Goal: Information Seeking & Learning: Learn about a topic

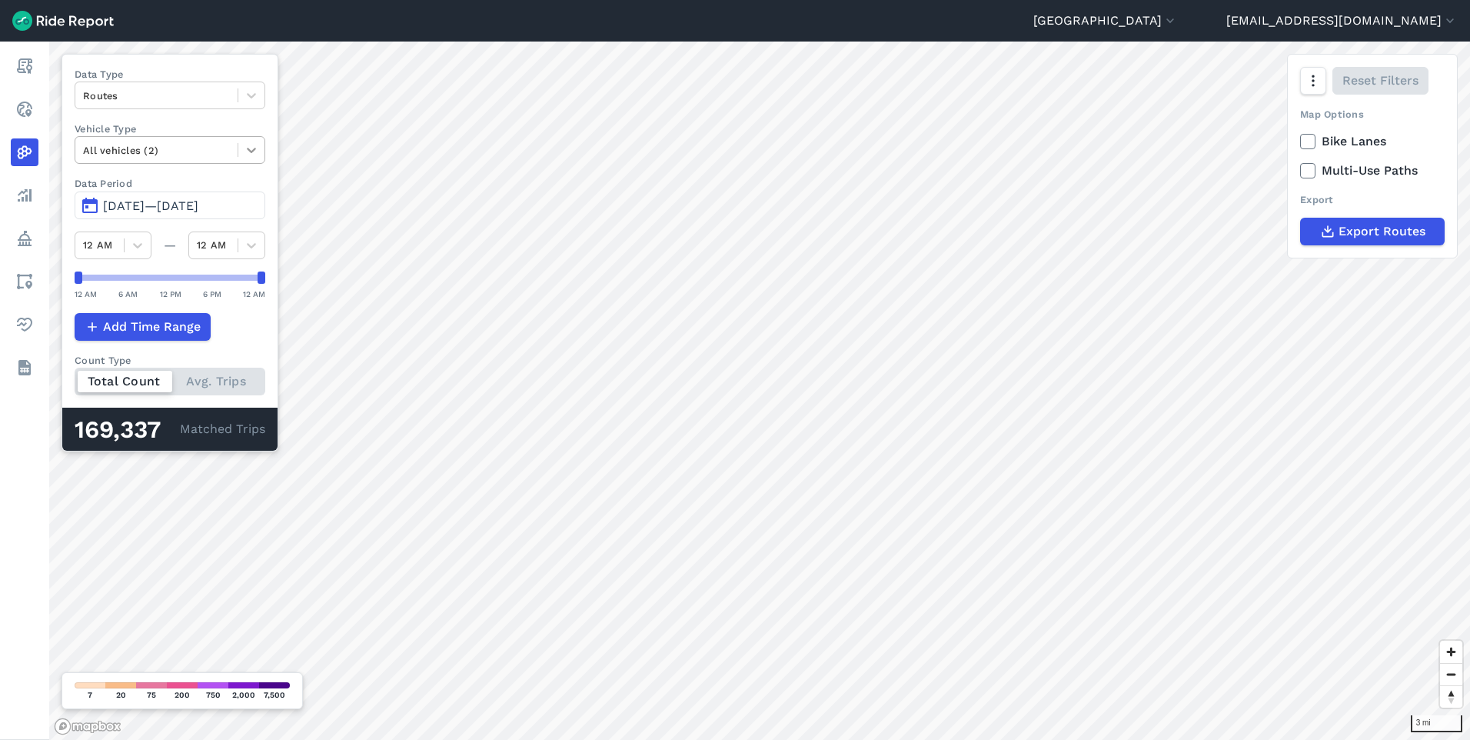
click at [259, 151] on icon at bounding box center [251, 149] width 15 height 15
click at [256, 151] on icon at bounding box center [251, 150] width 9 height 5
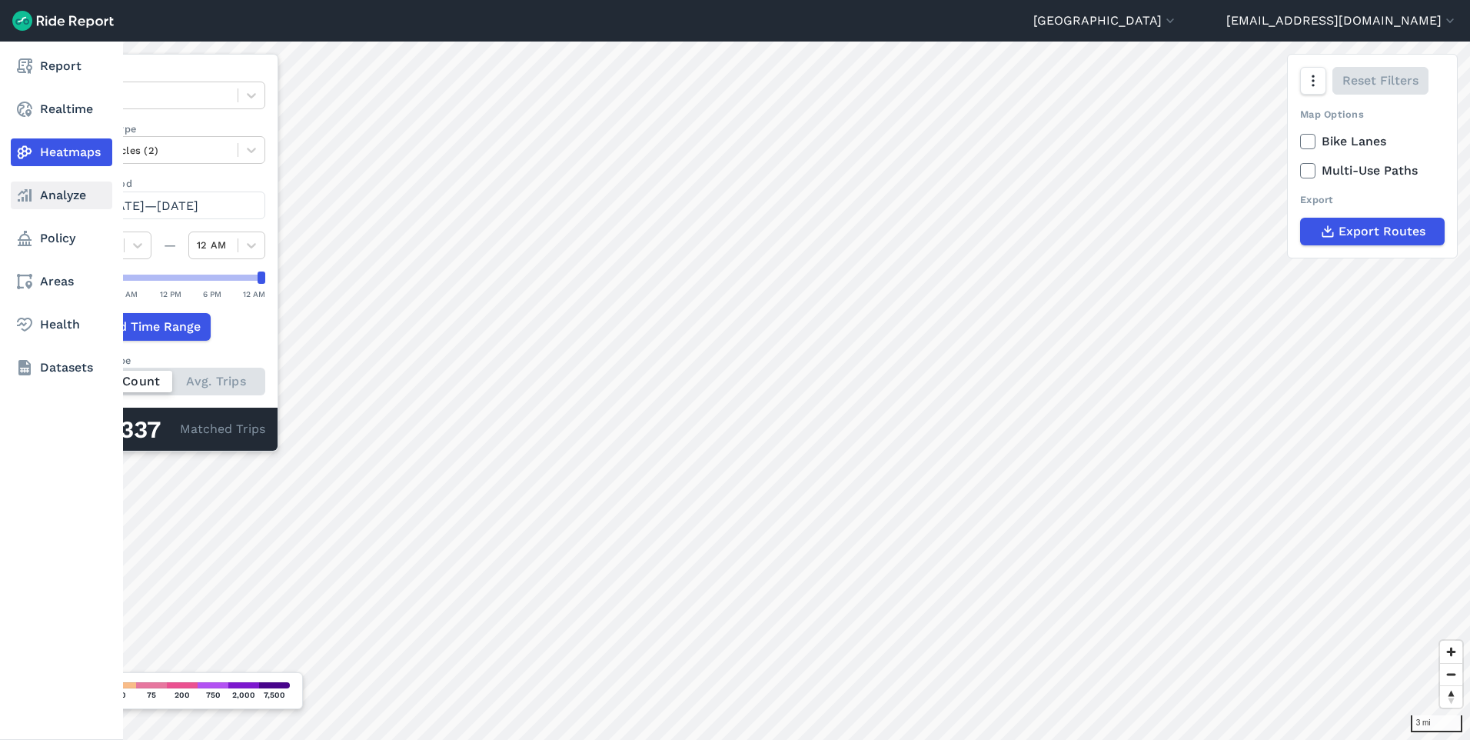
click at [65, 200] on link "Analyze" at bounding box center [62, 195] width 102 height 28
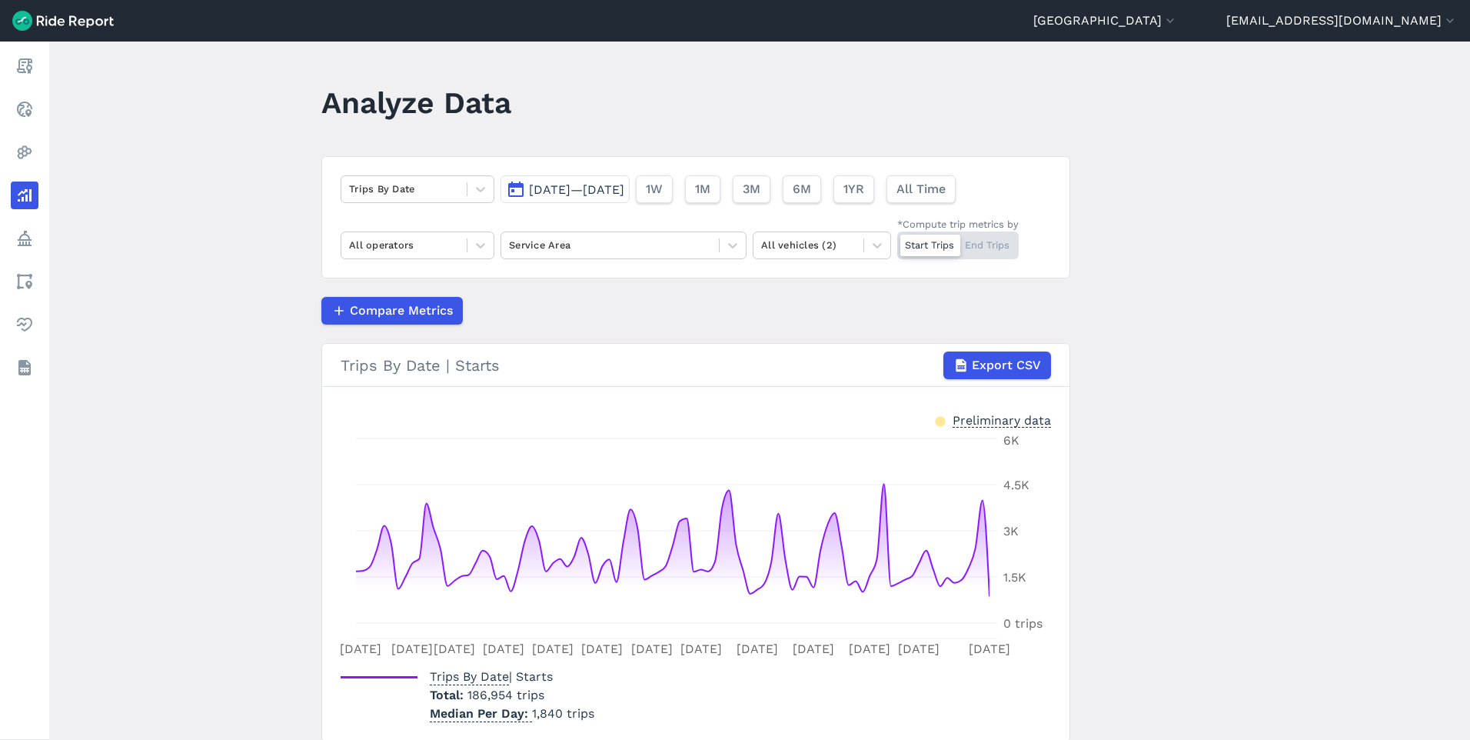
click at [624, 190] on span "[DATE]—[DATE]" at bounding box center [576, 189] width 95 height 15
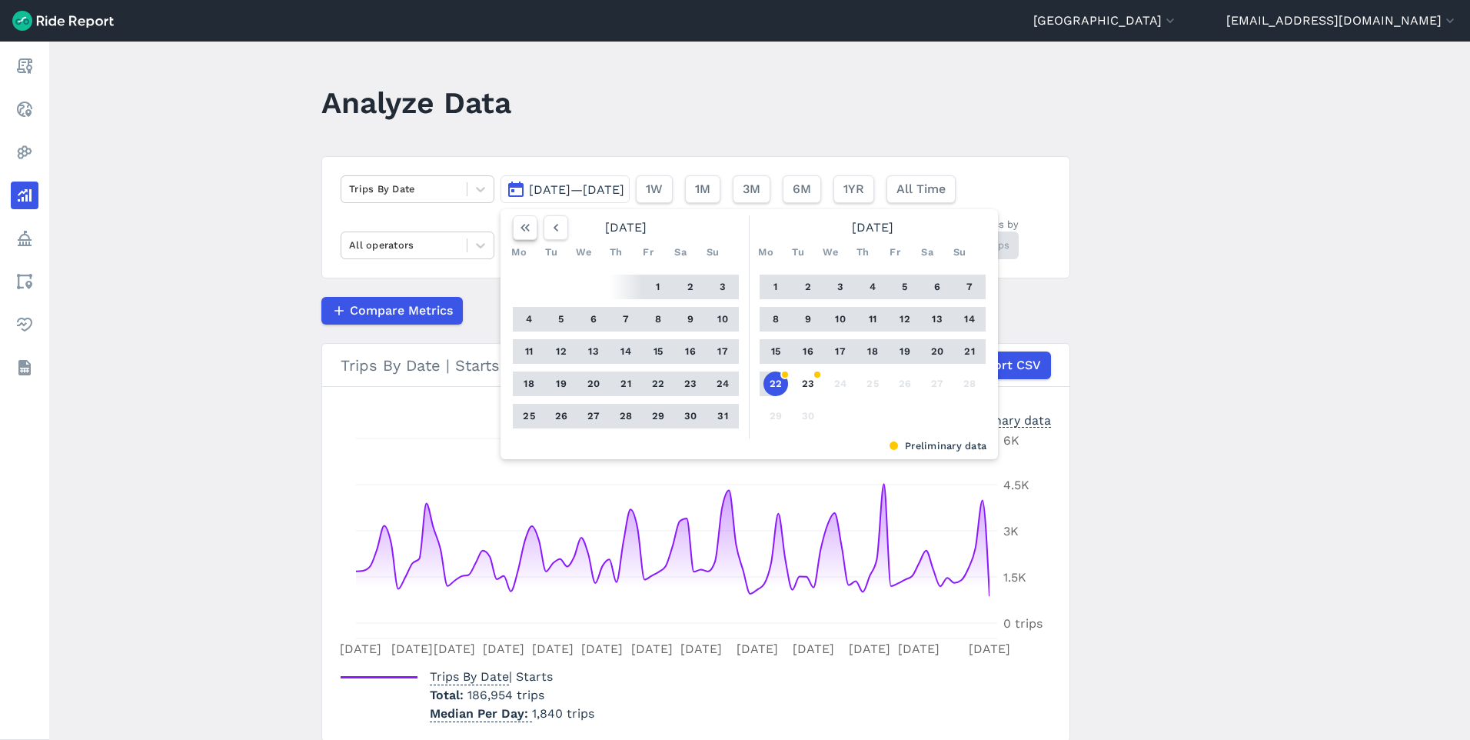
click at [522, 231] on use "button" at bounding box center [525, 228] width 9 height 8
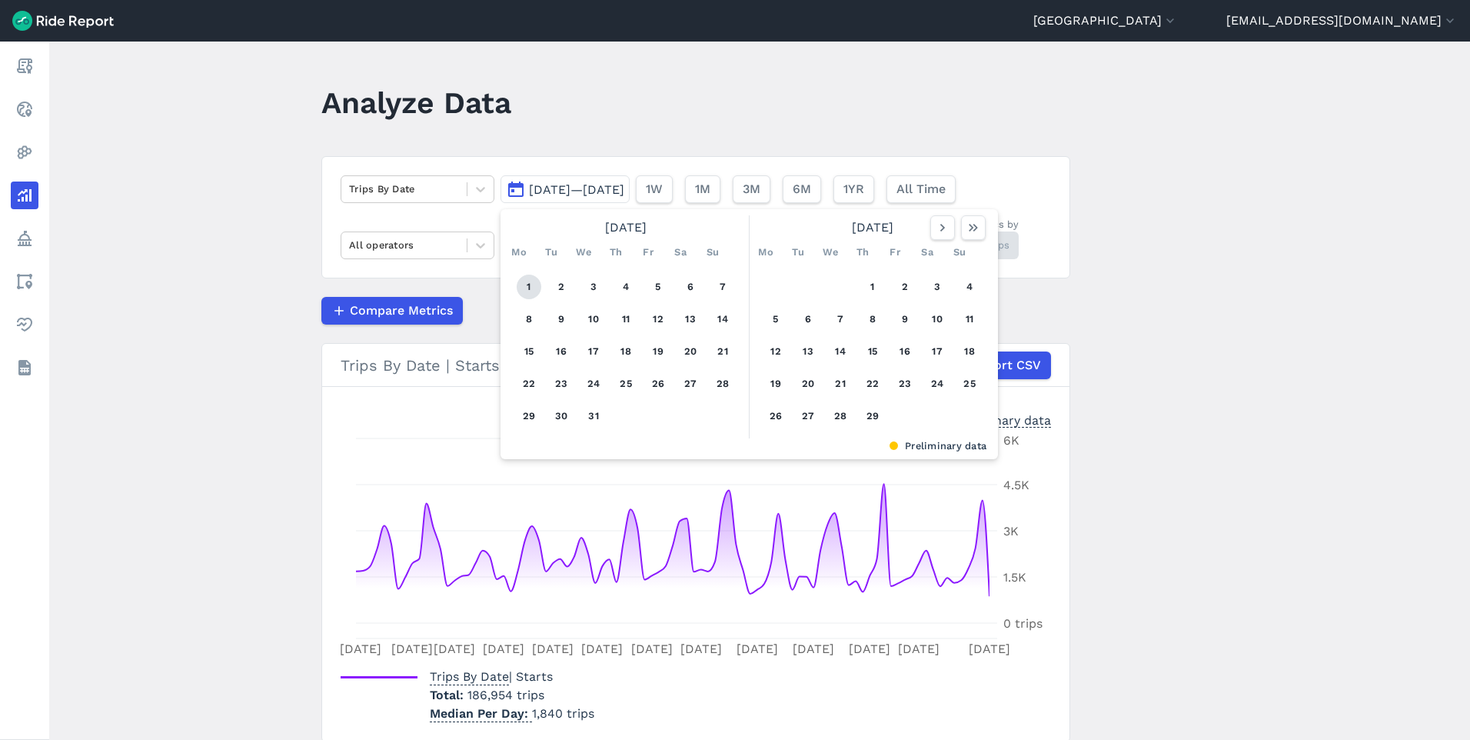
click at [520, 285] on button "1" at bounding box center [529, 287] width 25 height 25
click at [972, 231] on use "button" at bounding box center [973, 228] width 9 height 8
click at [518, 228] on icon "button" at bounding box center [525, 227] width 15 height 15
click at [941, 226] on use "button" at bounding box center [943, 228] width 5 height 8
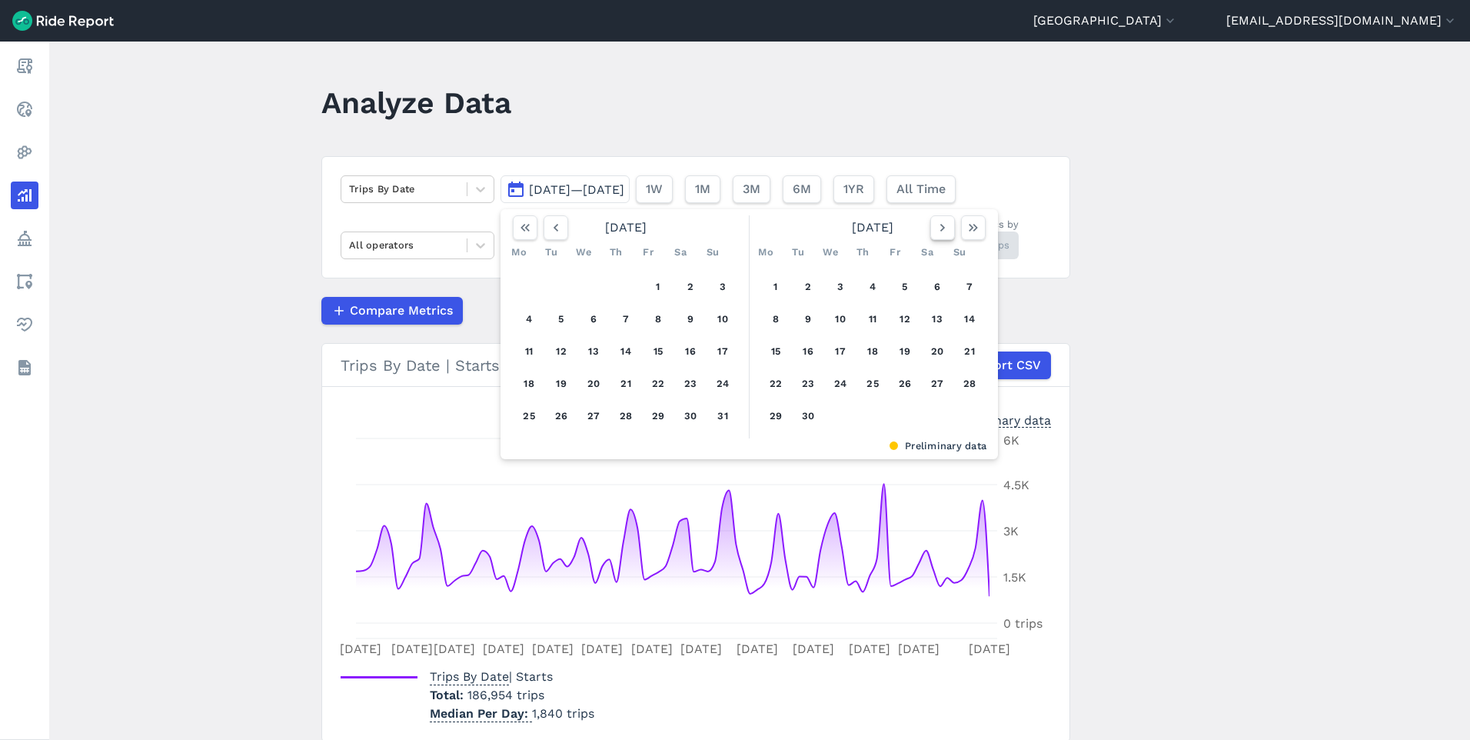
click at [941, 226] on use "button" at bounding box center [943, 228] width 5 height 8
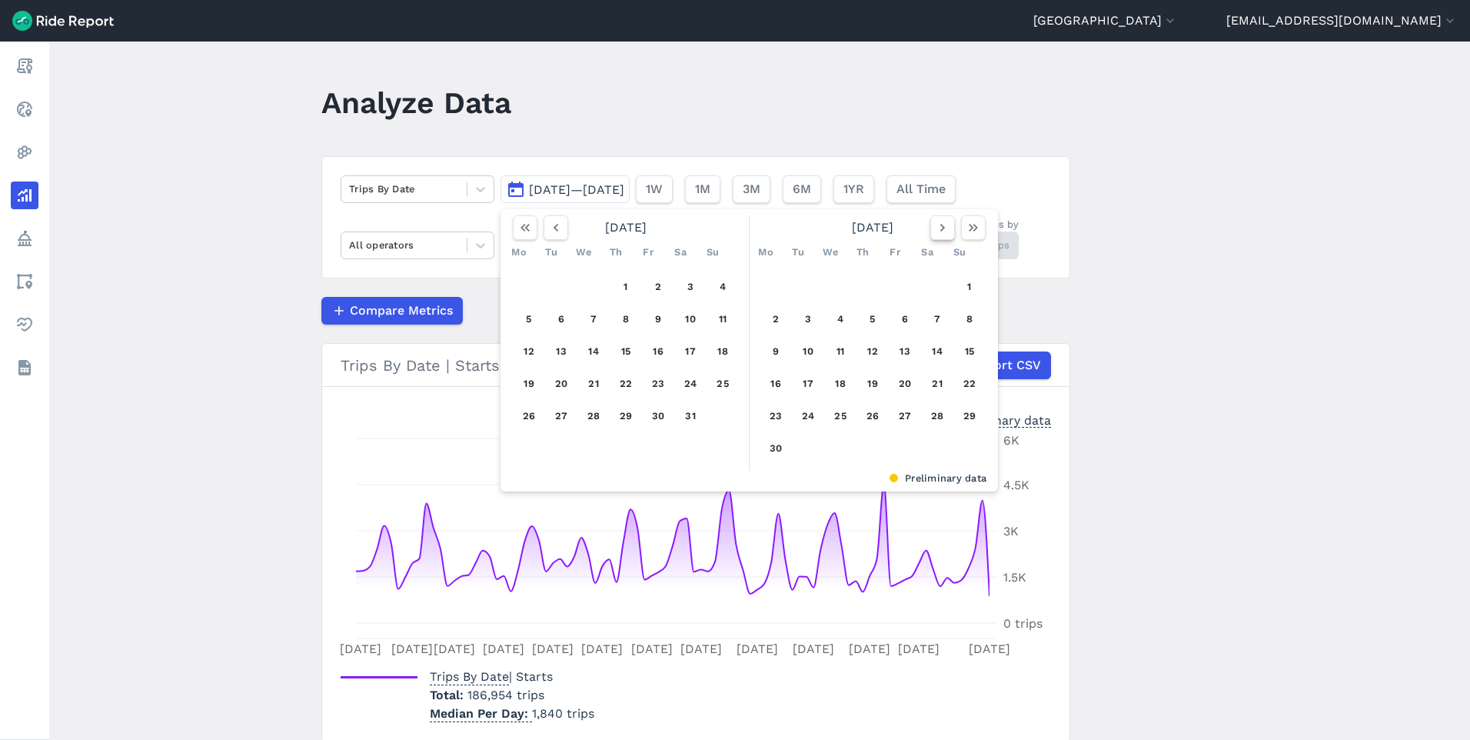
click at [941, 226] on use "button" at bounding box center [943, 228] width 5 height 8
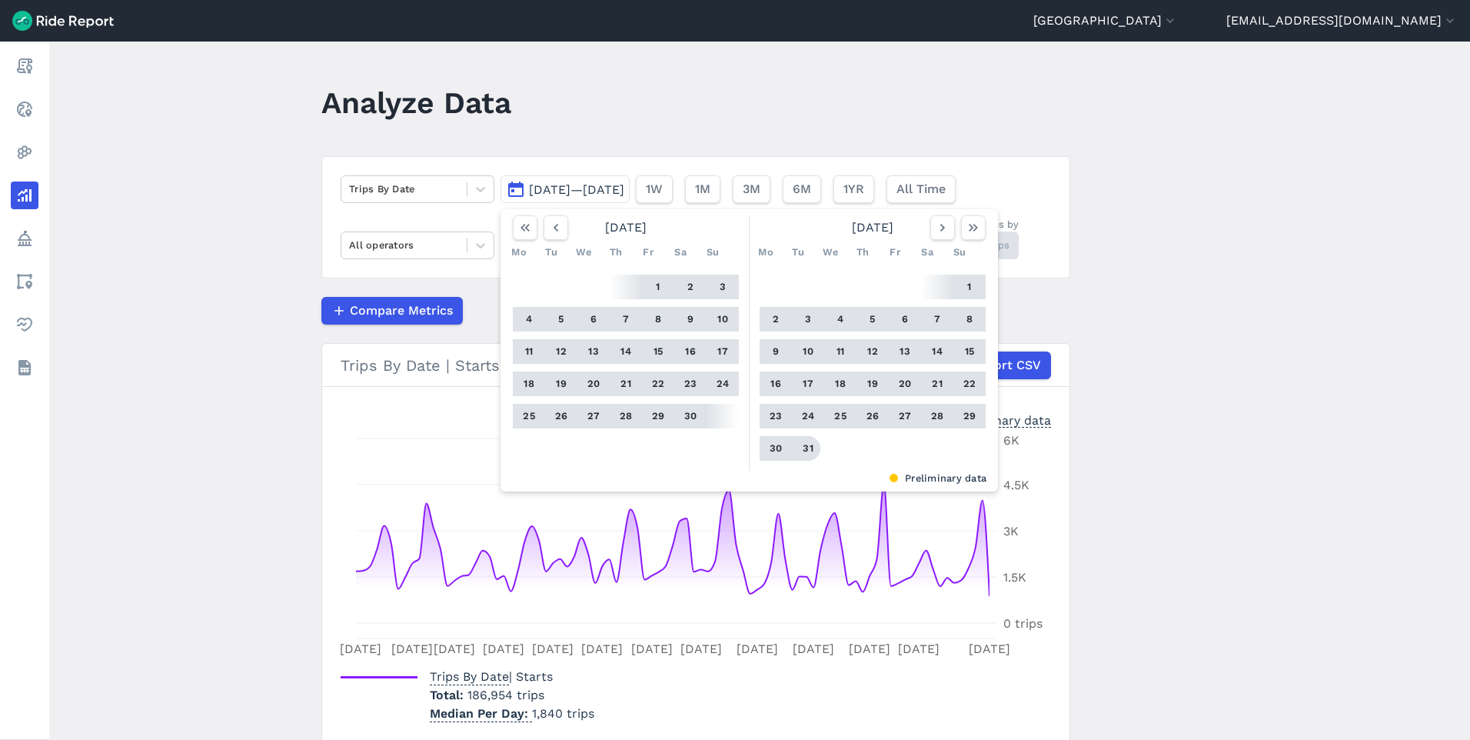
click at [810, 451] on button "31" at bounding box center [808, 448] width 25 height 25
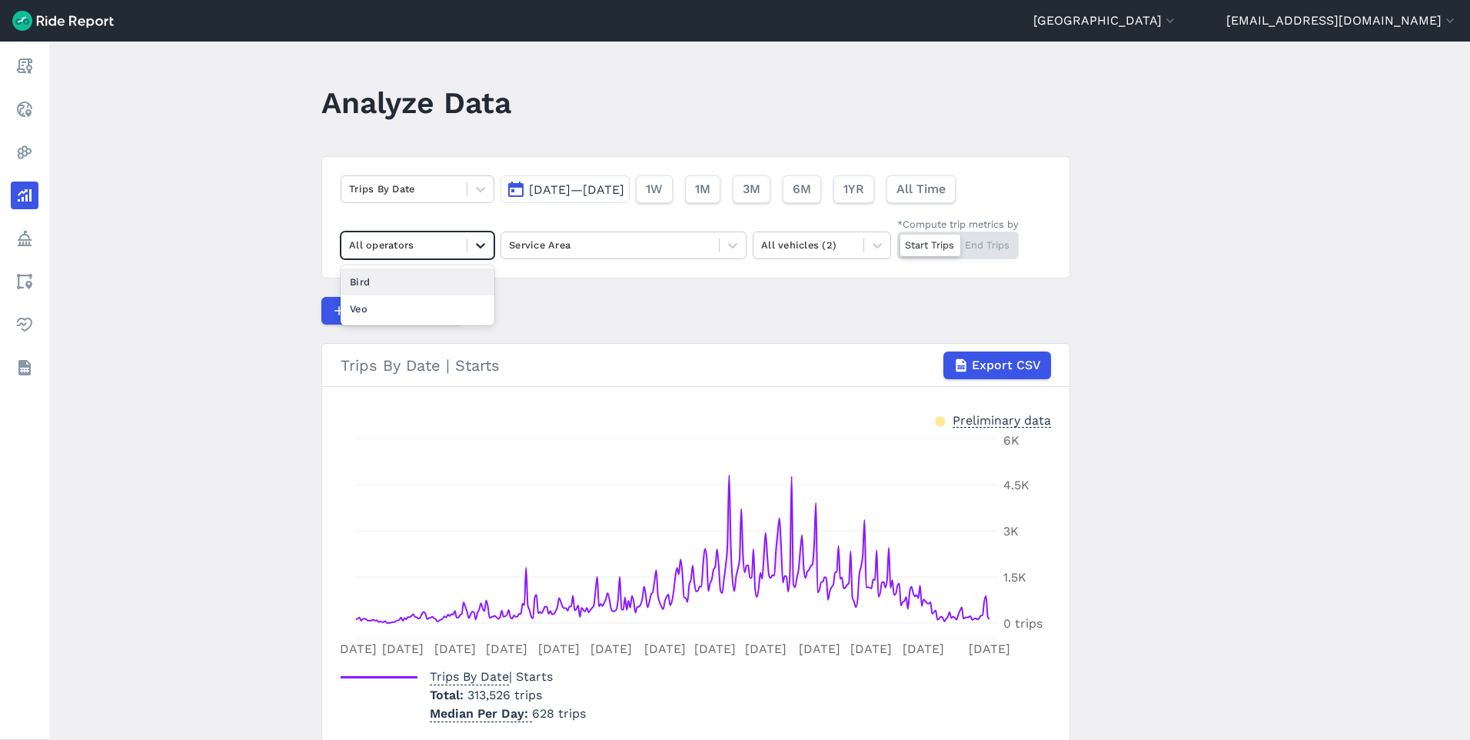
click at [476, 249] on icon at bounding box center [480, 245] width 15 height 15
click at [468, 276] on div "Bird" at bounding box center [418, 281] width 154 height 27
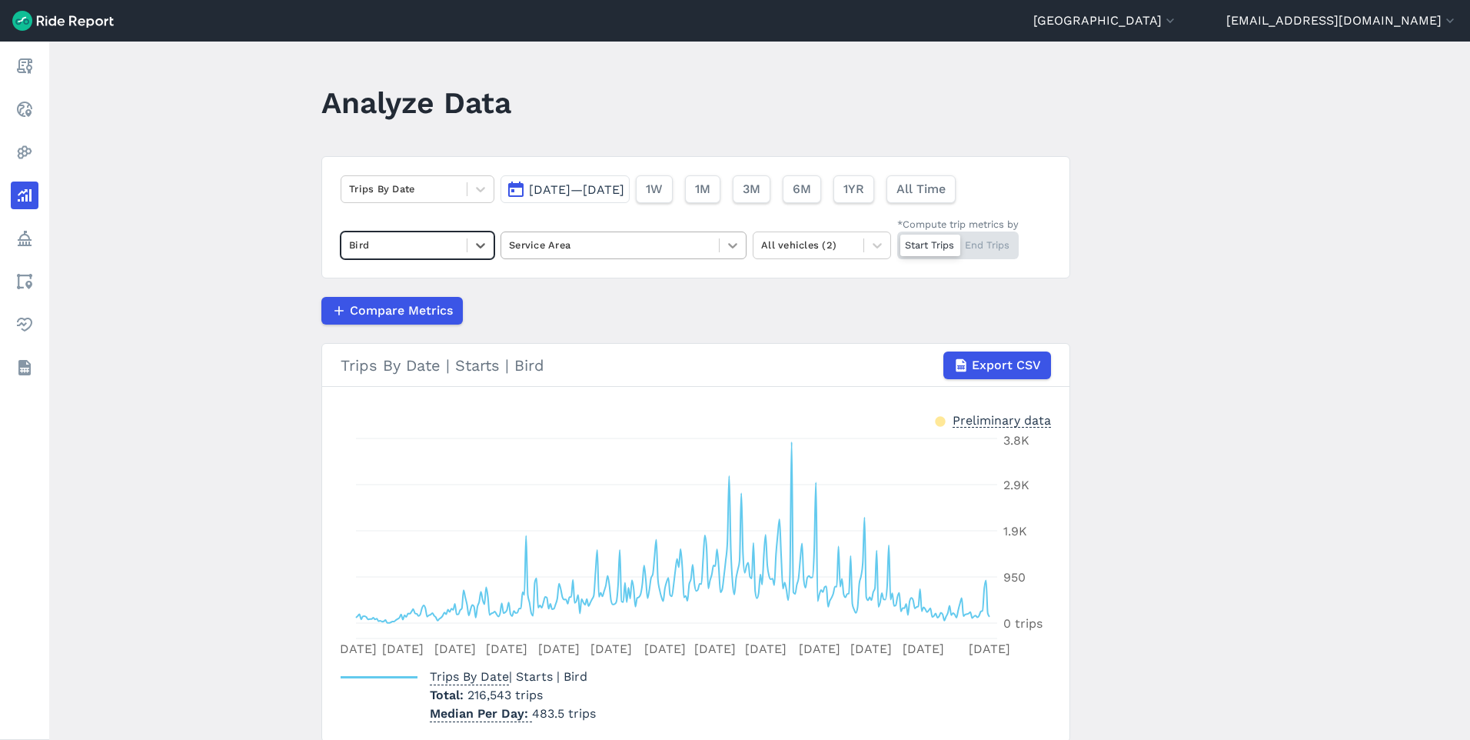
click at [730, 251] on icon at bounding box center [732, 245] width 15 height 15
click at [729, 251] on icon at bounding box center [732, 245] width 15 height 15
click at [468, 193] on div at bounding box center [481, 189] width 26 height 26
click at [474, 187] on icon at bounding box center [480, 188] width 15 height 15
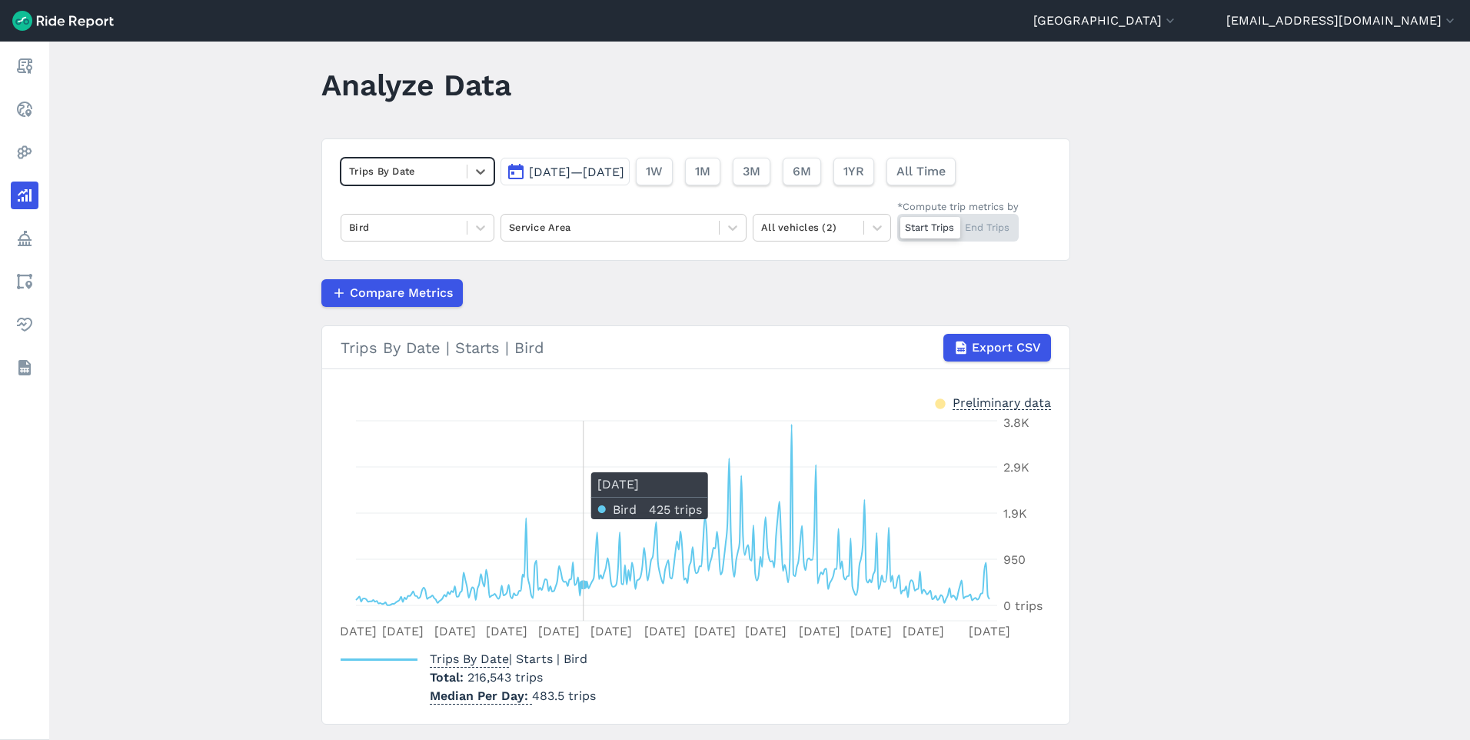
scroll to position [58, 0]
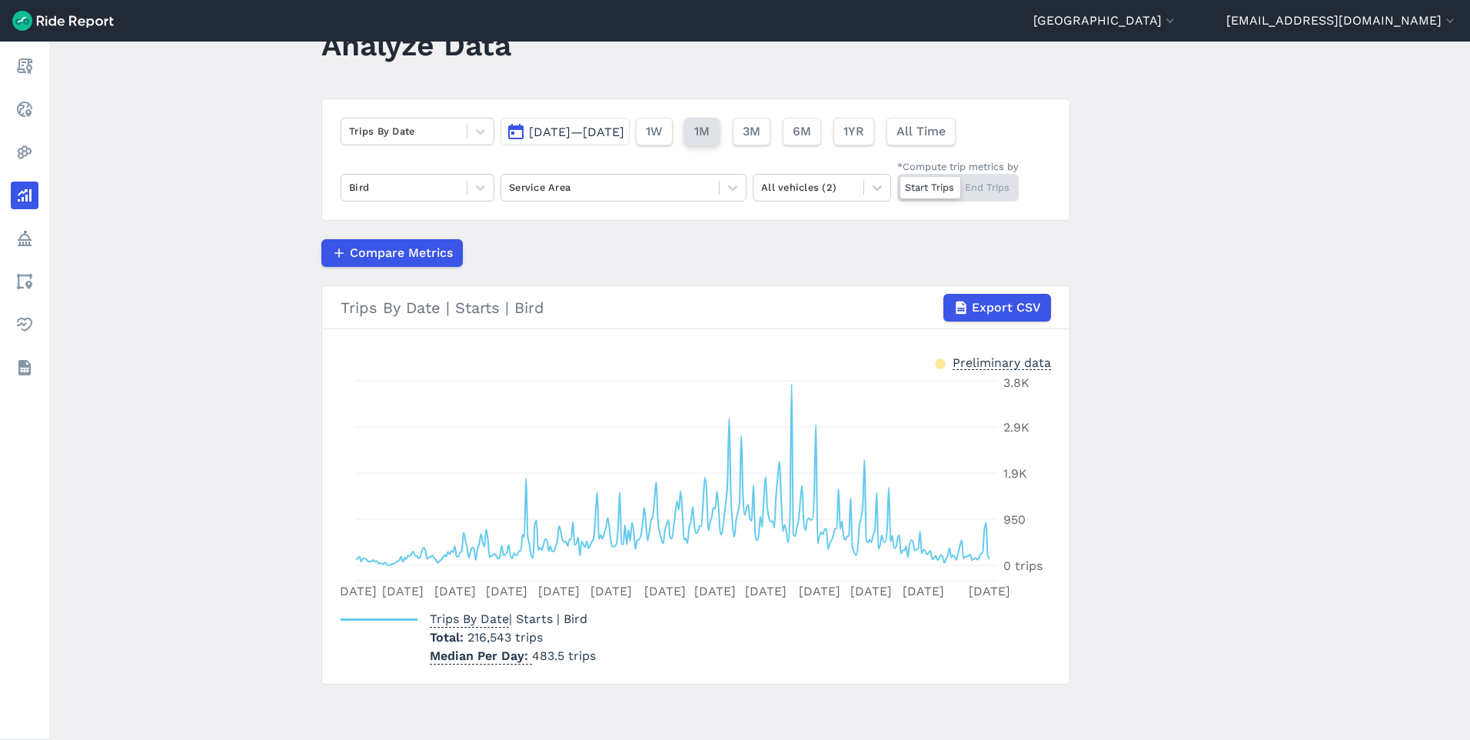
click at [710, 132] on span "1M" at bounding box center [701, 131] width 15 height 18
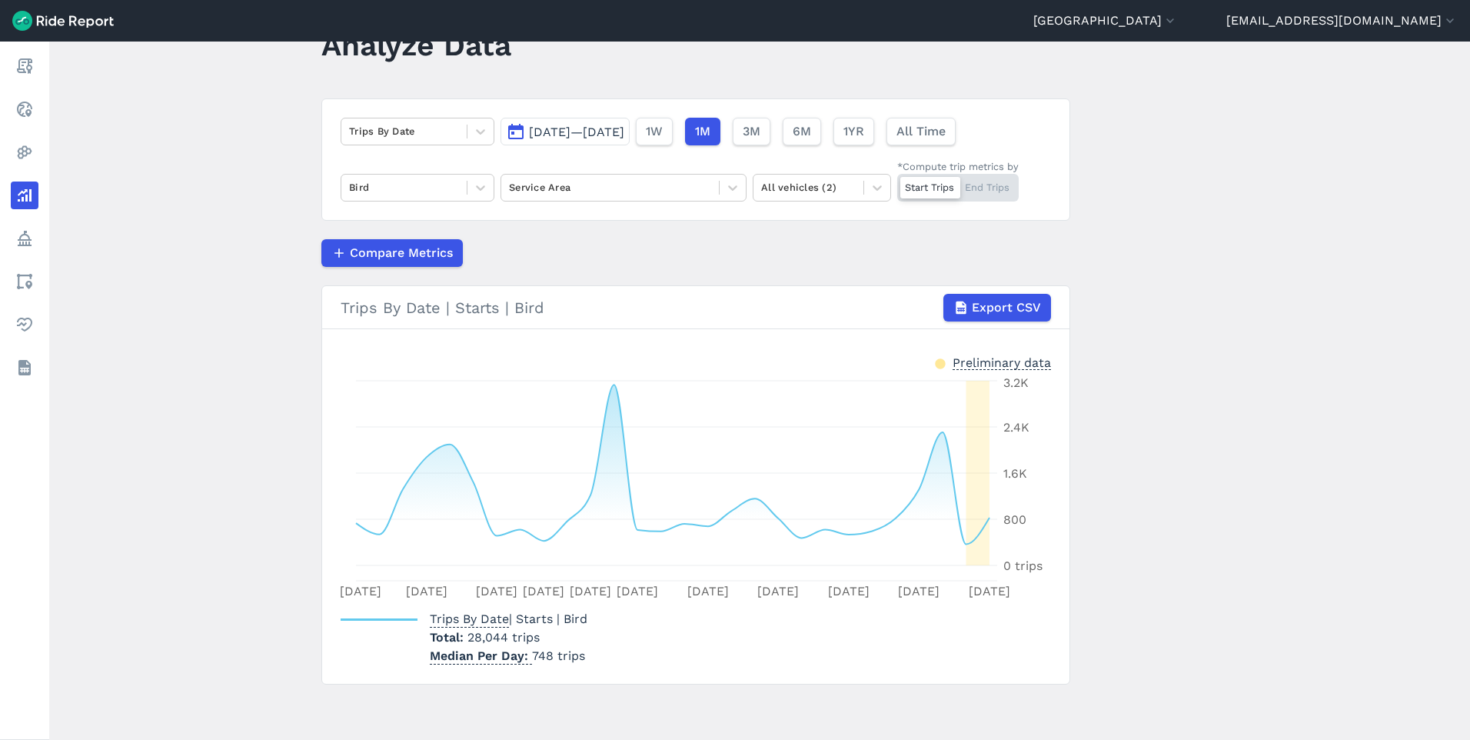
click at [624, 135] on span "[DATE]—[DATE]" at bounding box center [576, 132] width 95 height 15
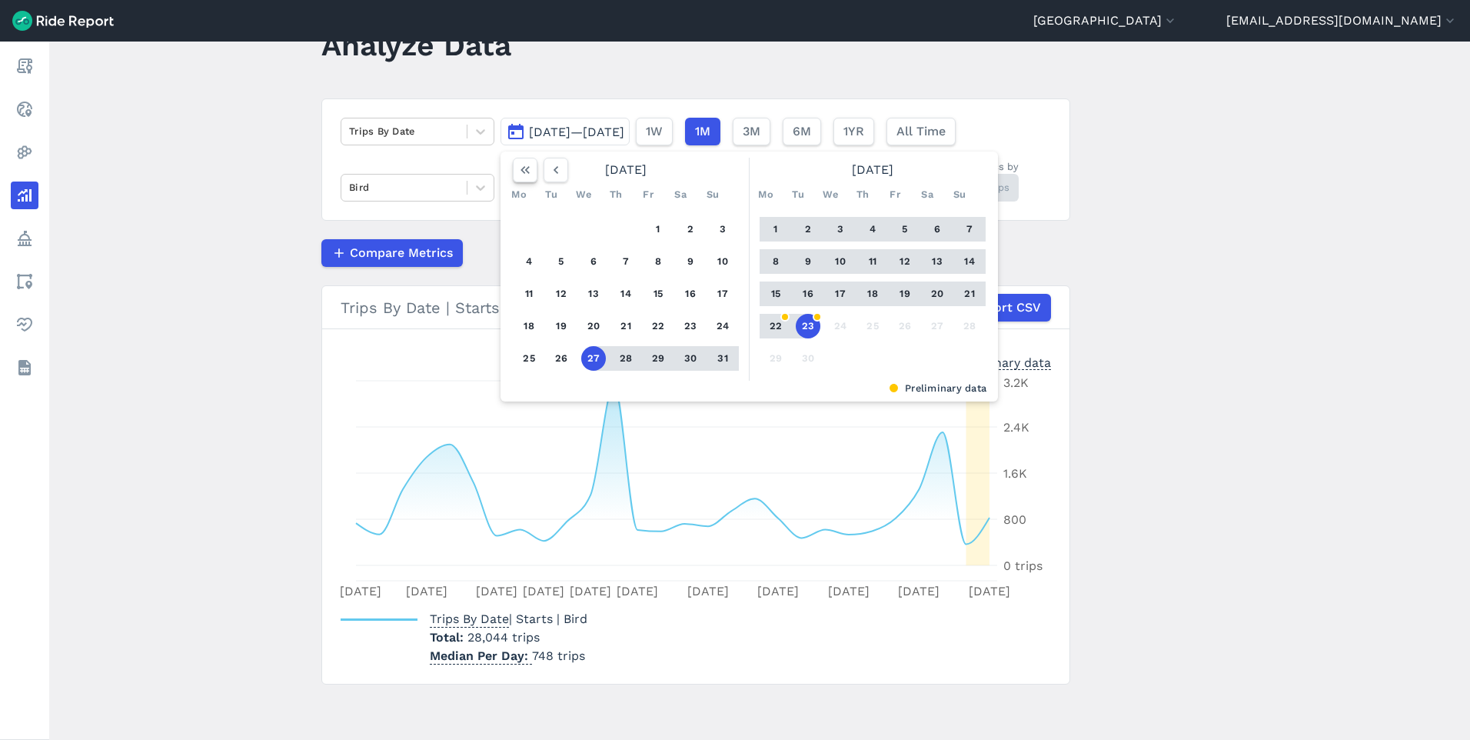
click at [525, 175] on icon "button" at bounding box center [525, 169] width 15 height 15
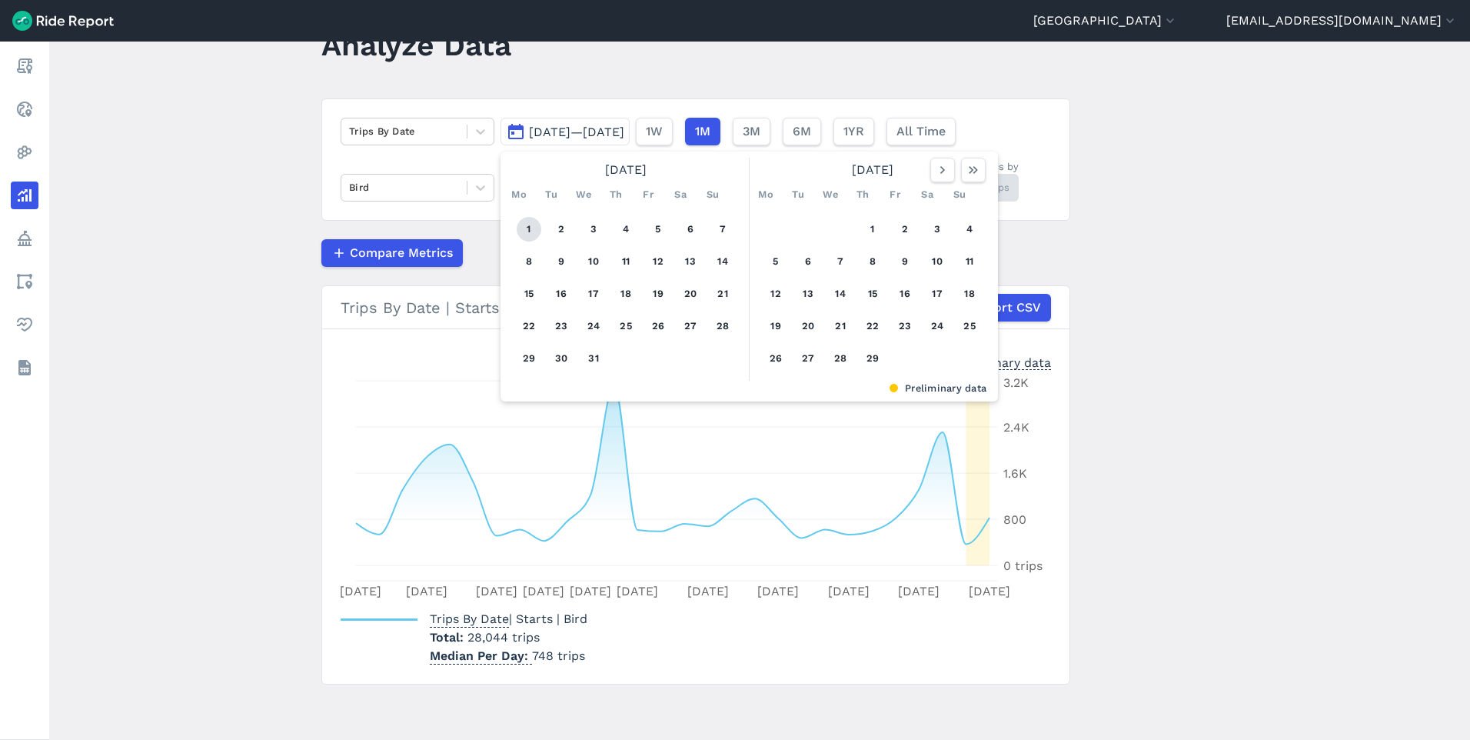
click at [533, 227] on button "1" at bounding box center [529, 229] width 25 height 25
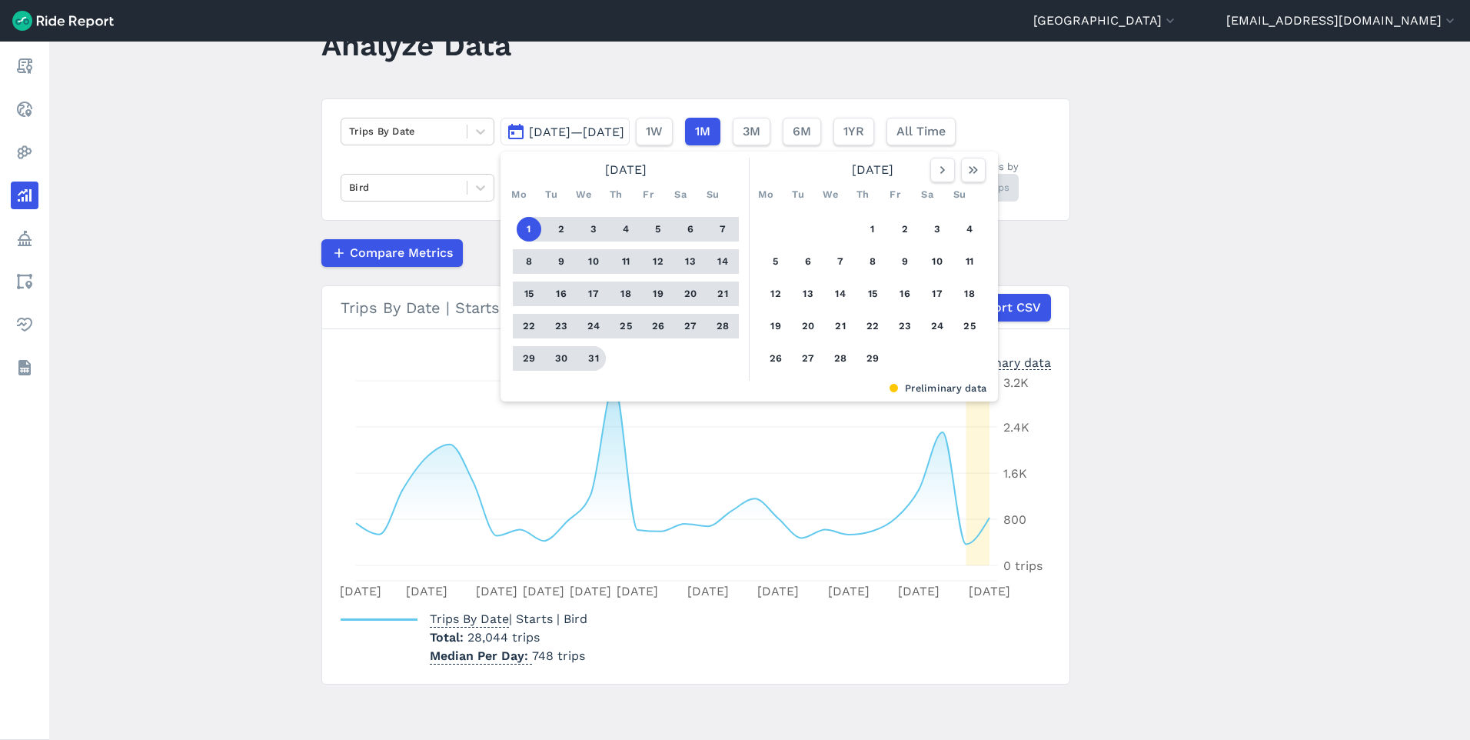
click at [590, 361] on button "31" at bounding box center [593, 358] width 25 height 25
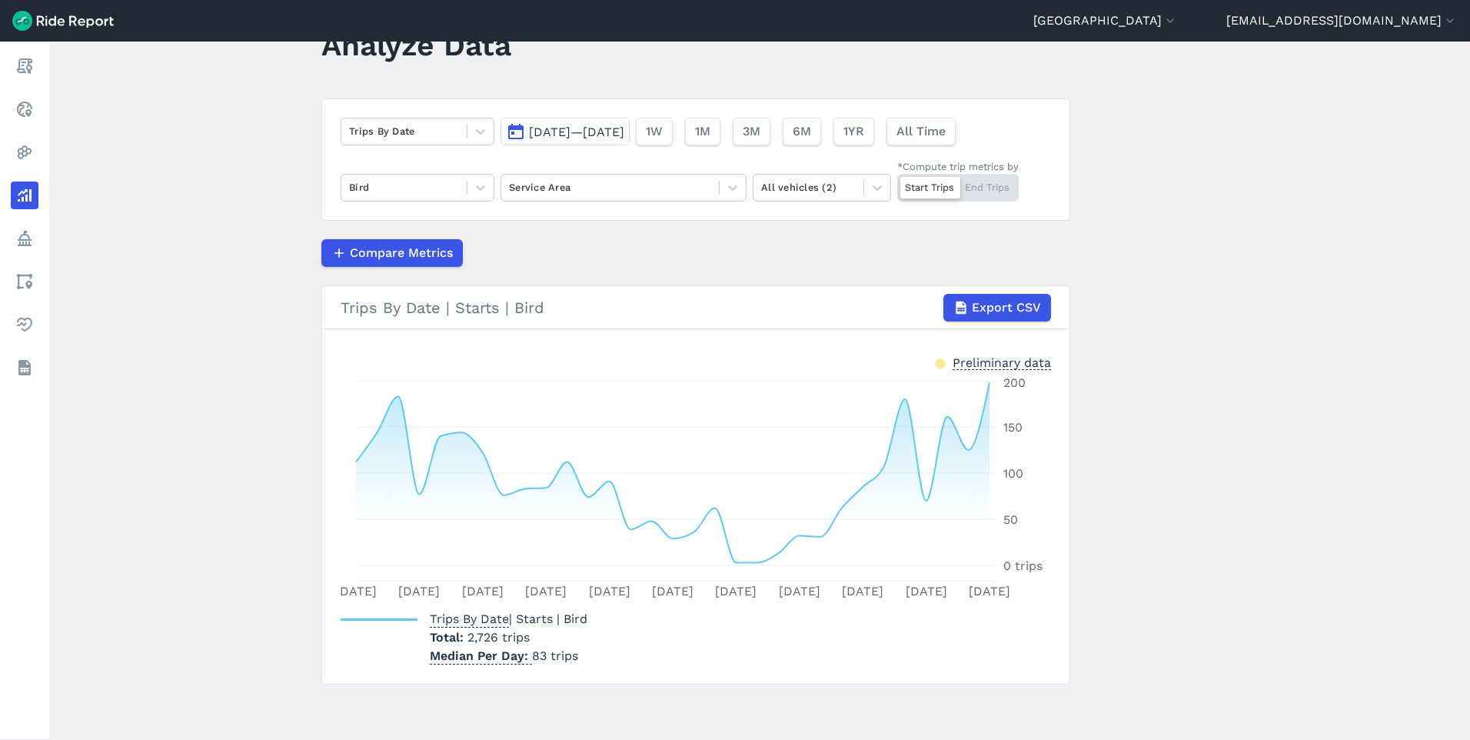
click at [586, 125] on span "[DATE]—[DATE]" at bounding box center [576, 132] width 95 height 15
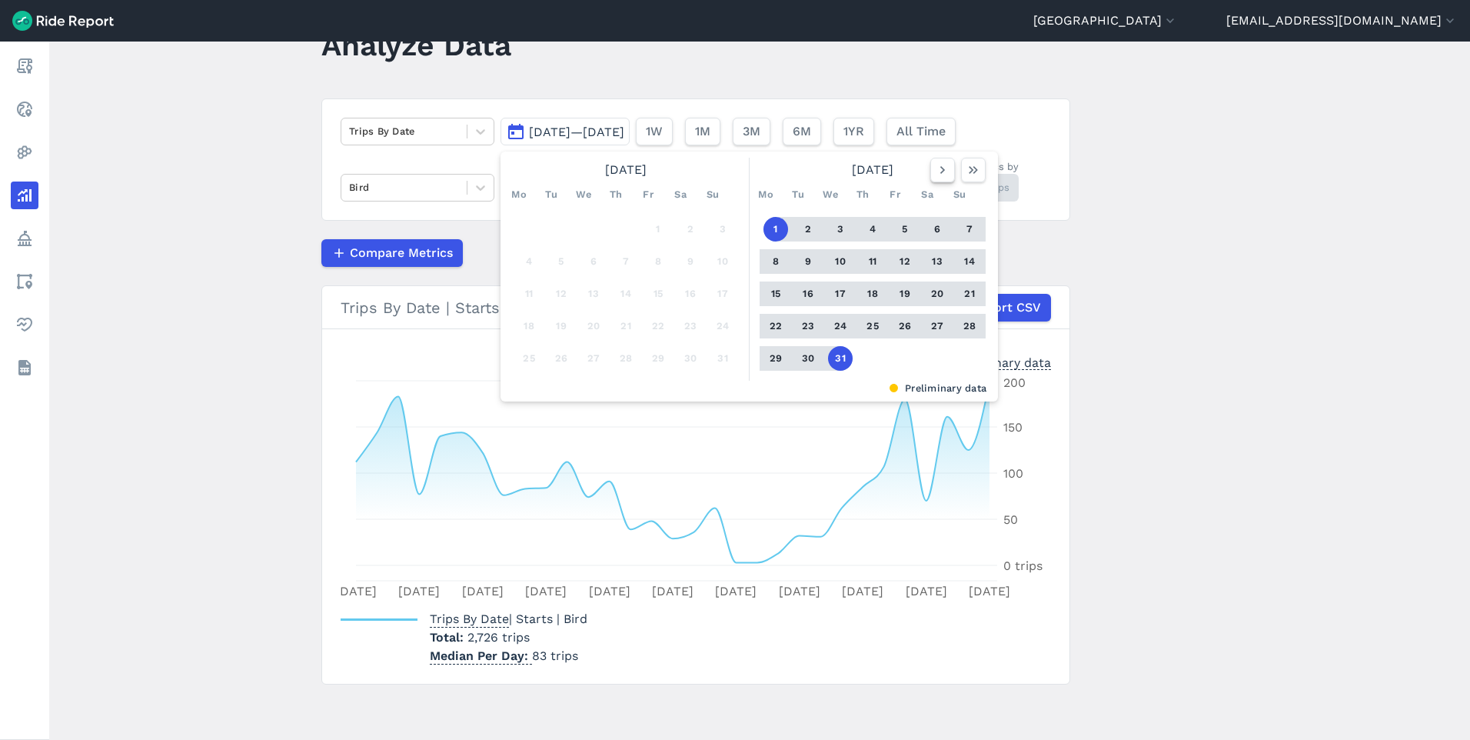
click at [937, 177] on icon "button" at bounding box center [942, 169] width 15 height 15
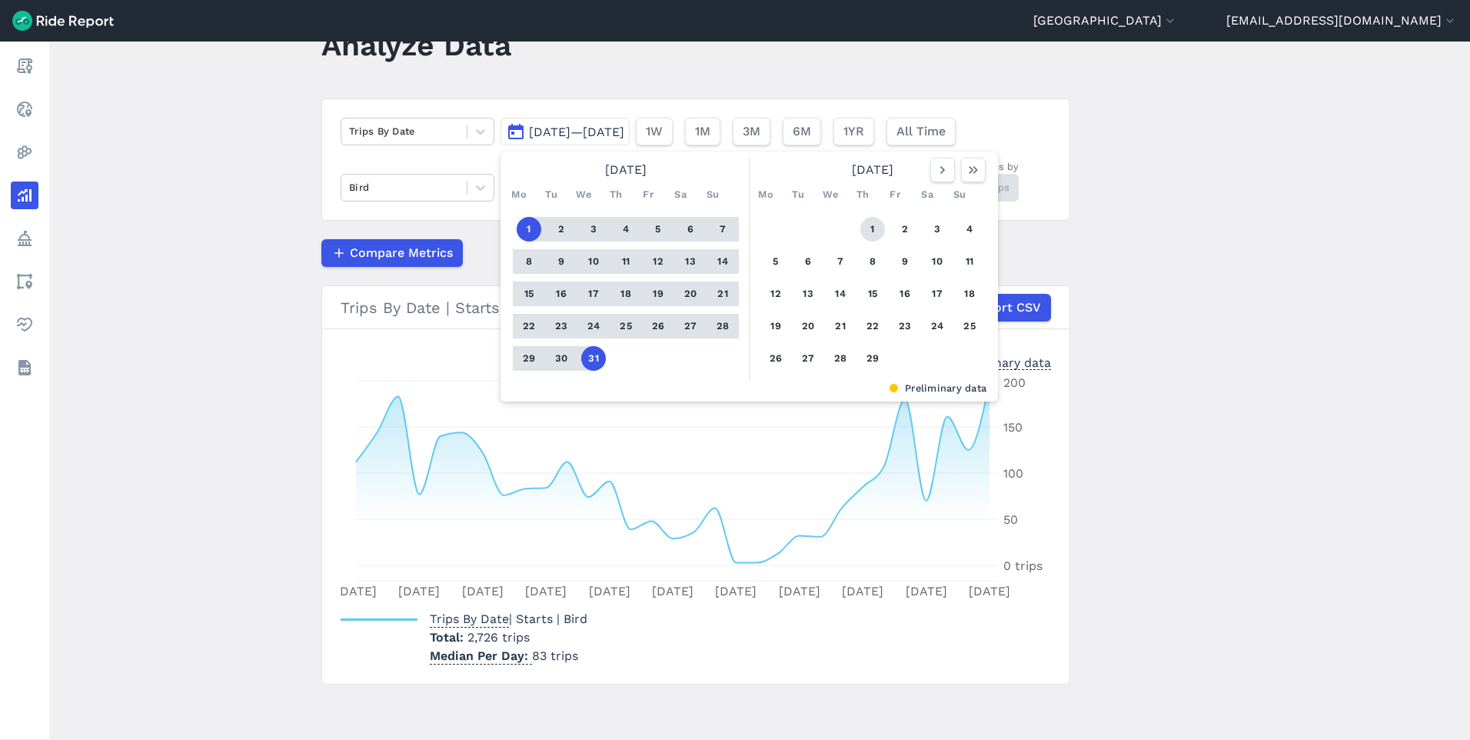
click at [867, 224] on button "1" at bounding box center [873, 229] width 25 height 25
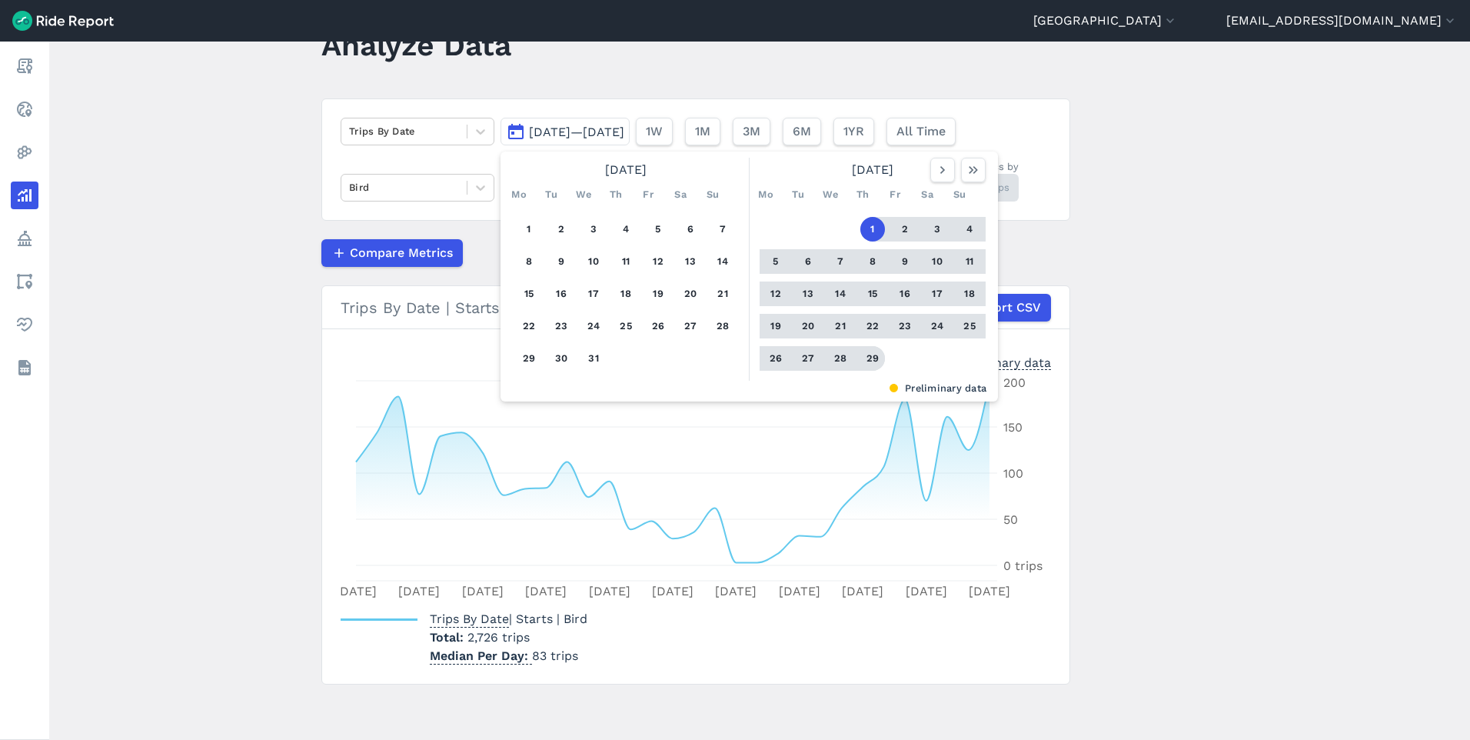
click at [867, 361] on button "29" at bounding box center [873, 358] width 25 height 25
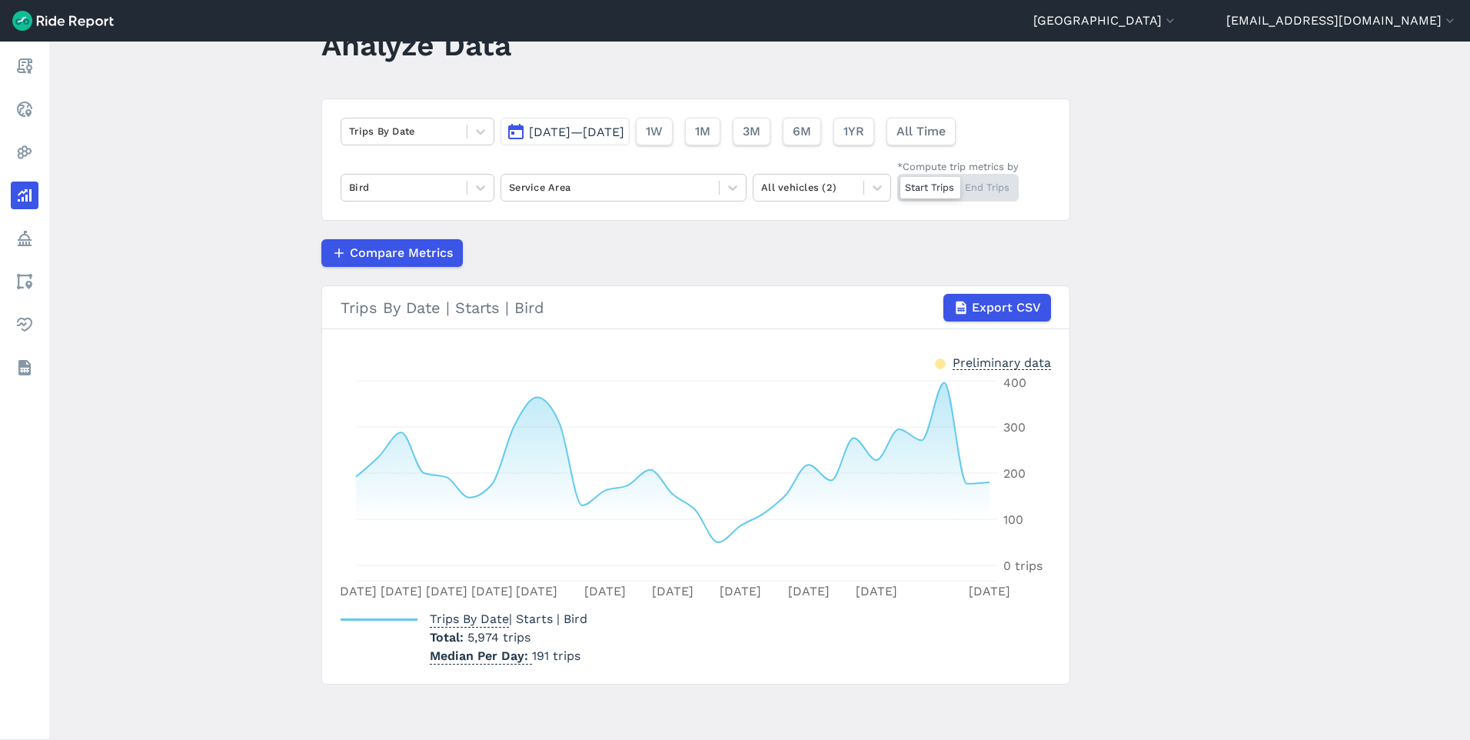
click at [624, 132] on span "[DATE]—[DATE]" at bounding box center [576, 132] width 95 height 15
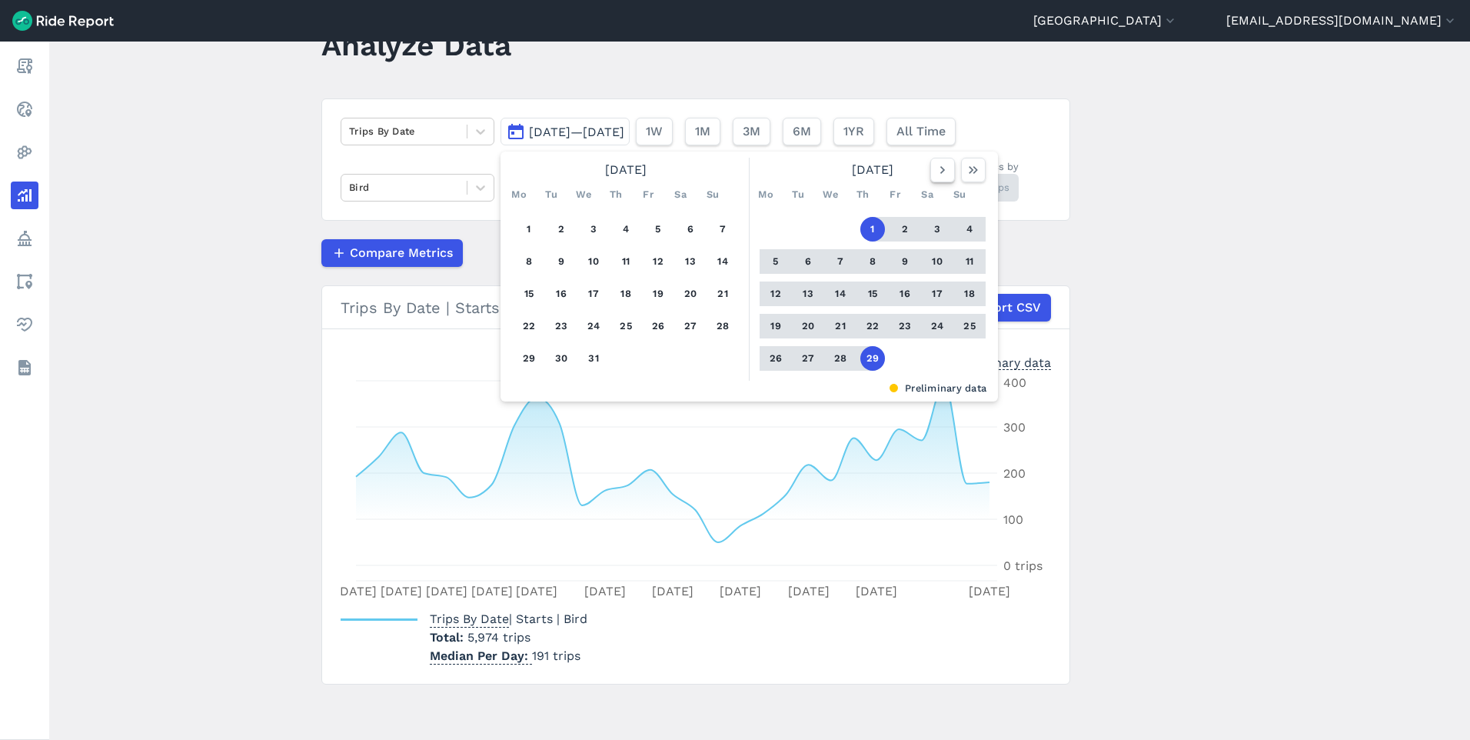
click at [947, 177] on icon "button" at bounding box center [942, 169] width 15 height 15
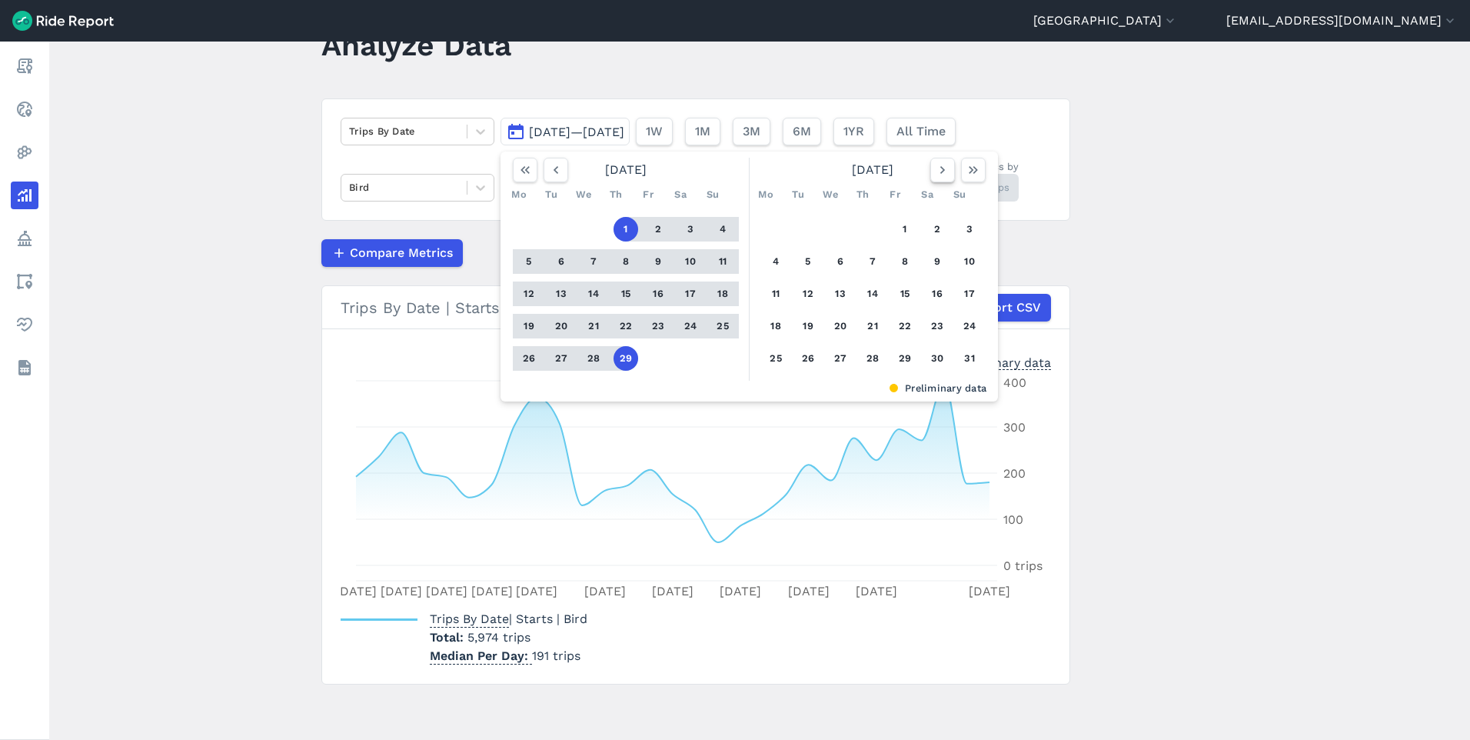
click at [947, 177] on icon "button" at bounding box center [942, 169] width 15 height 15
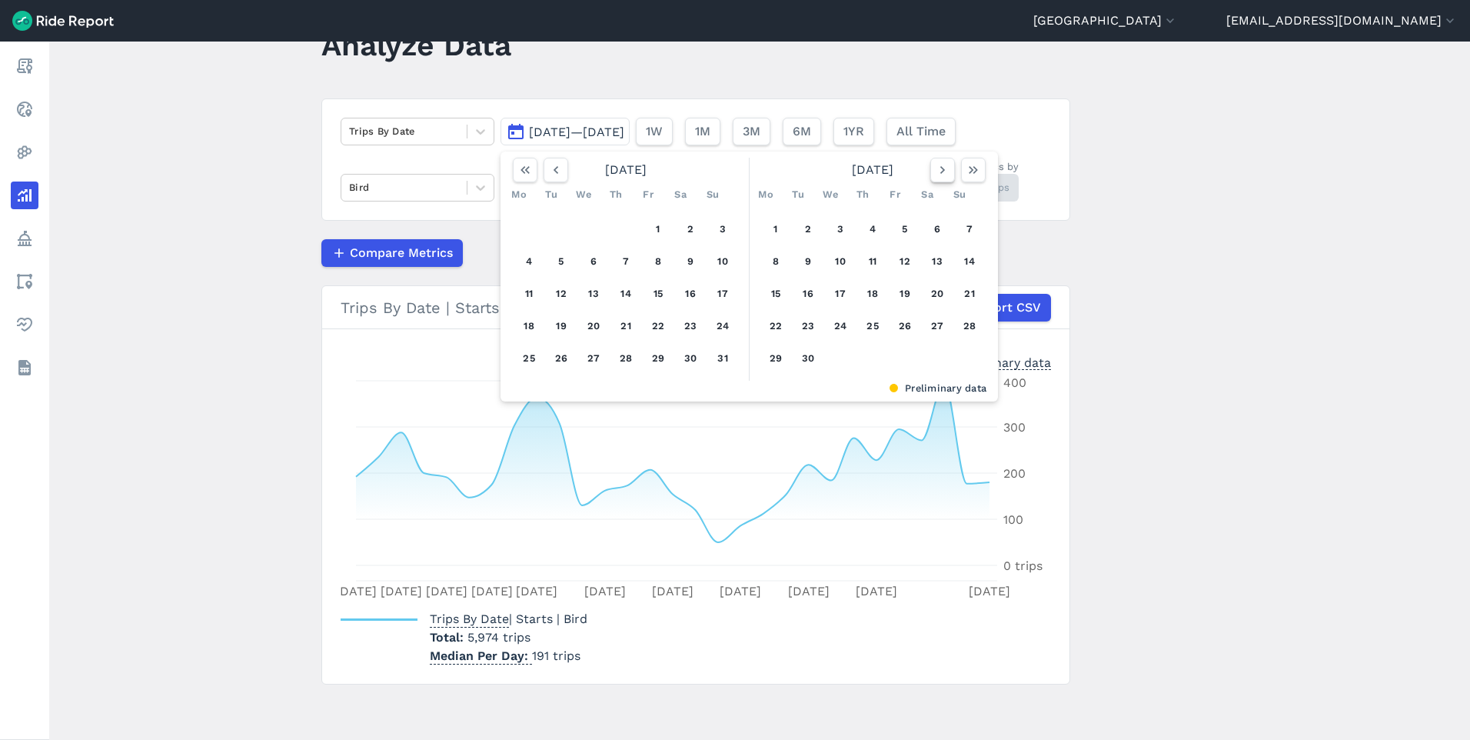
click at [947, 177] on icon "button" at bounding box center [942, 169] width 15 height 15
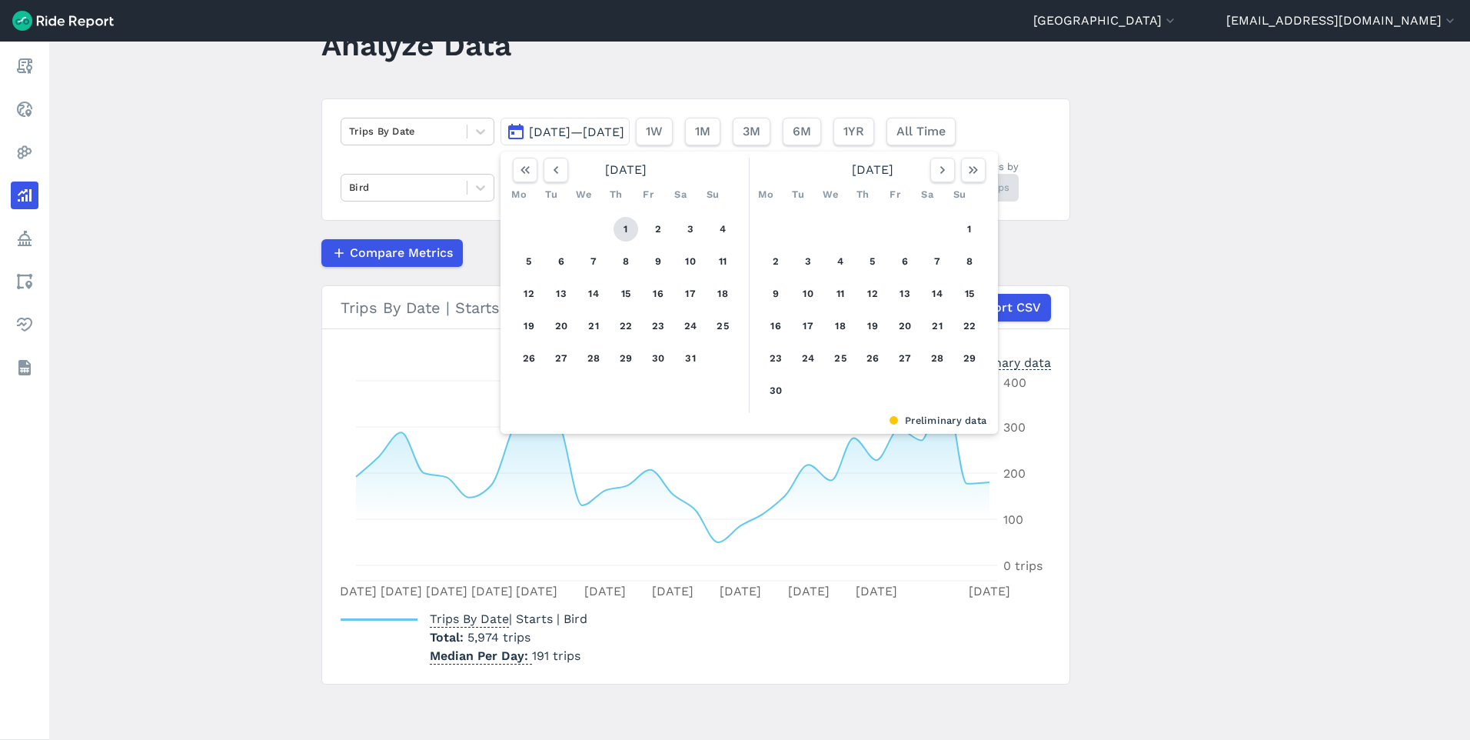
click at [621, 225] on button "1" at bounding box center [626, 229] width 25 height 25
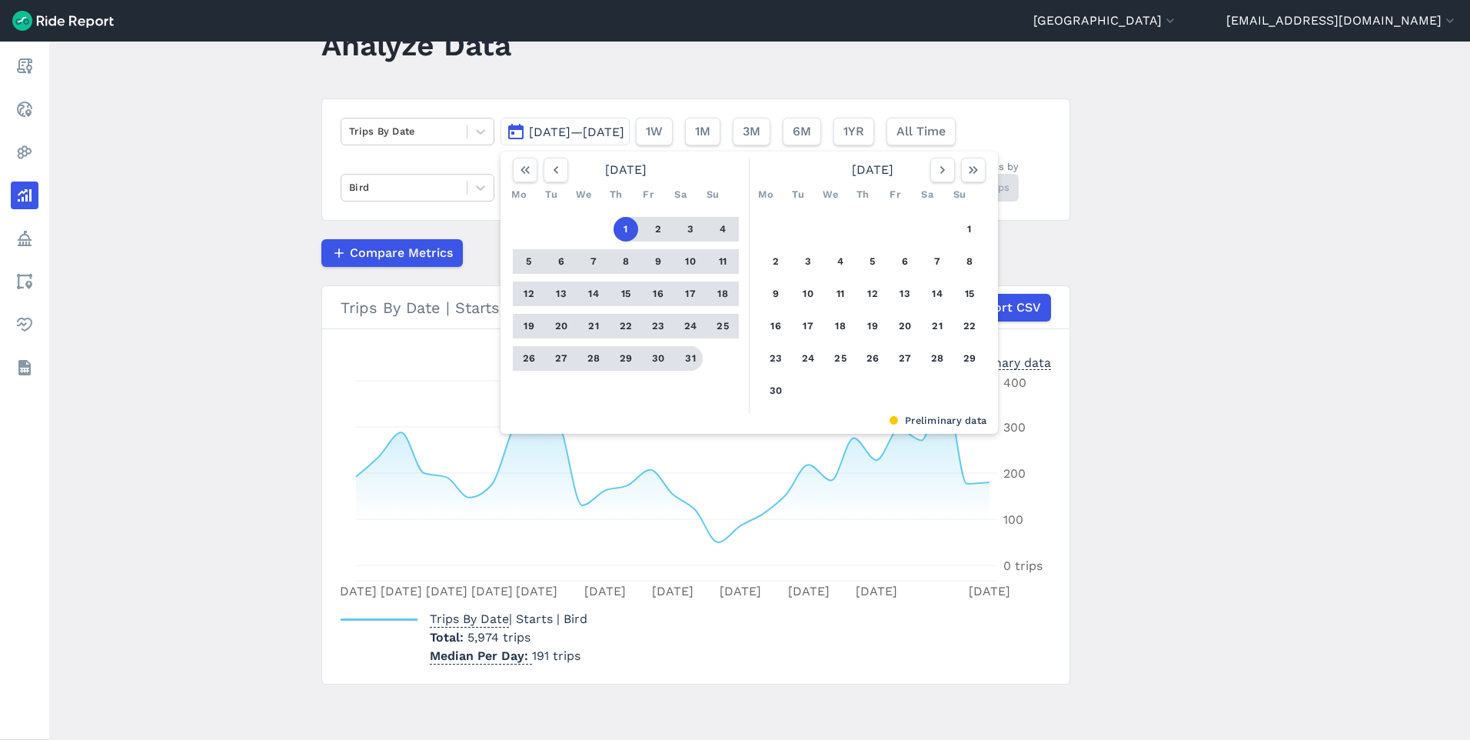
click at [688, 358] on button "31" at bounding box center [690, 358] width 25 height 25
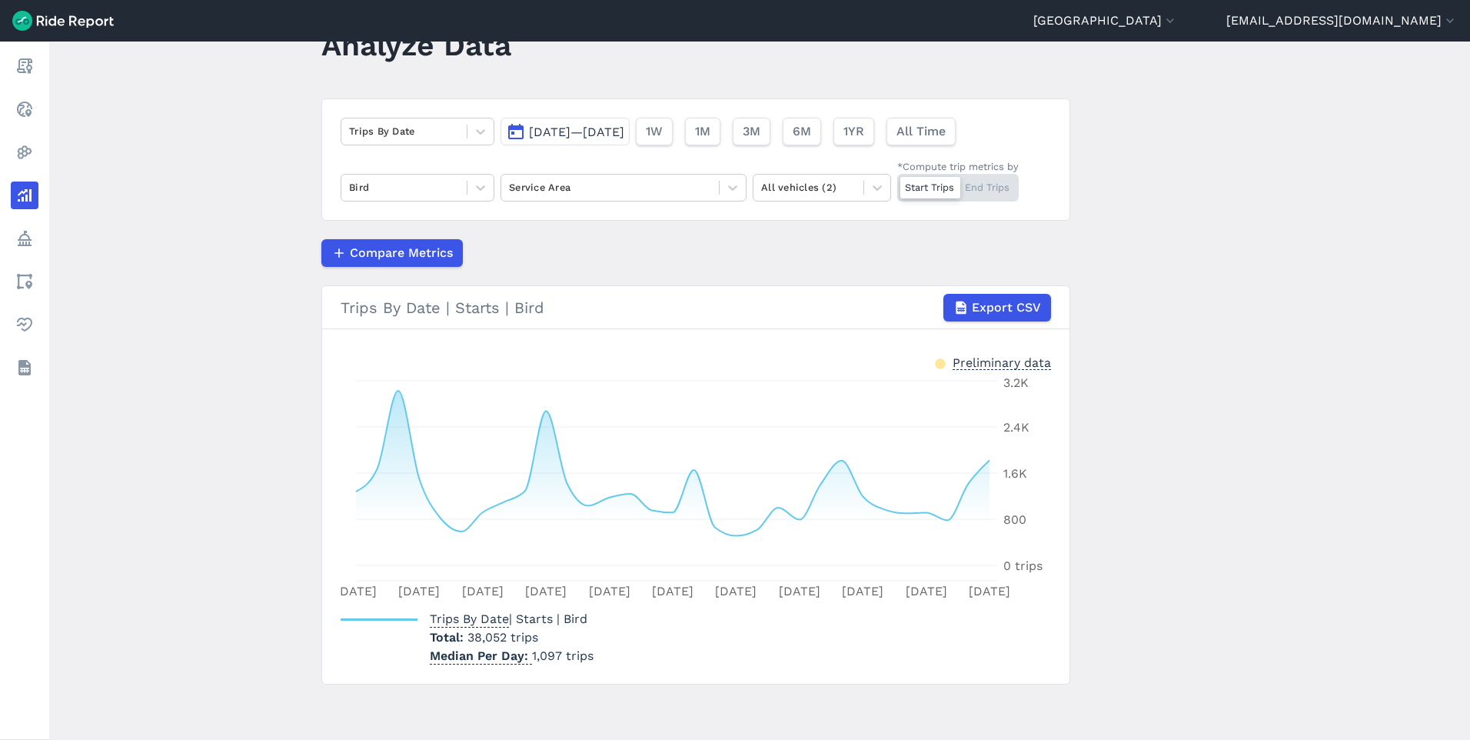
click at [624, 129] on span "[DATE]—[DATE]" at bounding box center [576, 132] width 95 height 15
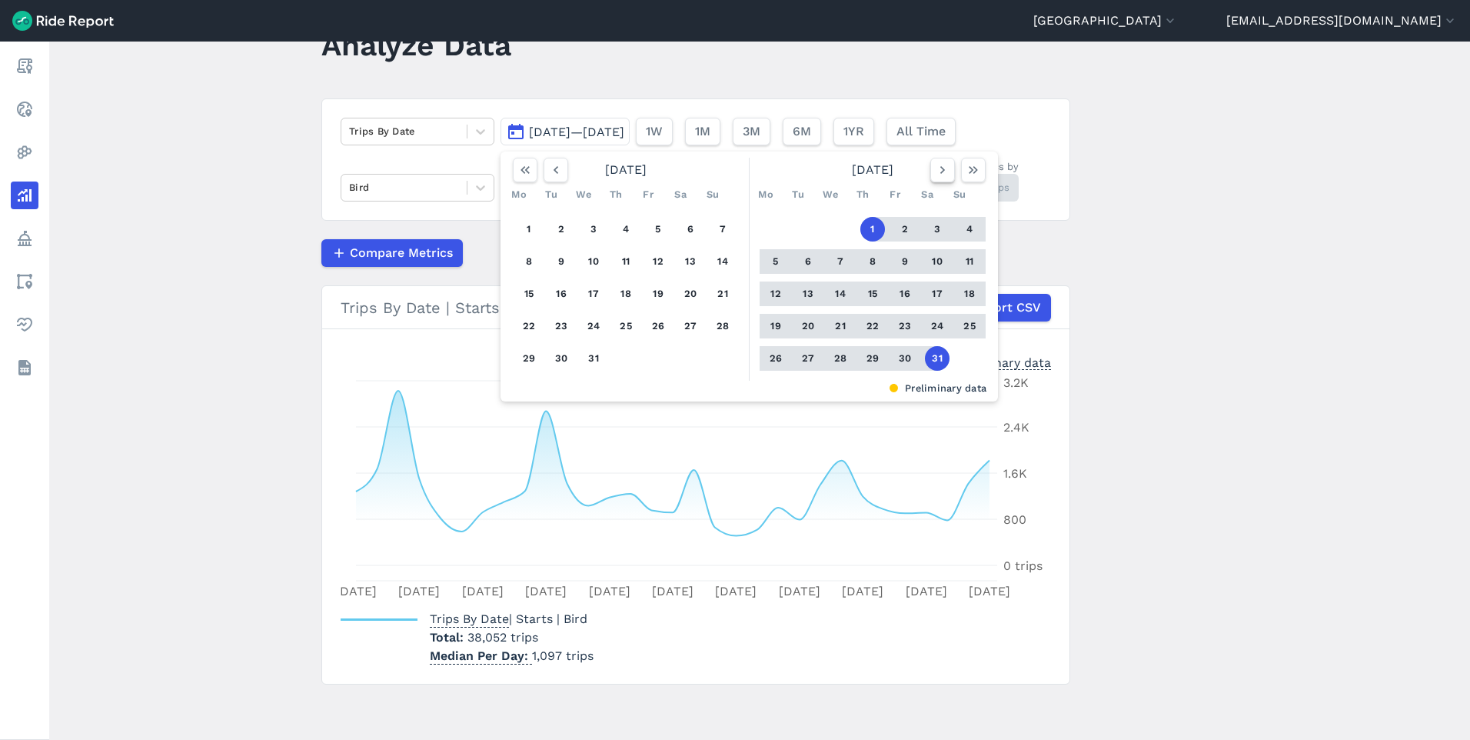
click at [944, 177] on icon "button" at bounding box center [942, 169] width 15 height 15
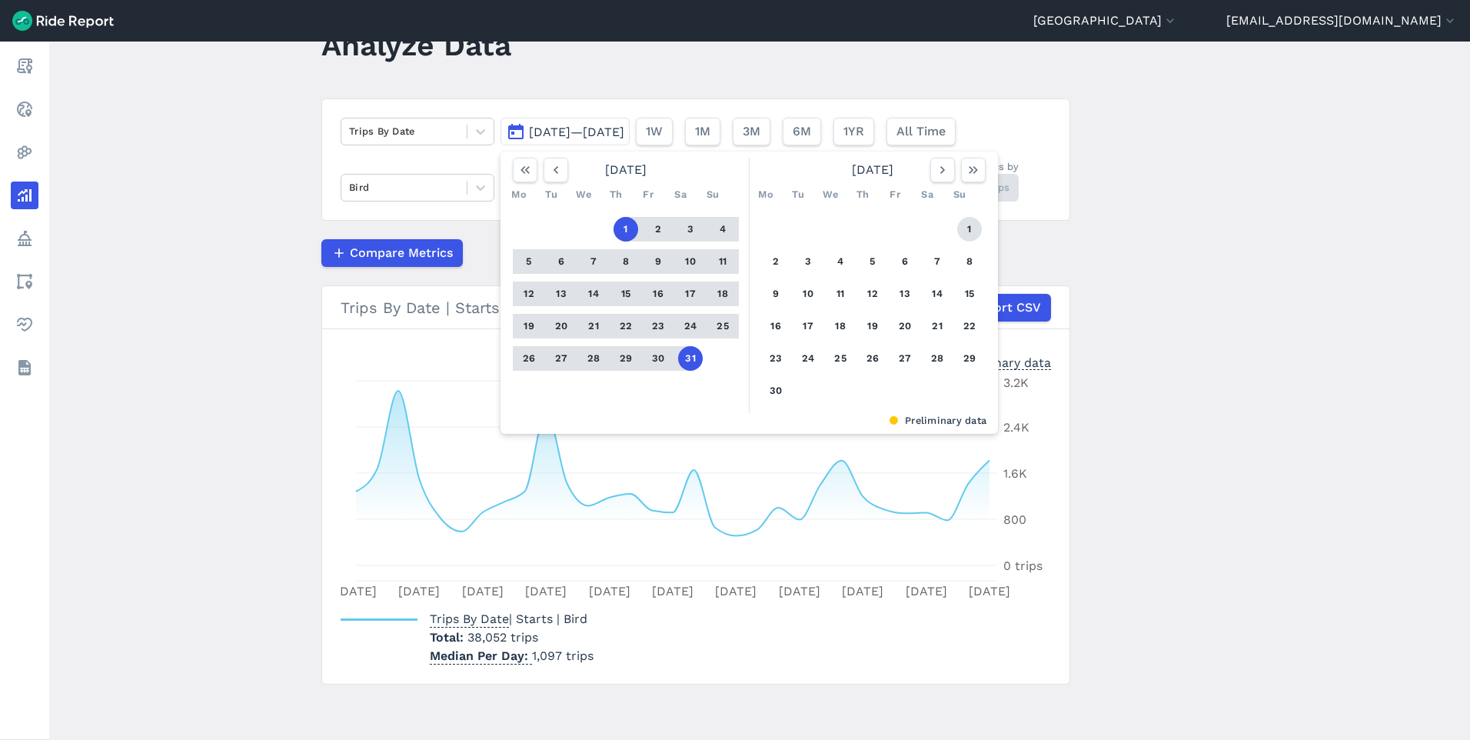
click at [973, 233] on button "1" at bounding box center [969, 229] width 25 height 25
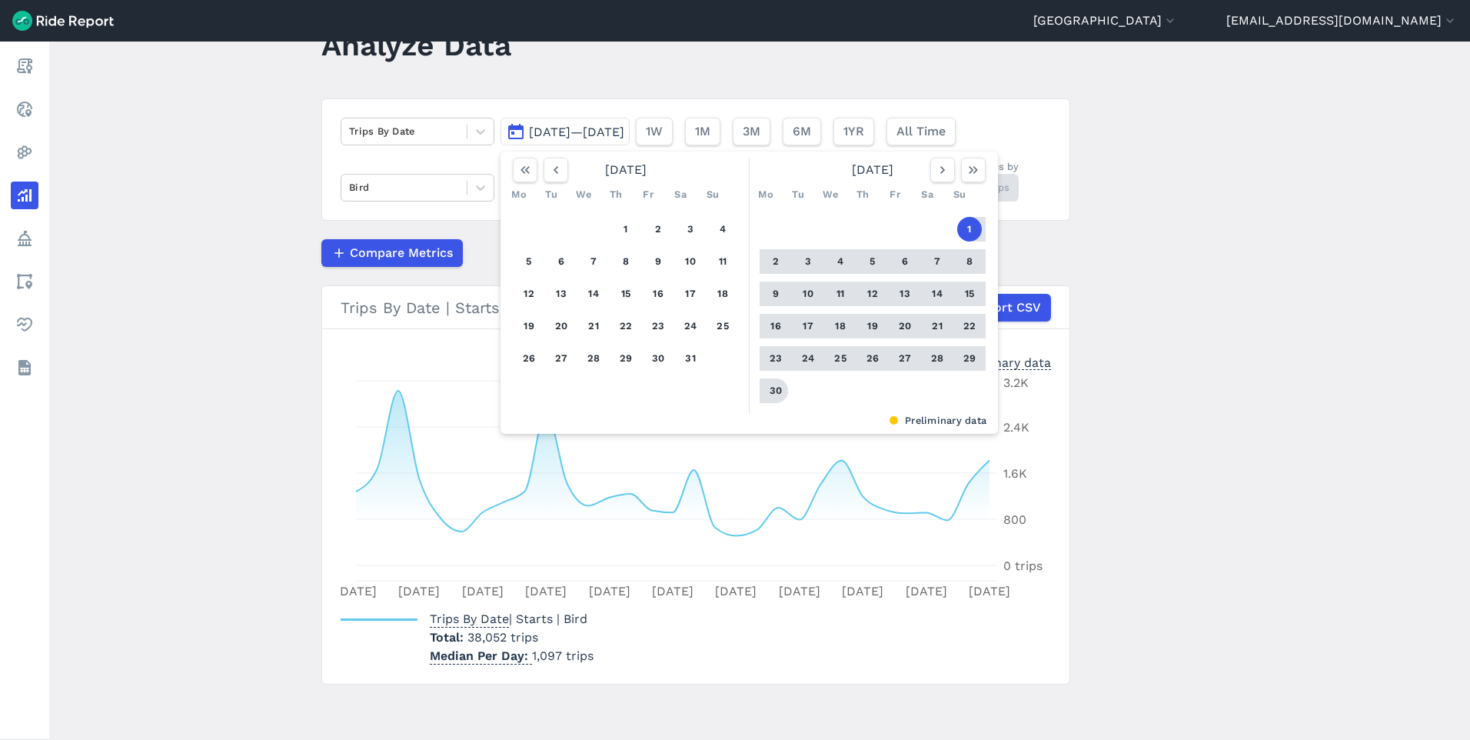
click at [771, 393] on button "30" at bounding box center [776, 390] width 25 height 25
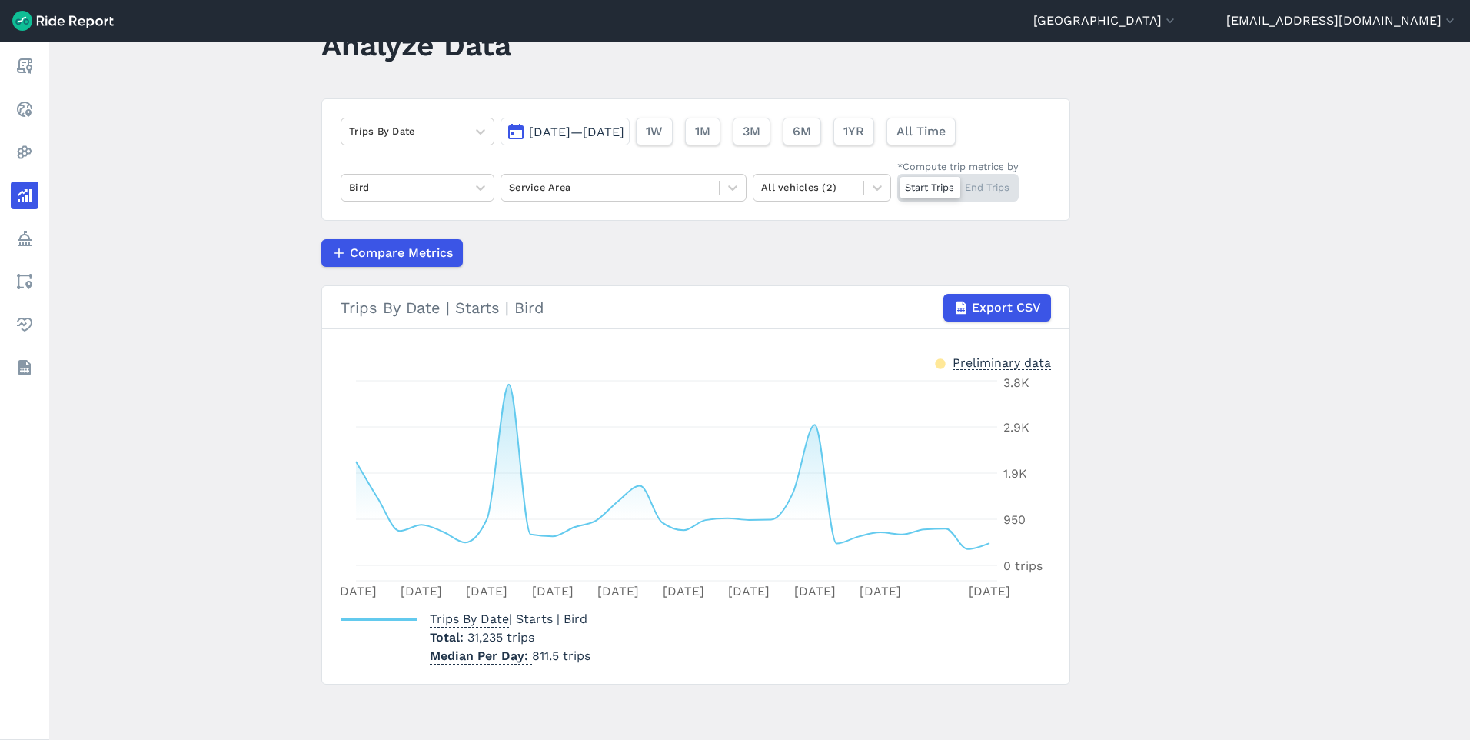
click at [624, 125] on span "[DATE]—[DATE]" at bounding box center [576, 132] width 95 height 15
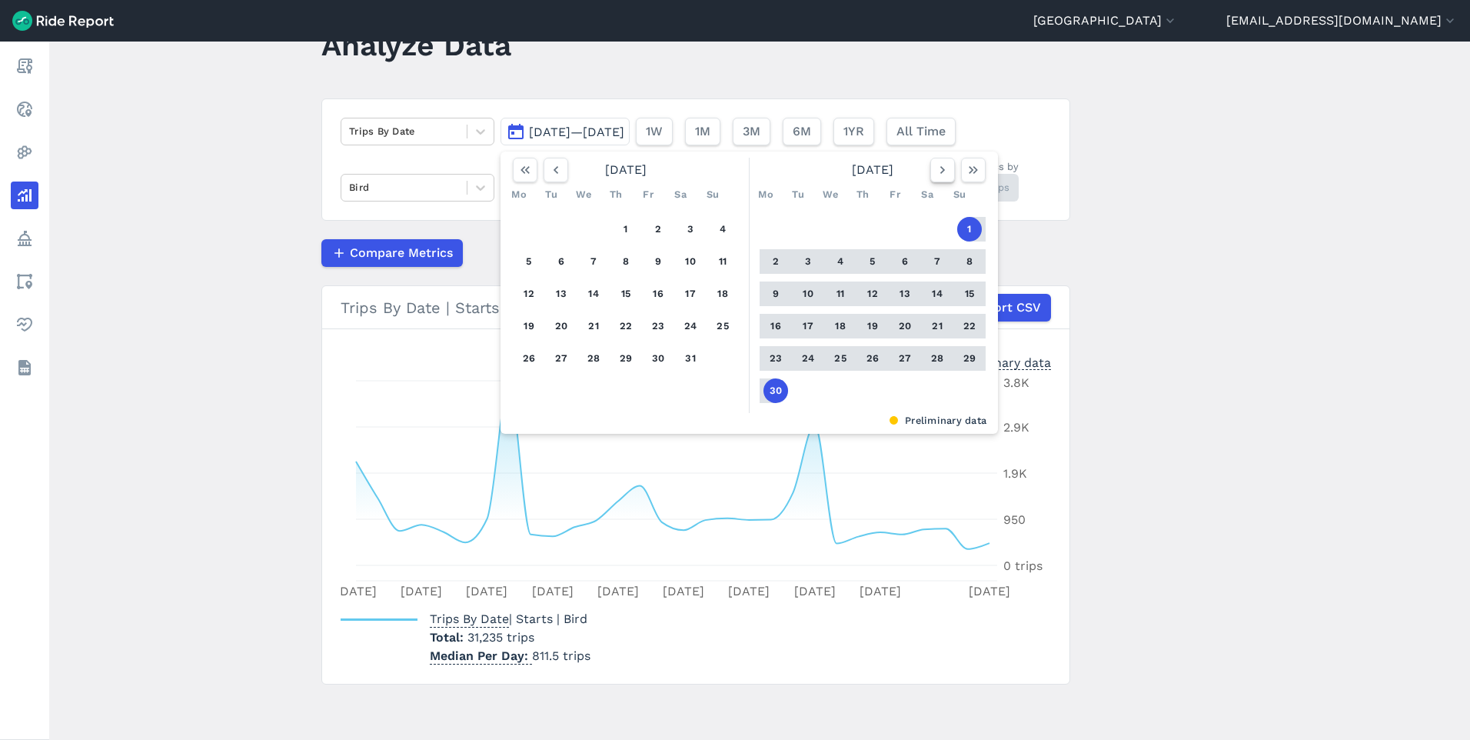
click at [944, 172] on icon "button" at bounding box center [942, 169] width 15 height 15
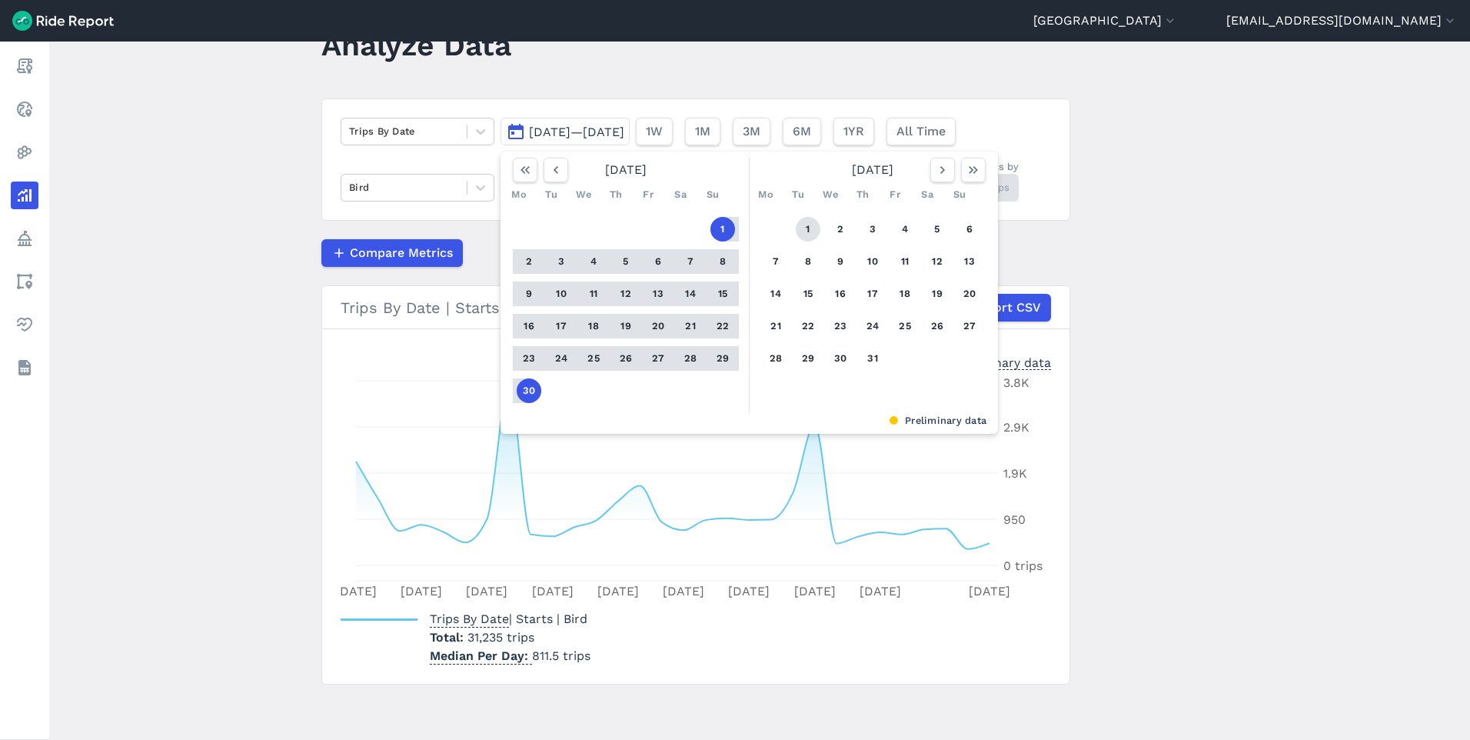
click at [808, 223] on button "1" at bounding box center [808, 229] width 25 height 25
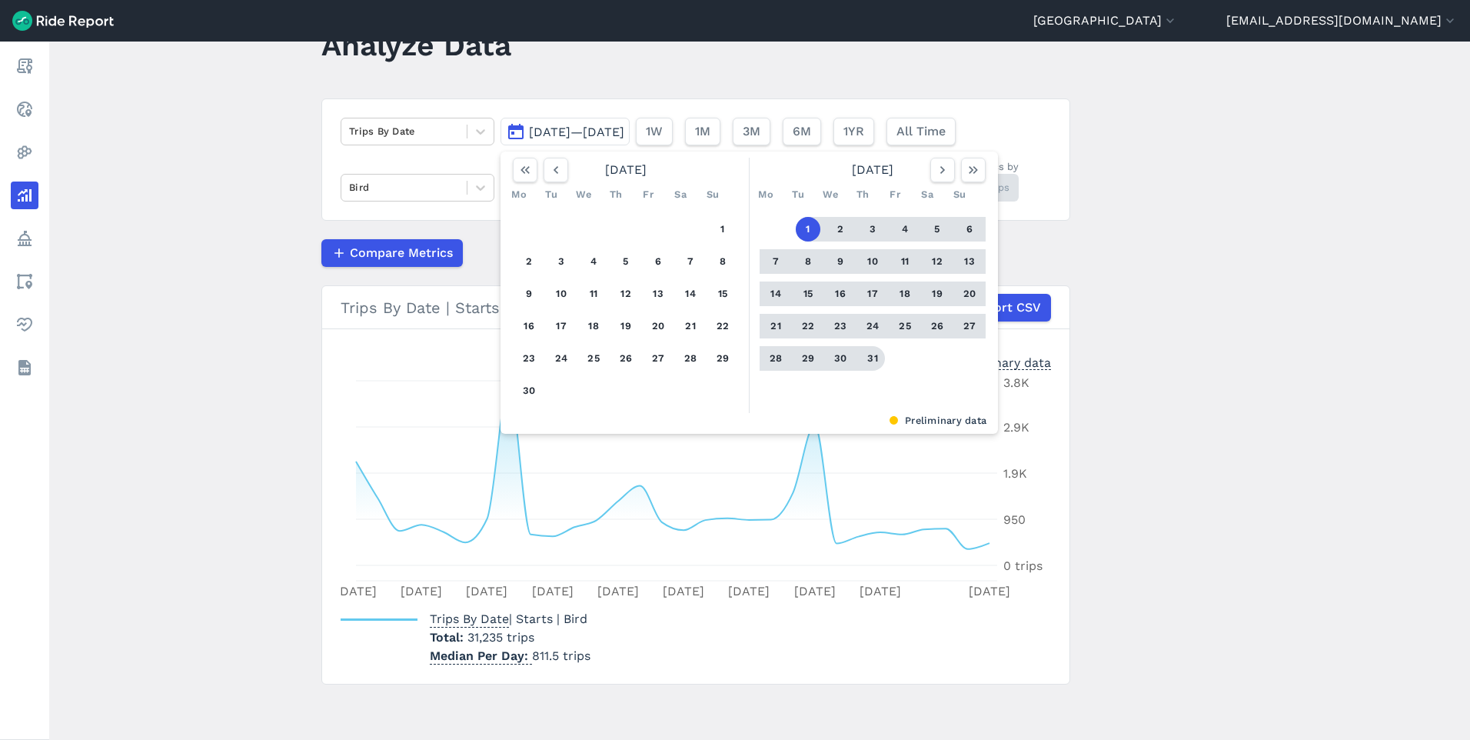
click at [871, 359] on button "31" at bounding box center [873, 358] width 25 height 25
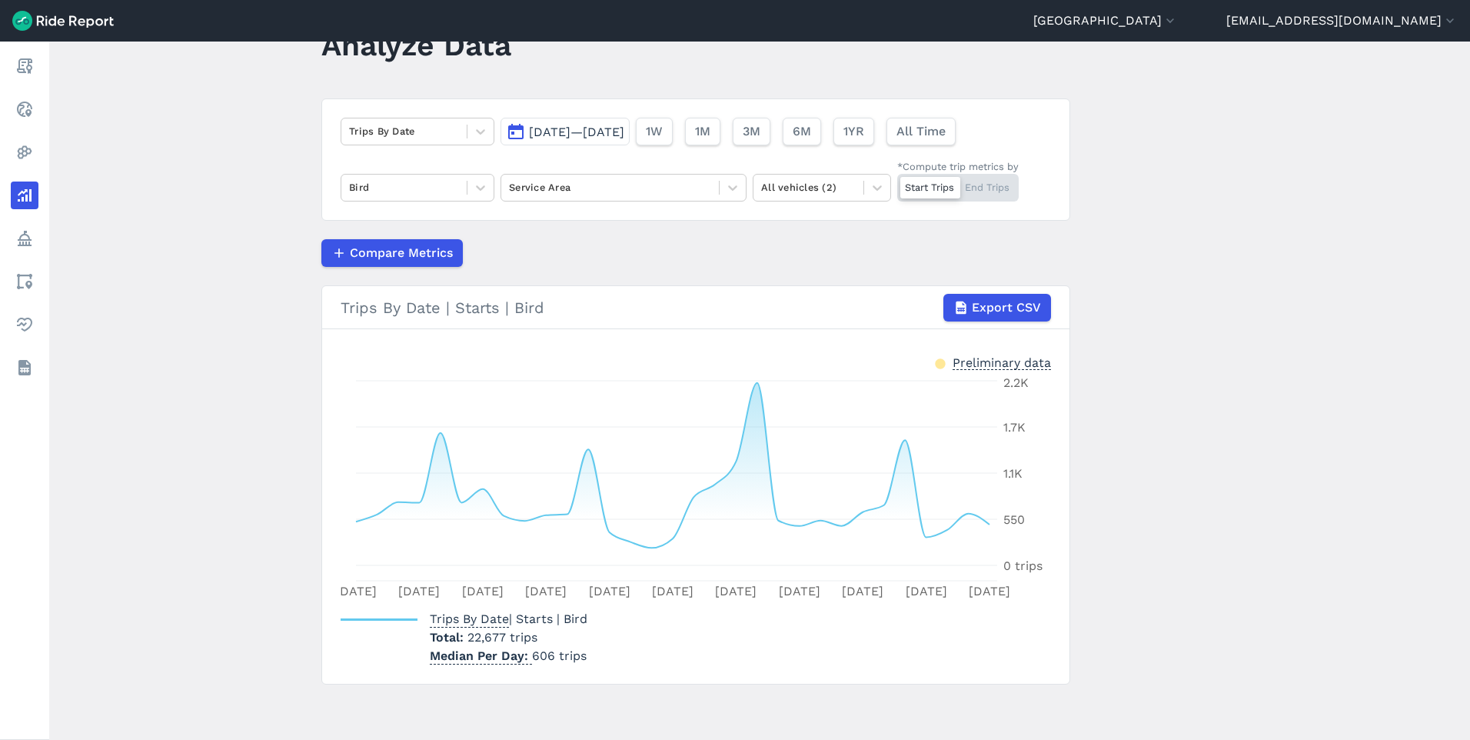
click at [624, 134] on span "[DATE]—[DATE]" at bounding box center [576, 132] width 95 height 15
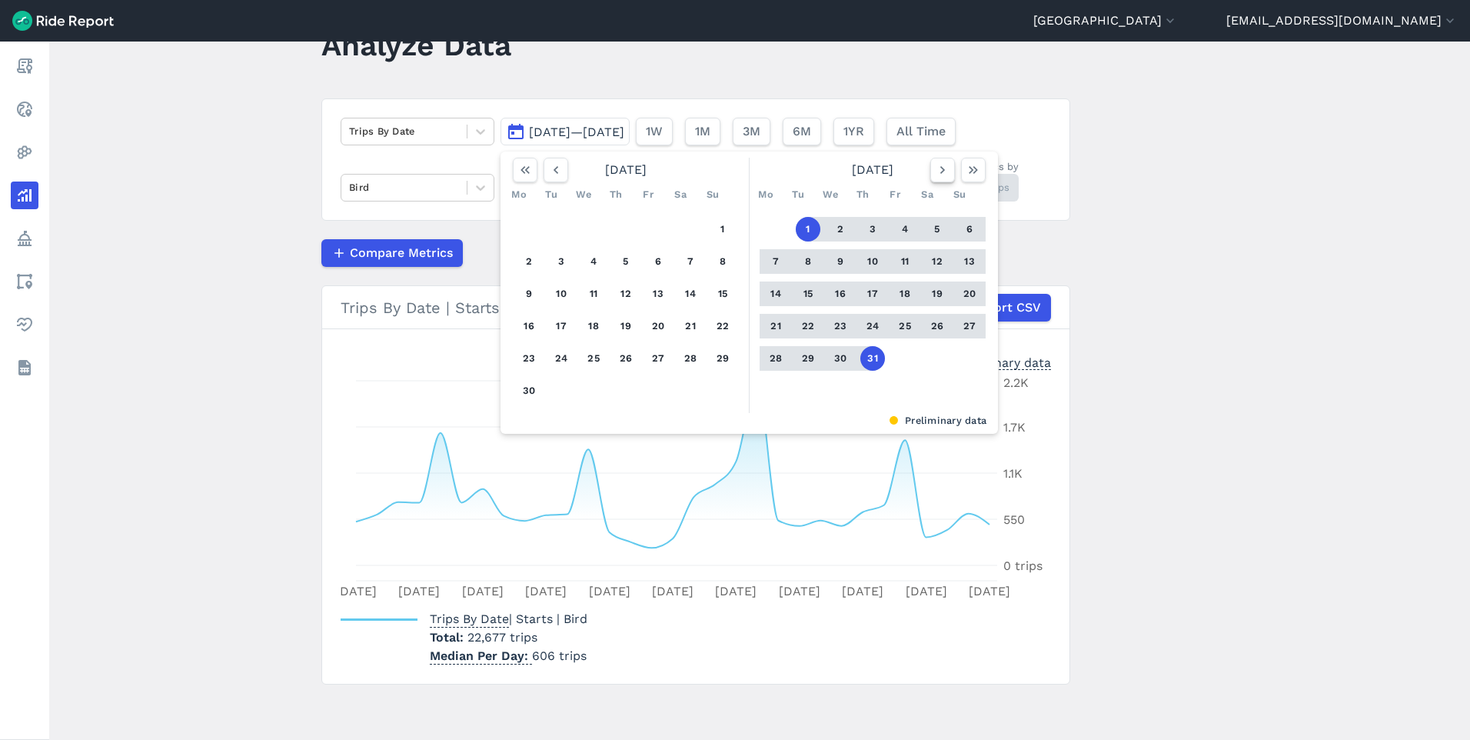
click at [944, 181] on button "button" at bounding box center [943, 170] width 25 height 25
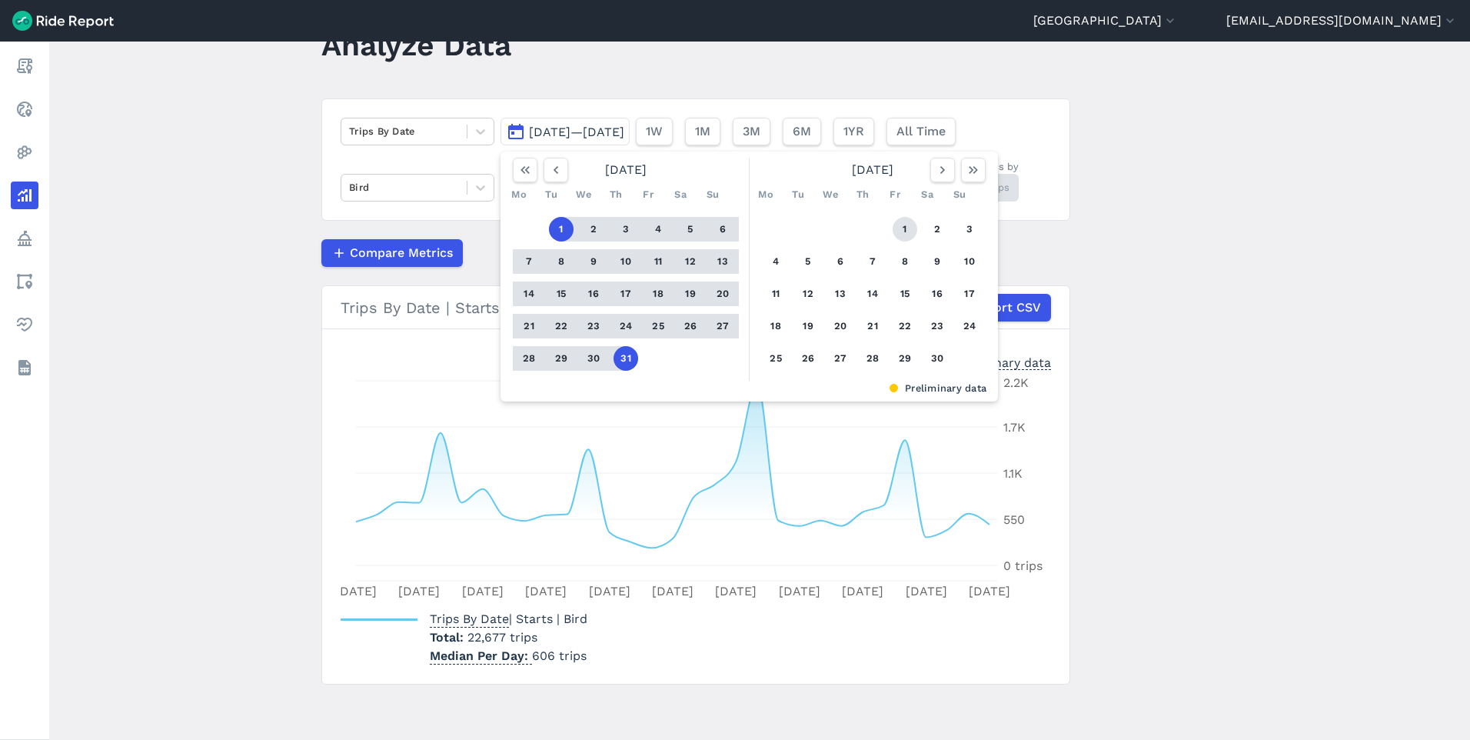
click at [904, 225] on button "1" at bounding box center [905, 229] width 25 height 25
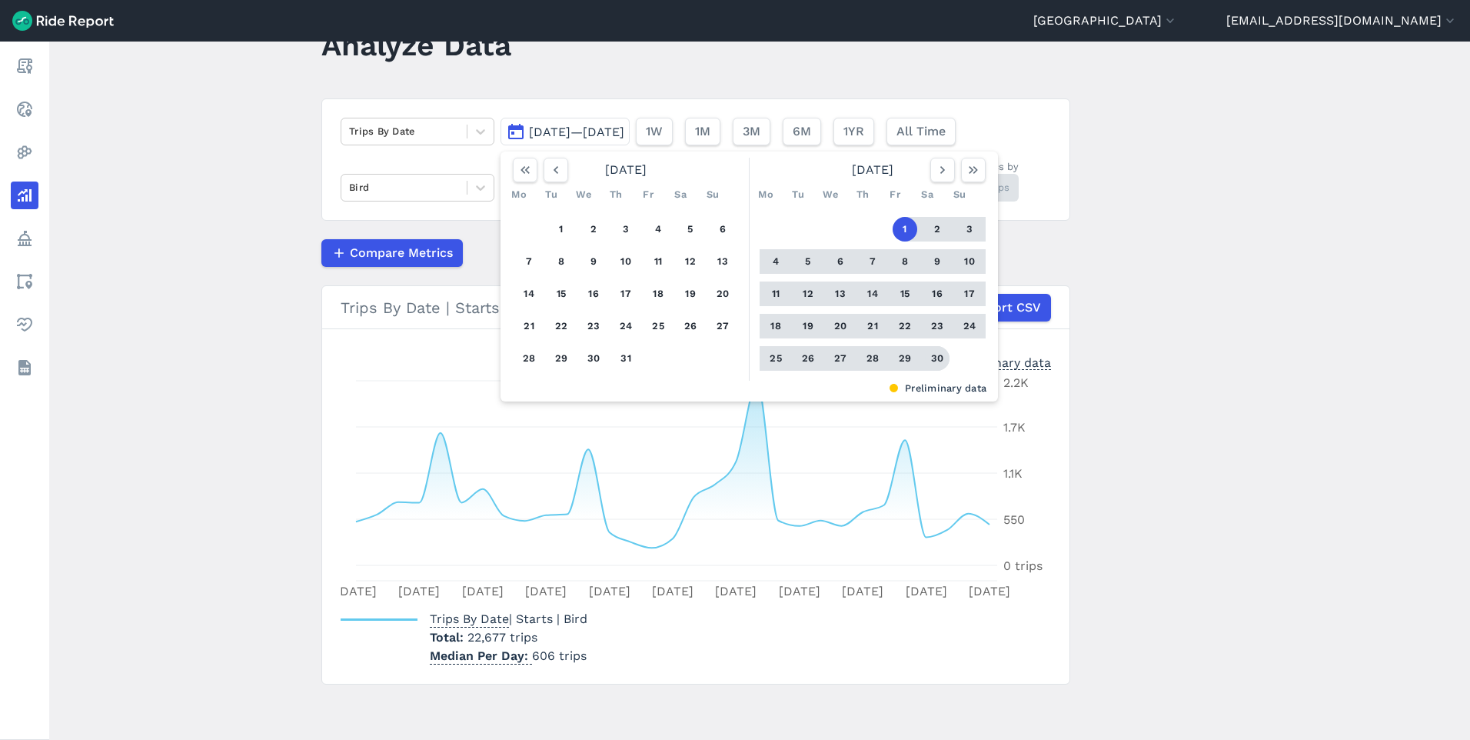
click at [937, 360] on button "30" at bounding box center [937, 358] width 25 height 25
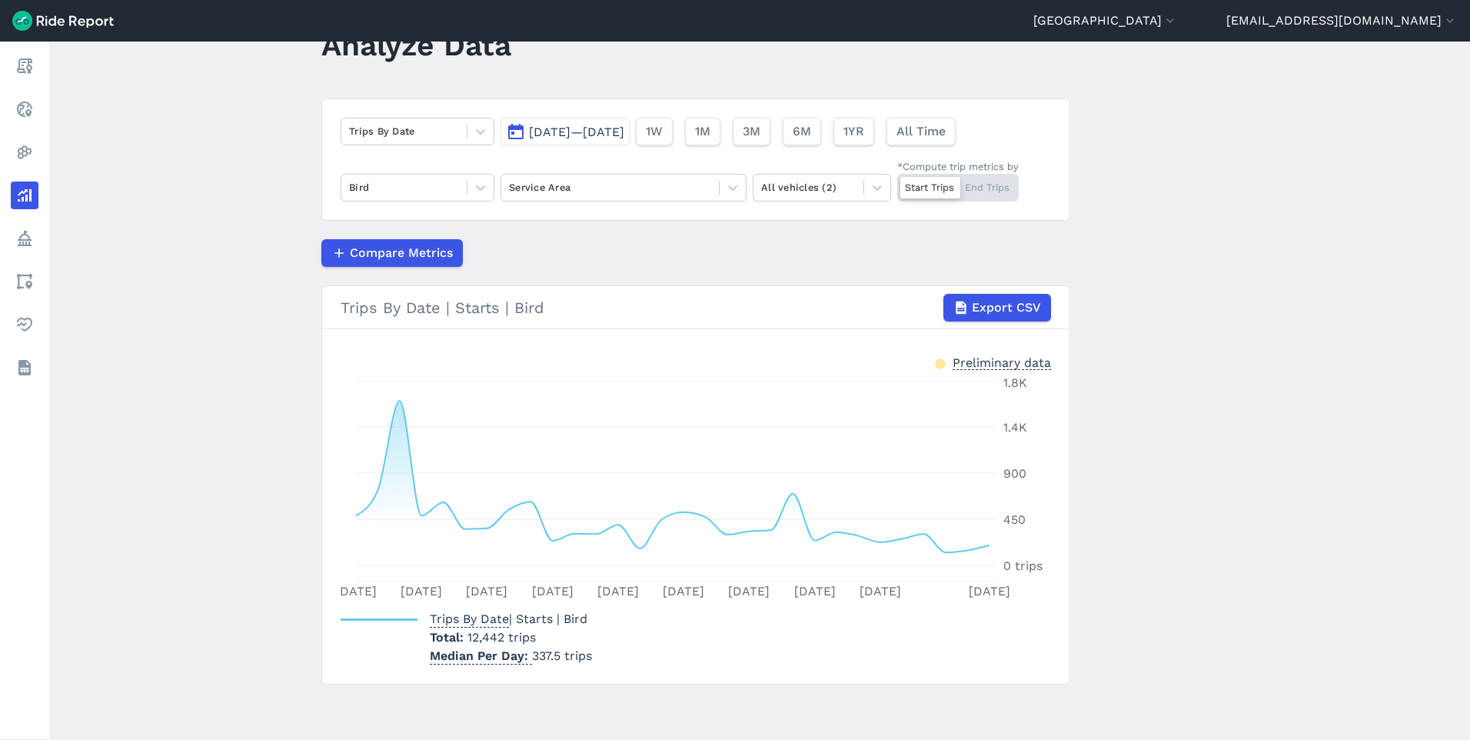
click at [624, 135] on span "[DATE]—[DATE]" at bounding box center [576, 132] width 95 height 15
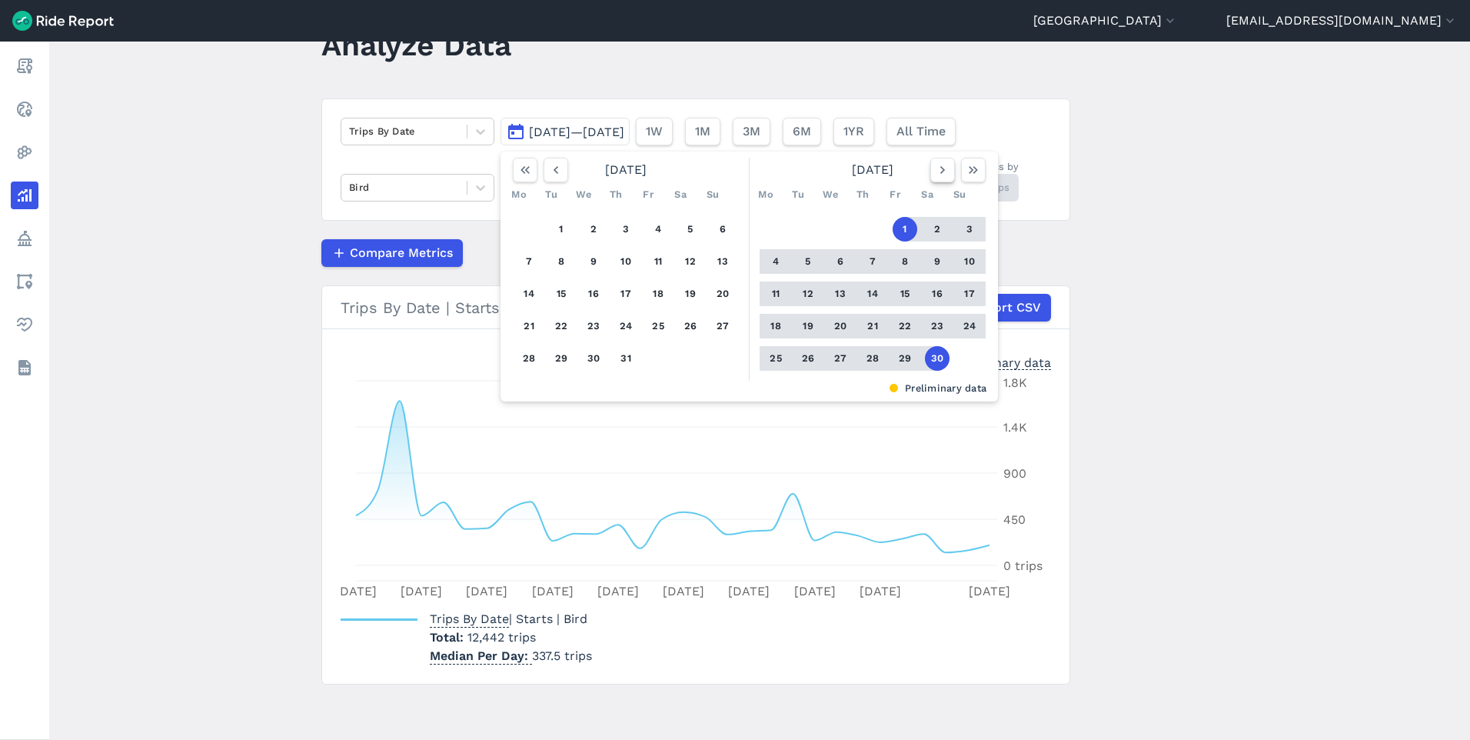
click at [947, 171] on icon "button" at bounding box center [942, 169] width 15 height 15
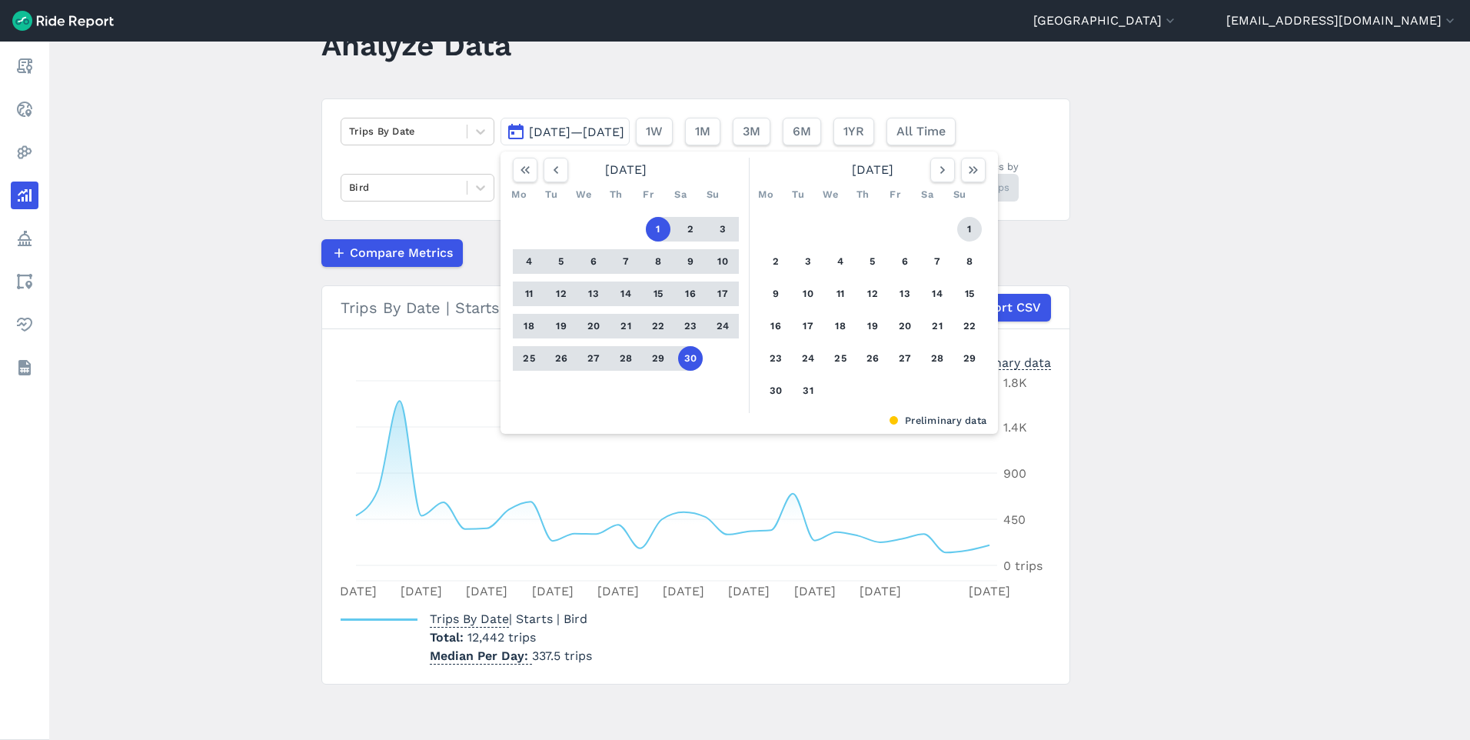
click at [971, 231] on button "1" at bounding box center [969, 229] width 25 height 25
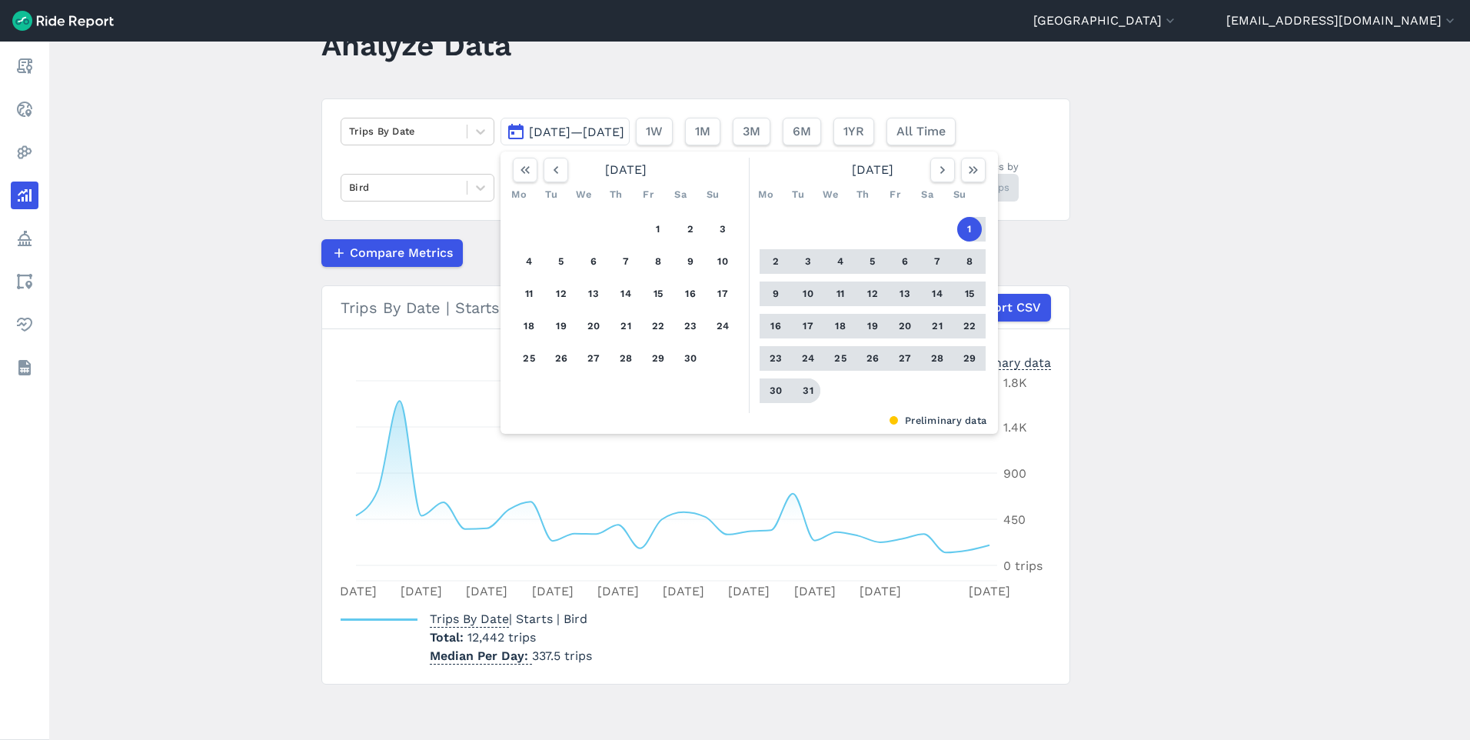
click at [811, 389] on button "31" at bounding box center [808, 390] width 25 height 25
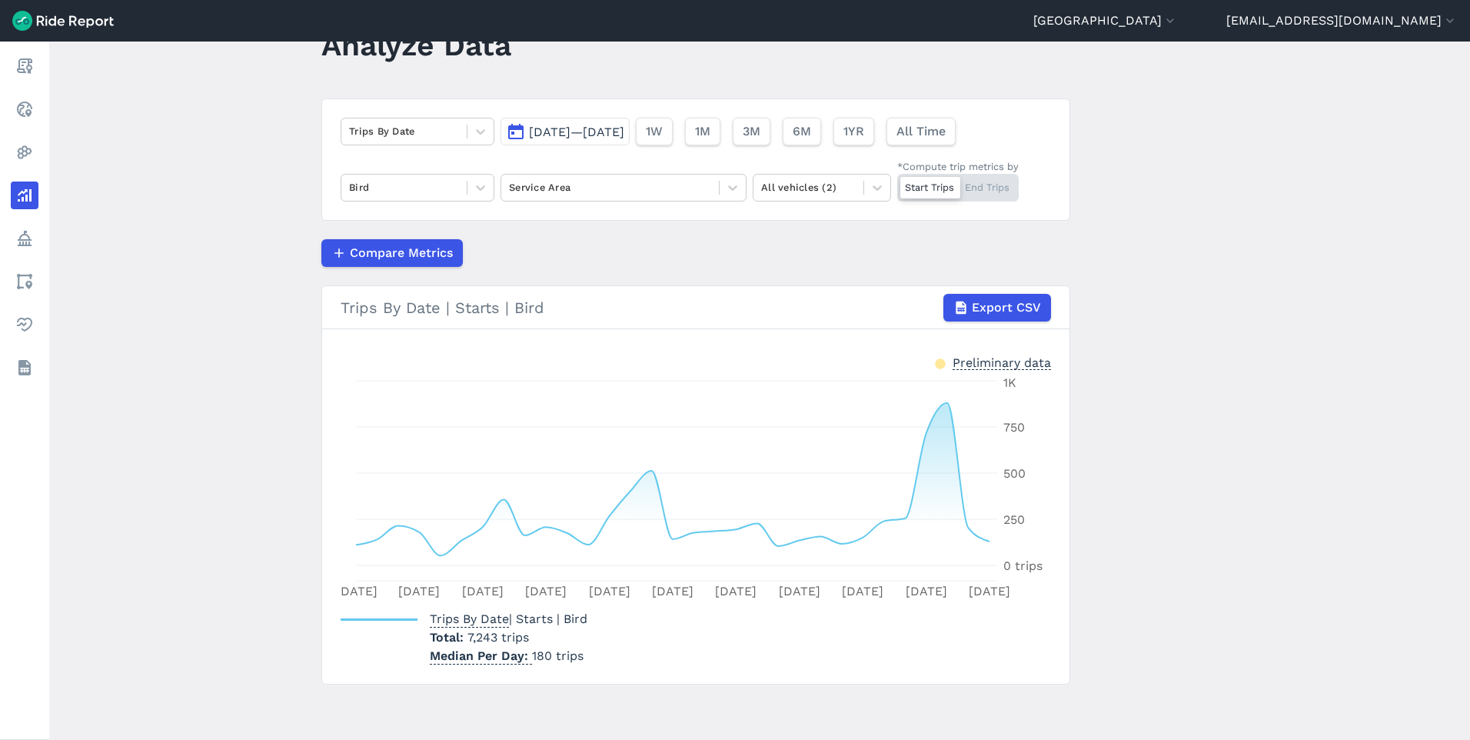
click at [624, 126] on span "[DATE]—[DATE]" at bounding box center [576, 132] width 95 height 15
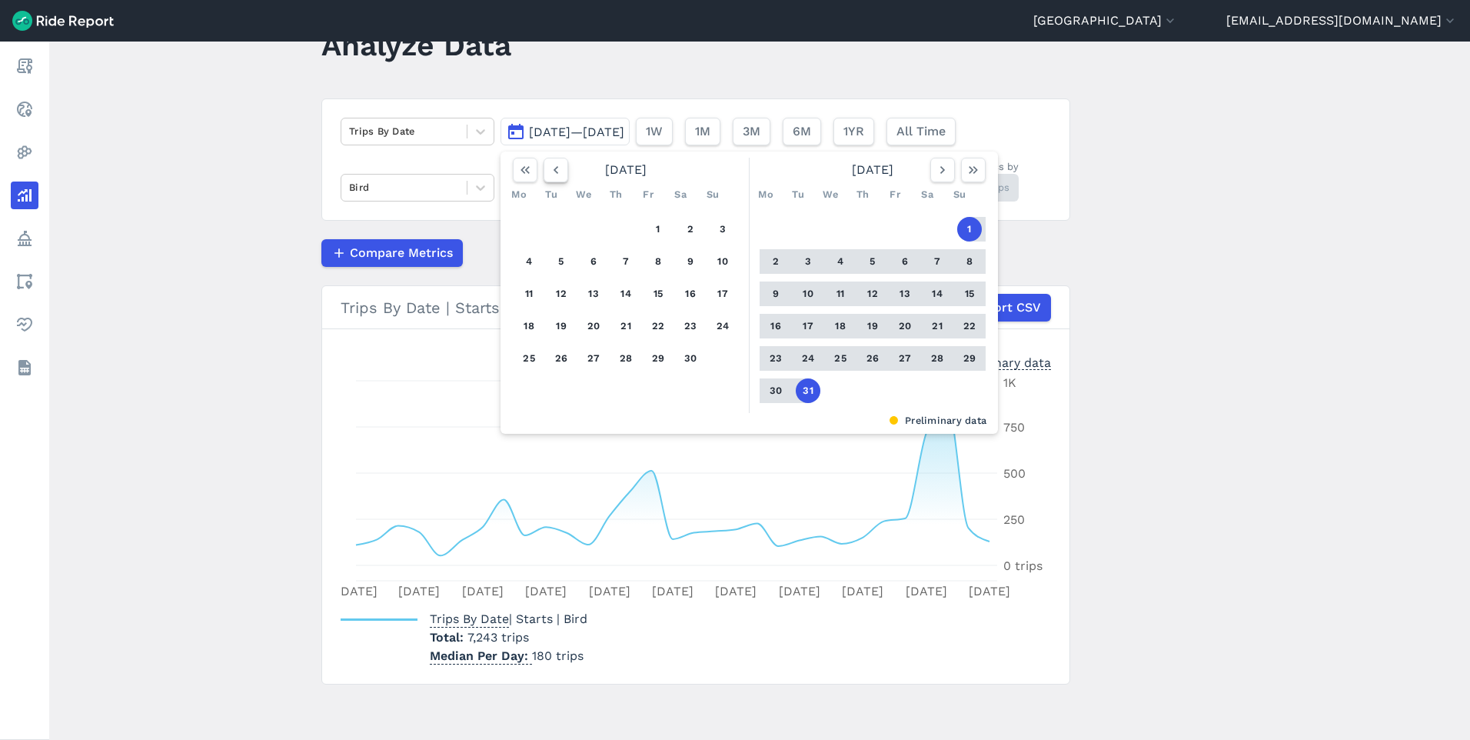
click at [552, 173] on icon "button" at bounding box center [555, 169] width 15 height 15
click at [551, 173] on icon "button" at bounding box center [555, 169] width 15 height 15
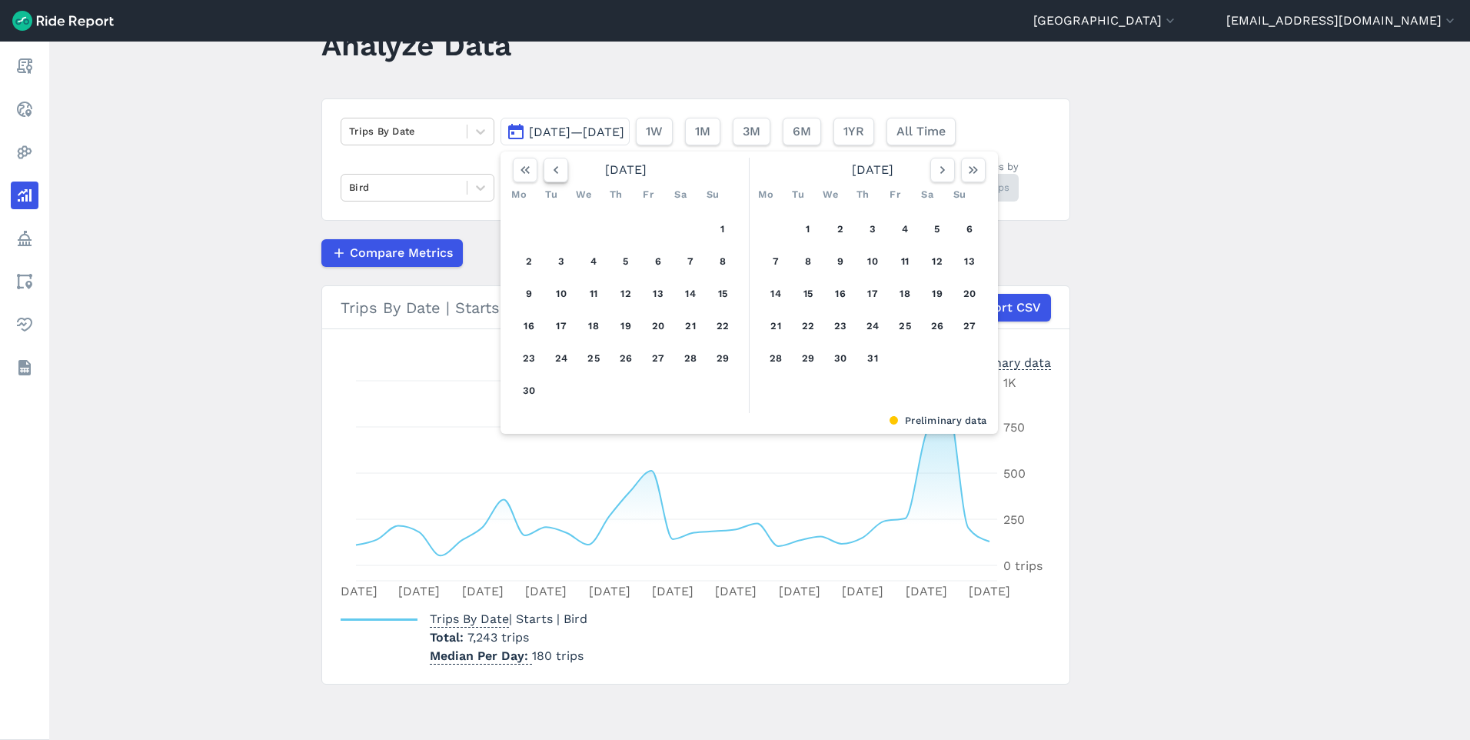
click at [551, 173] on icon "button" at bounding box center [555, 169] width 15 height 15
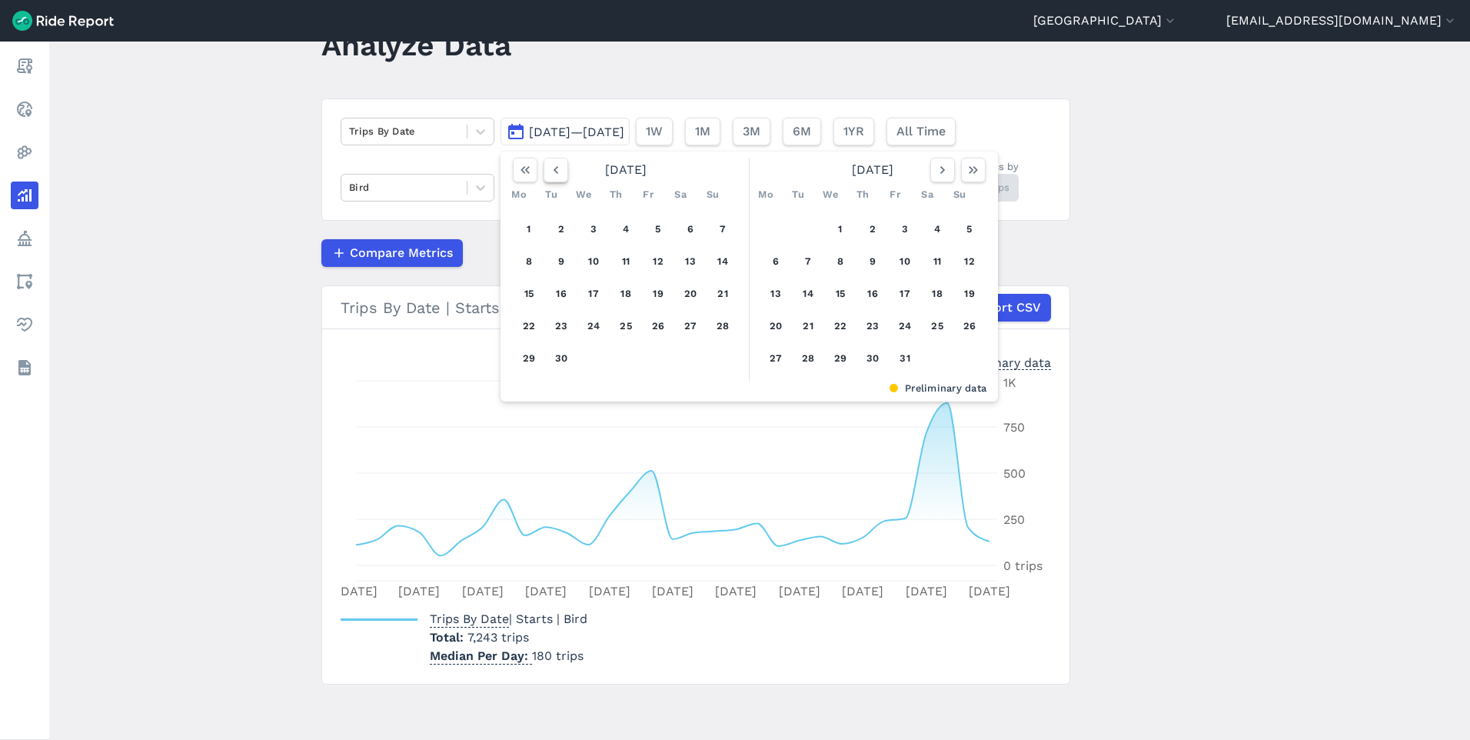
click at [551, 167] on icon "button" at bounding box center [555, 169] width 15 height 15
click at [657, 225] on button "1" at bounding box center [658, 229] width 25 height 25
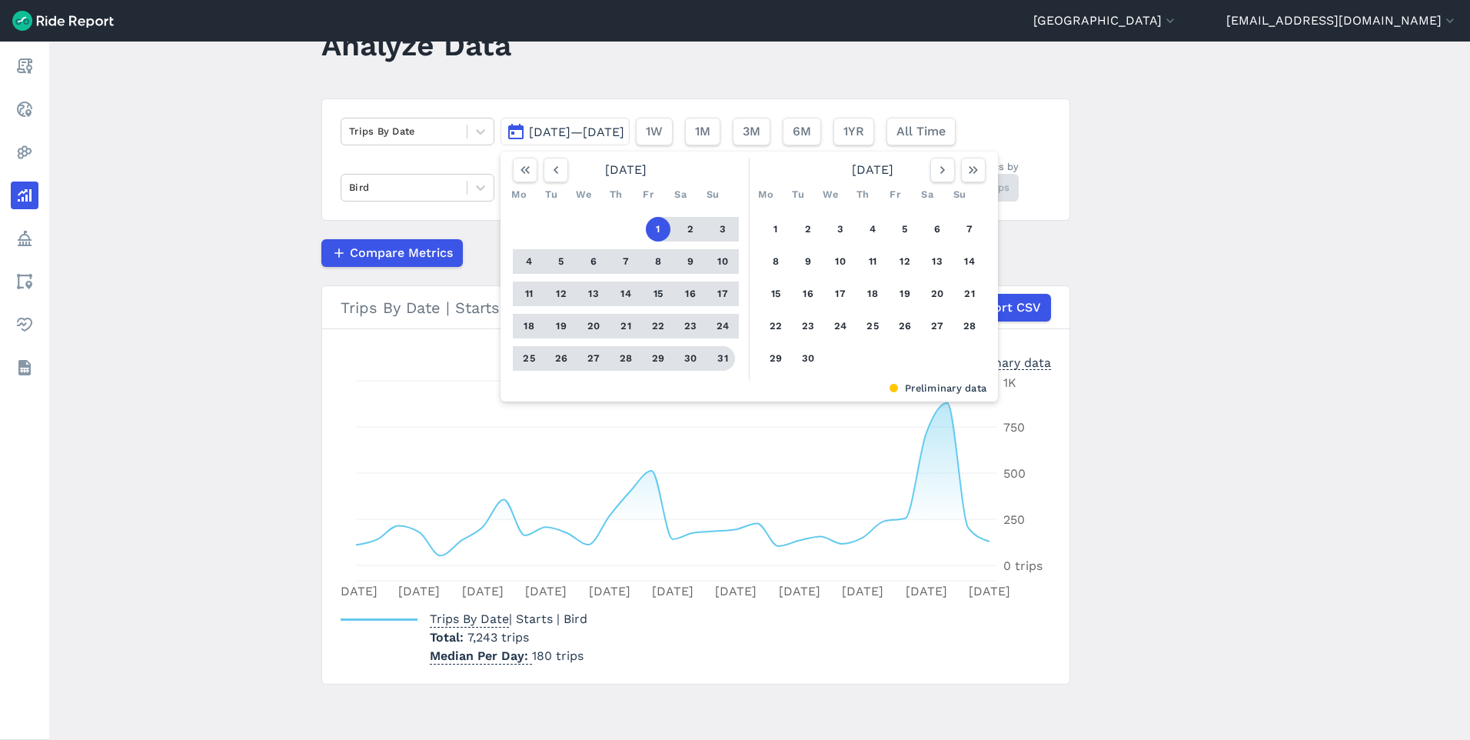
click at [721, 356] on button "31" at bounding box center [723, 358] width 25 height 25
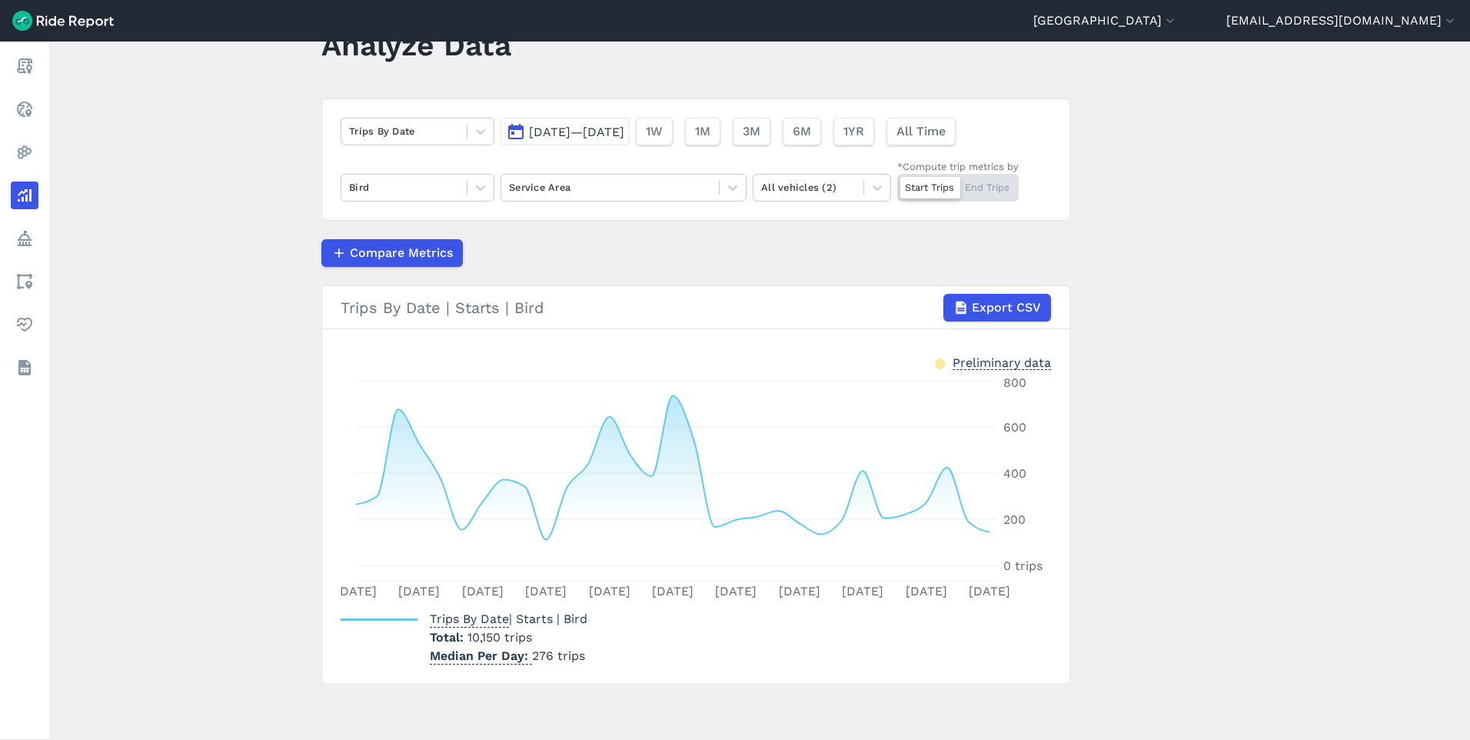
click at [624, 135] on span "[DATE]—[DATE]" at bounding box center [576, 132] width 95 height 15
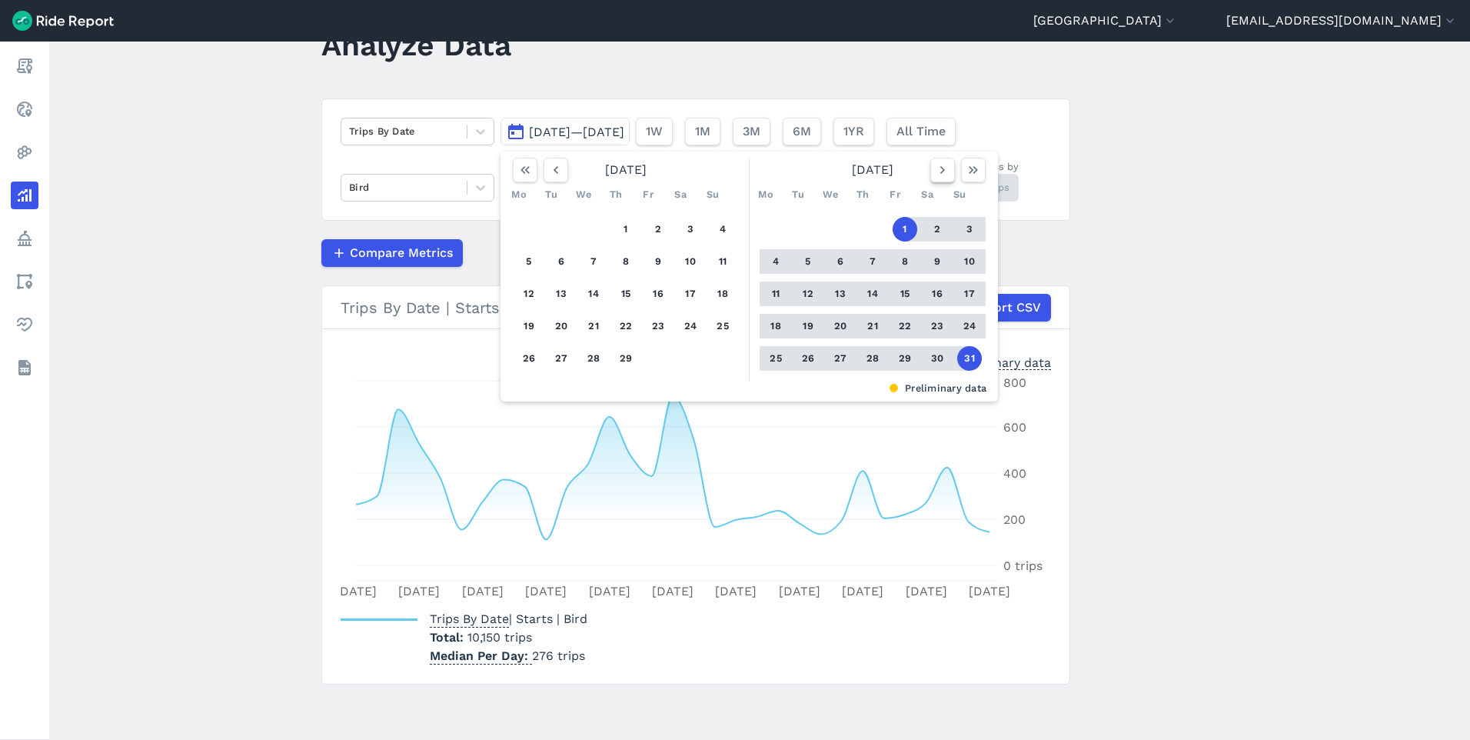
click at [942, 174] on icon "button" at bounding box center [942, 169] width 15 height 15
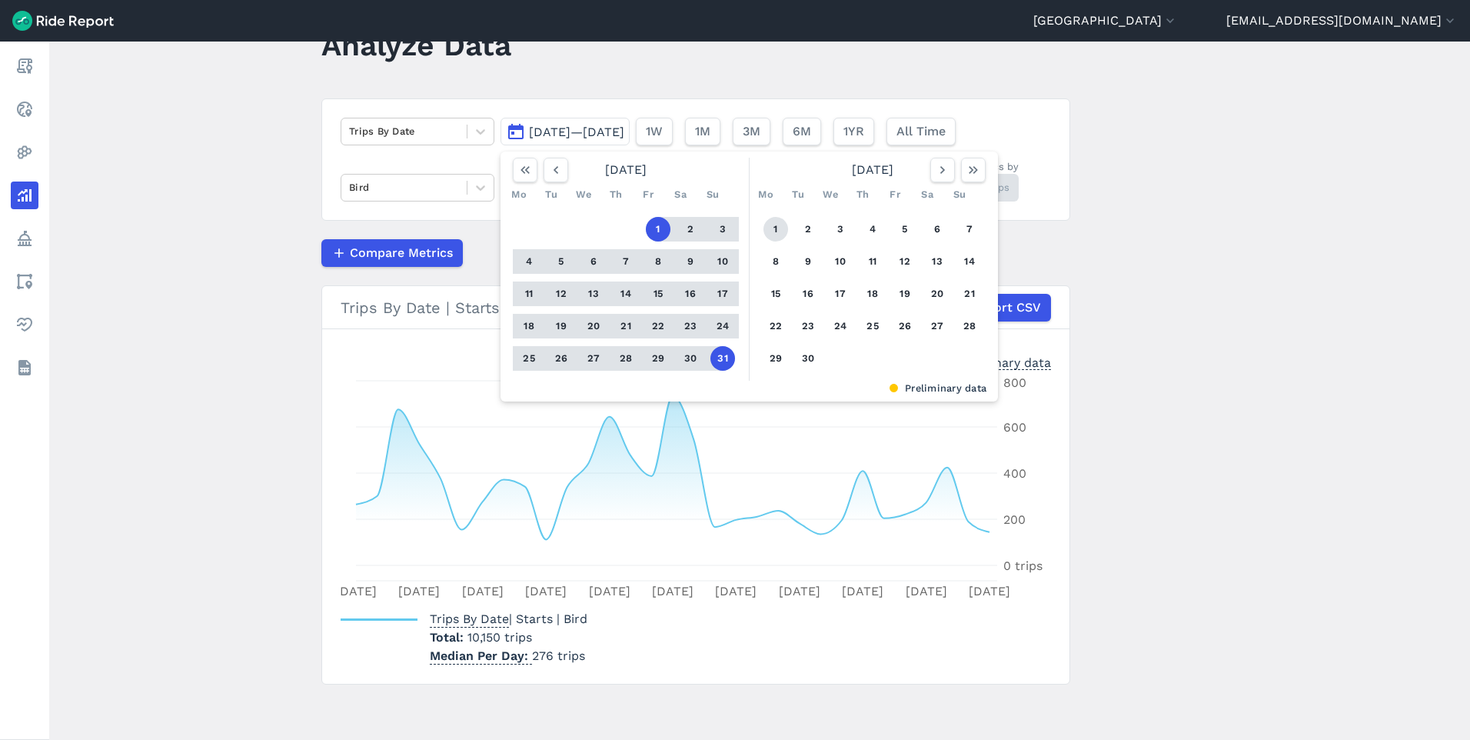
click at [774, 231] on button "1" at bounding box center [776, 229] width 25 height 25
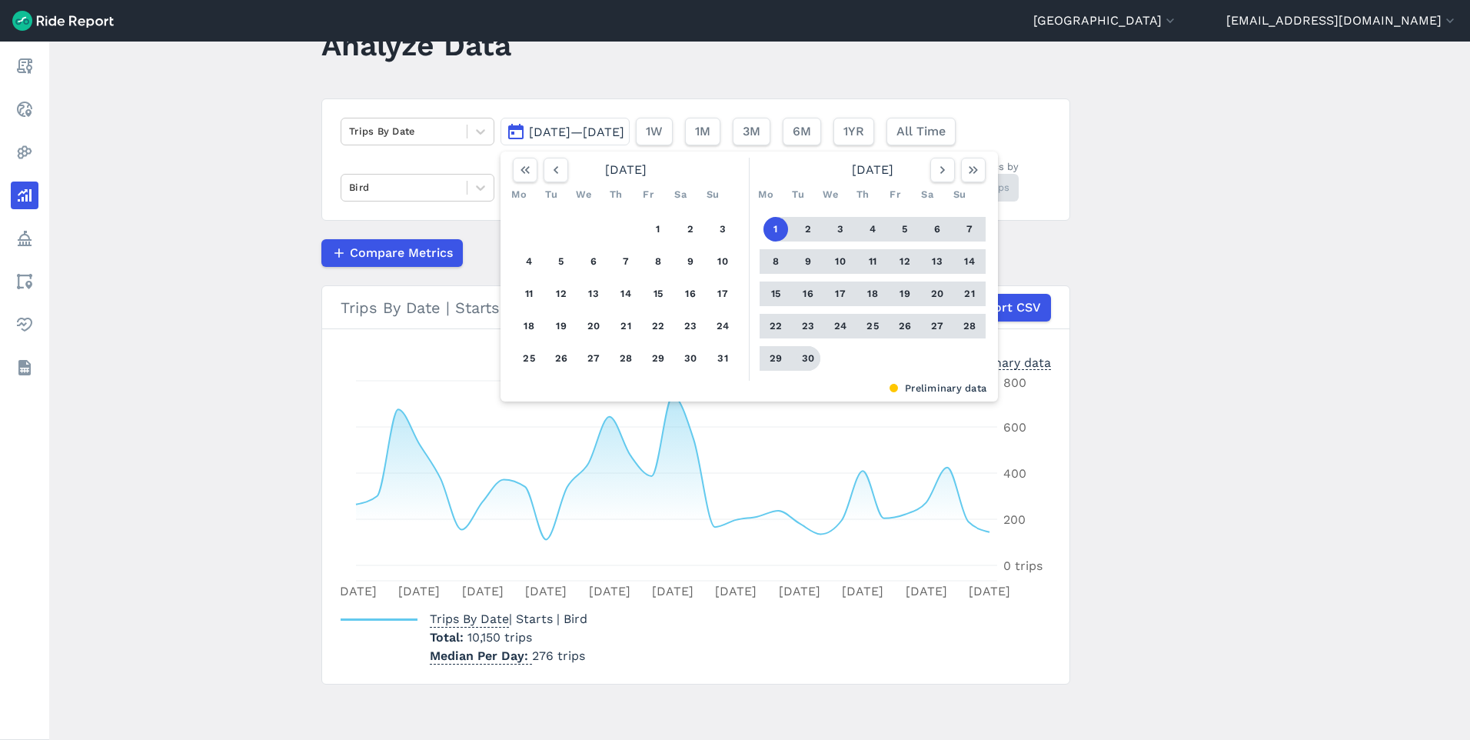
click at [806, 358] on button "30" at bounding box center [808, 358] width 25 height 25
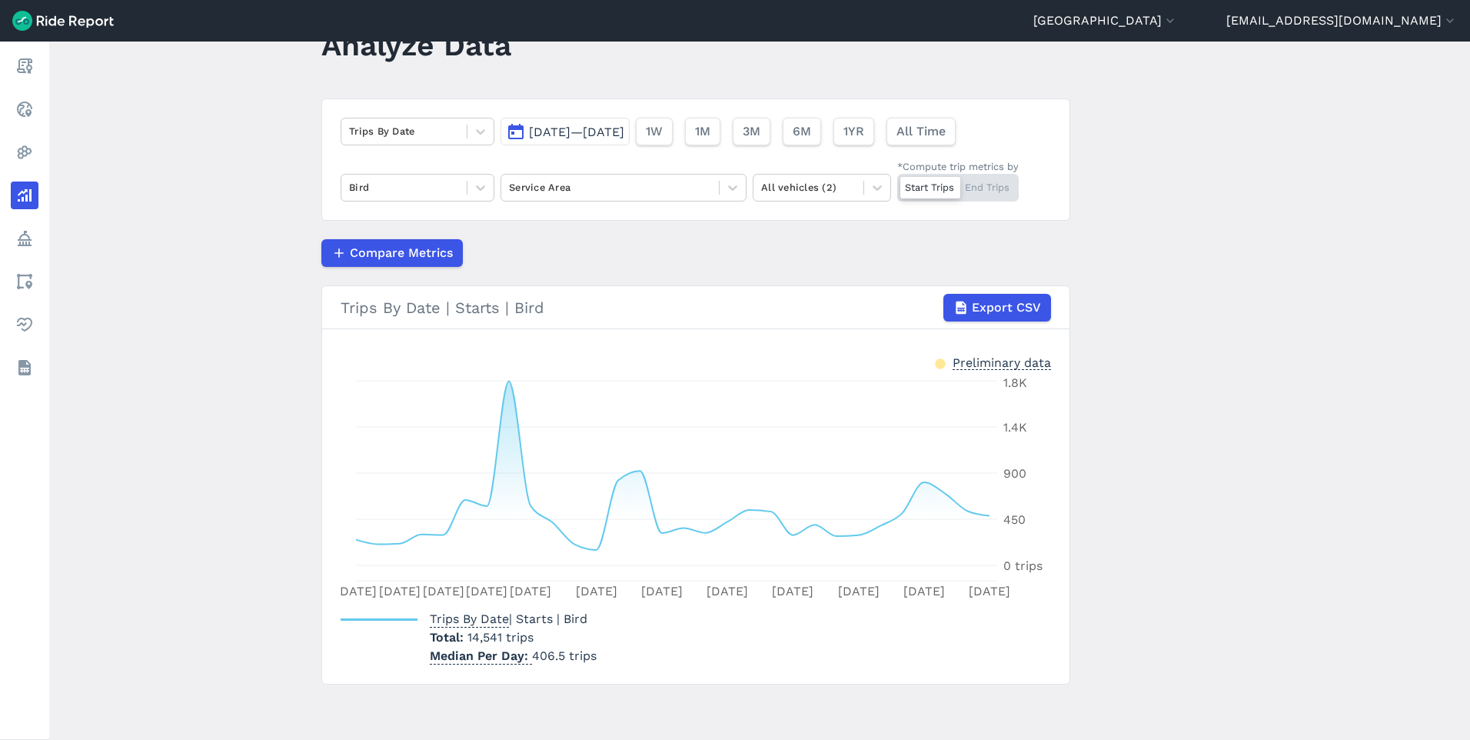
click at [624, 132] on span "[DATE]—[DATE]" at bounding box center [576, 132] width 95 height 15
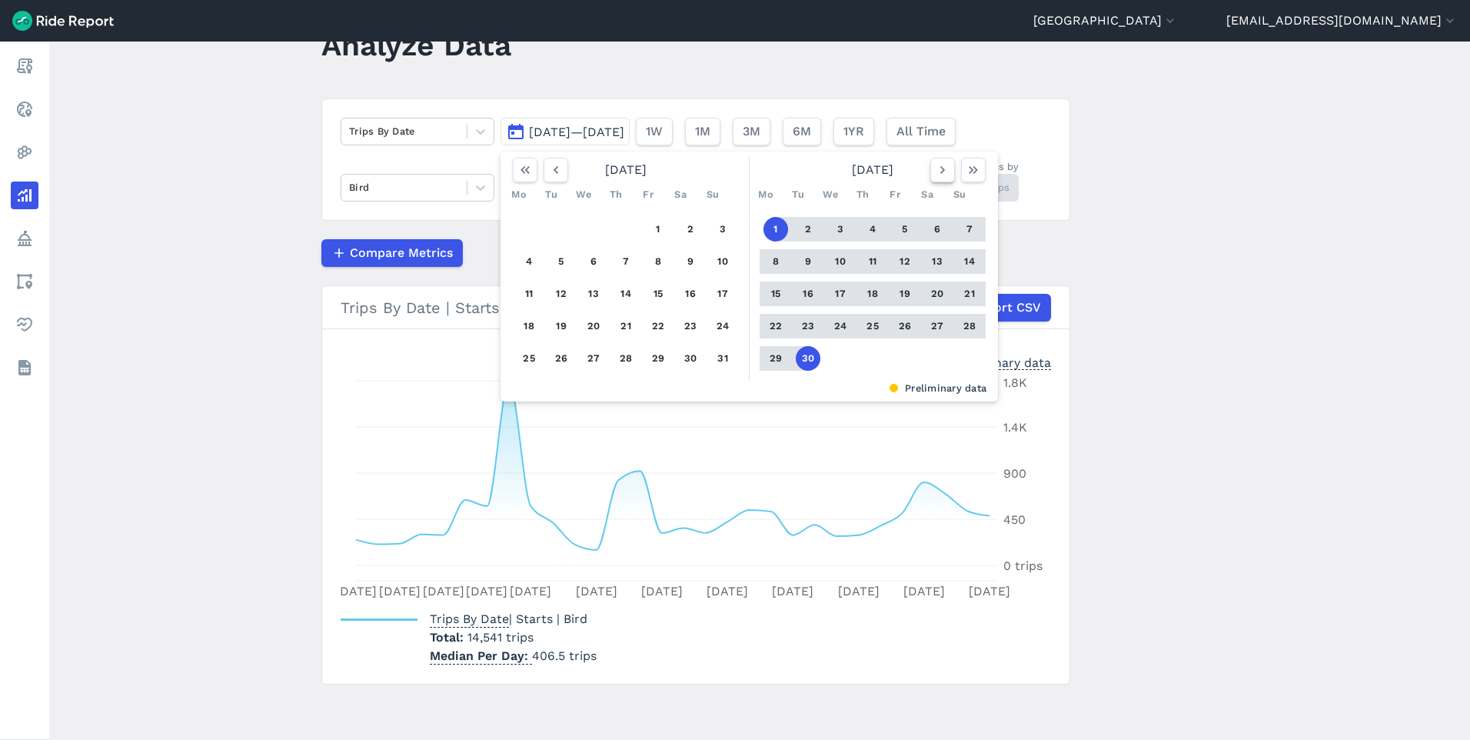
click at [947, 169] on icon "button" at bounding box center [942, 169] width 15 height 15
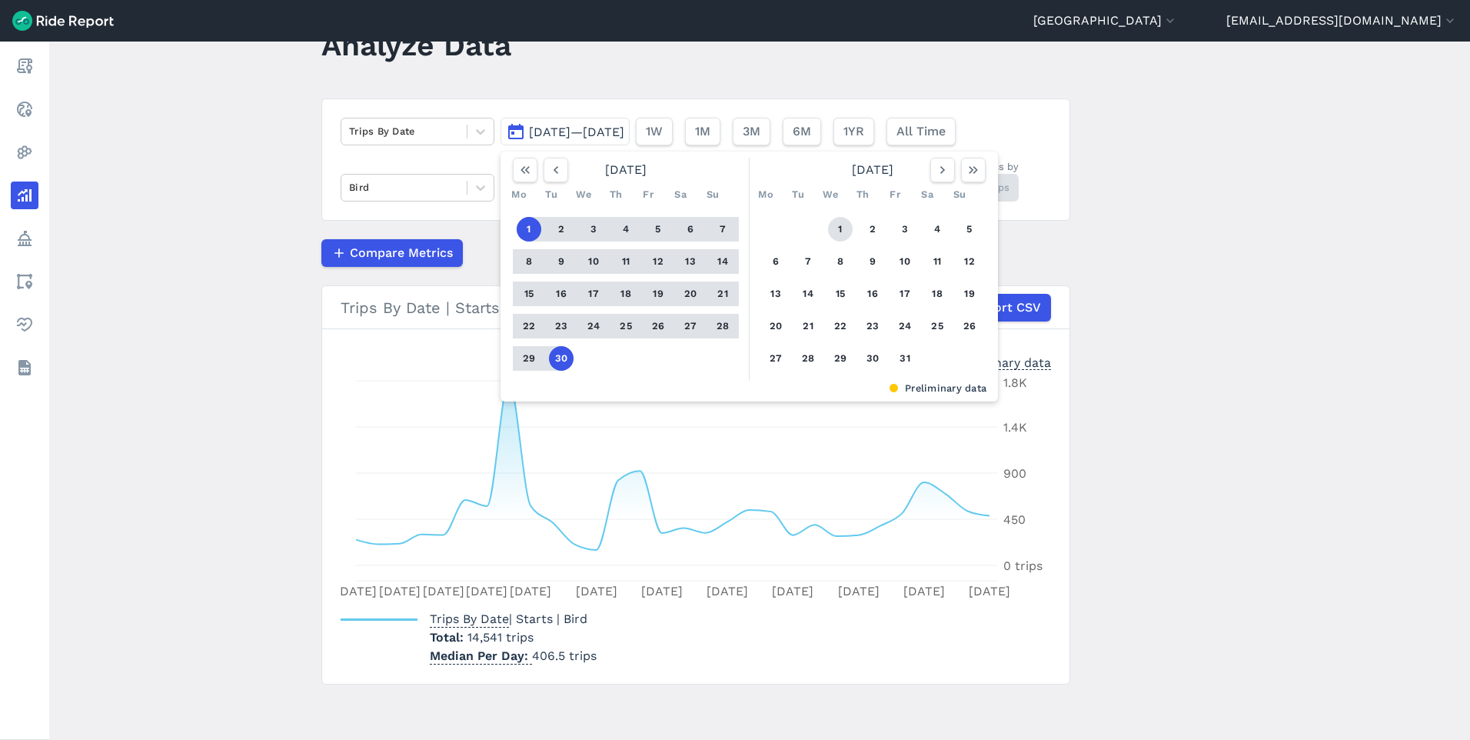
click at [841, 228] on button "1" at bounding box center [840, 229] width 25 height 25
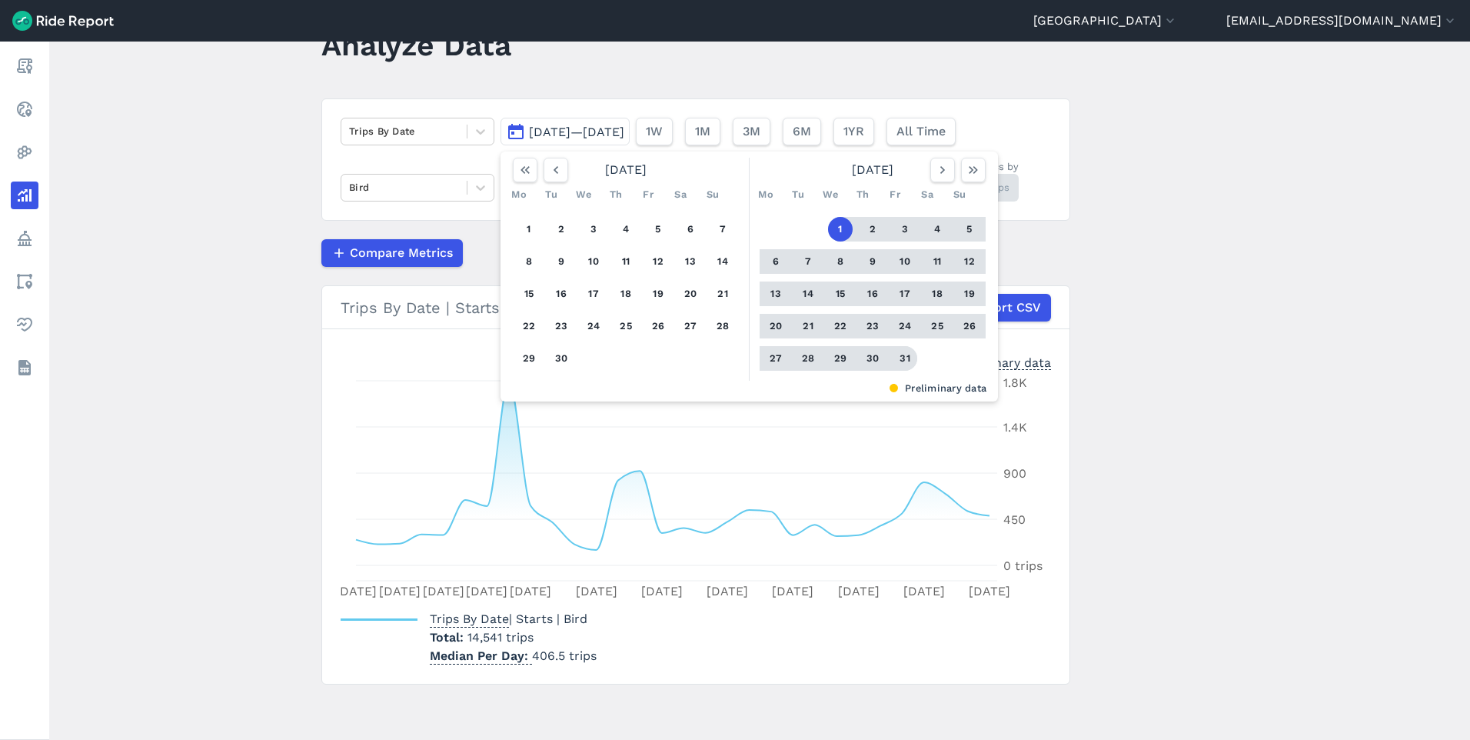
click at [904, 362] on button "31" at bounding box center [905, 358] width 25 height 25
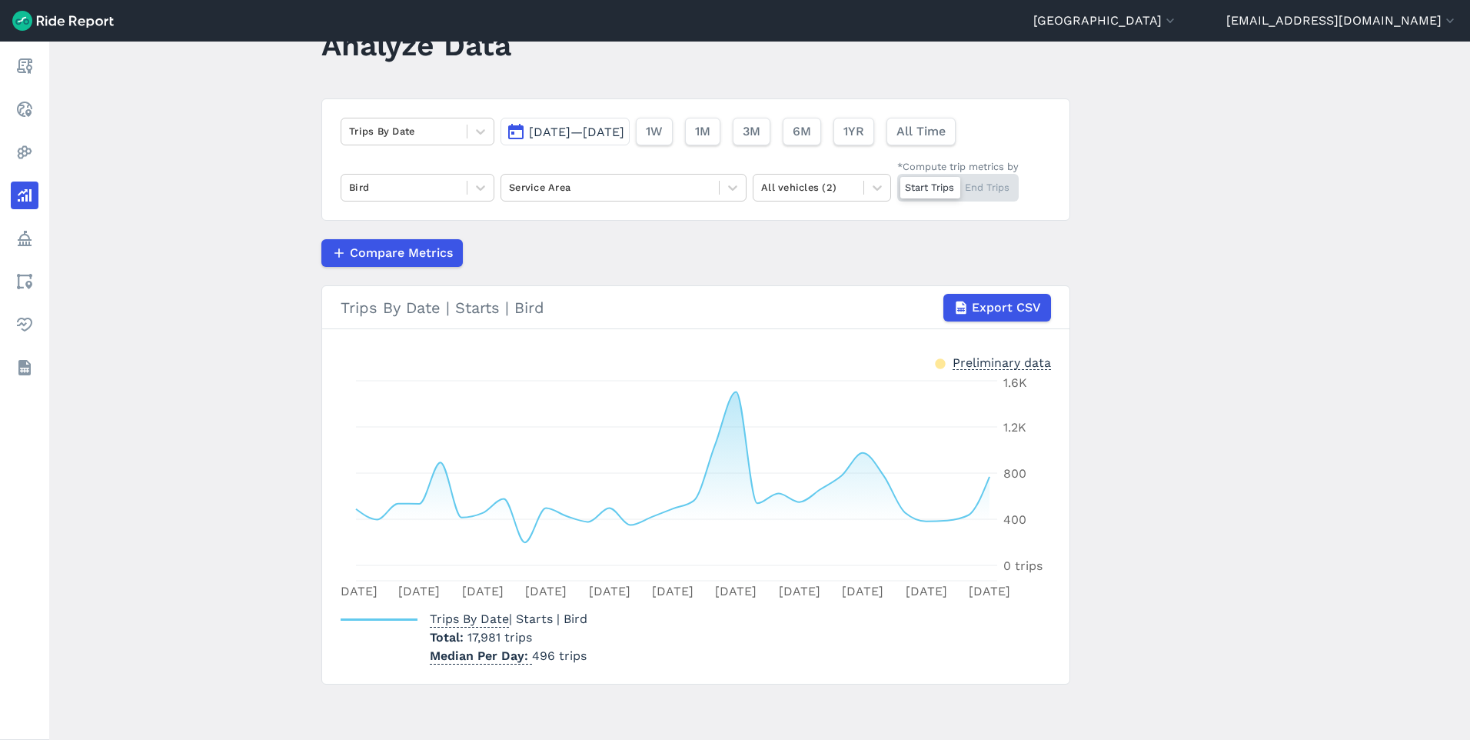
click at [624, 126] on span "[DATE]—[DATE]" at bounding box center [576, 132] width 95 height 15
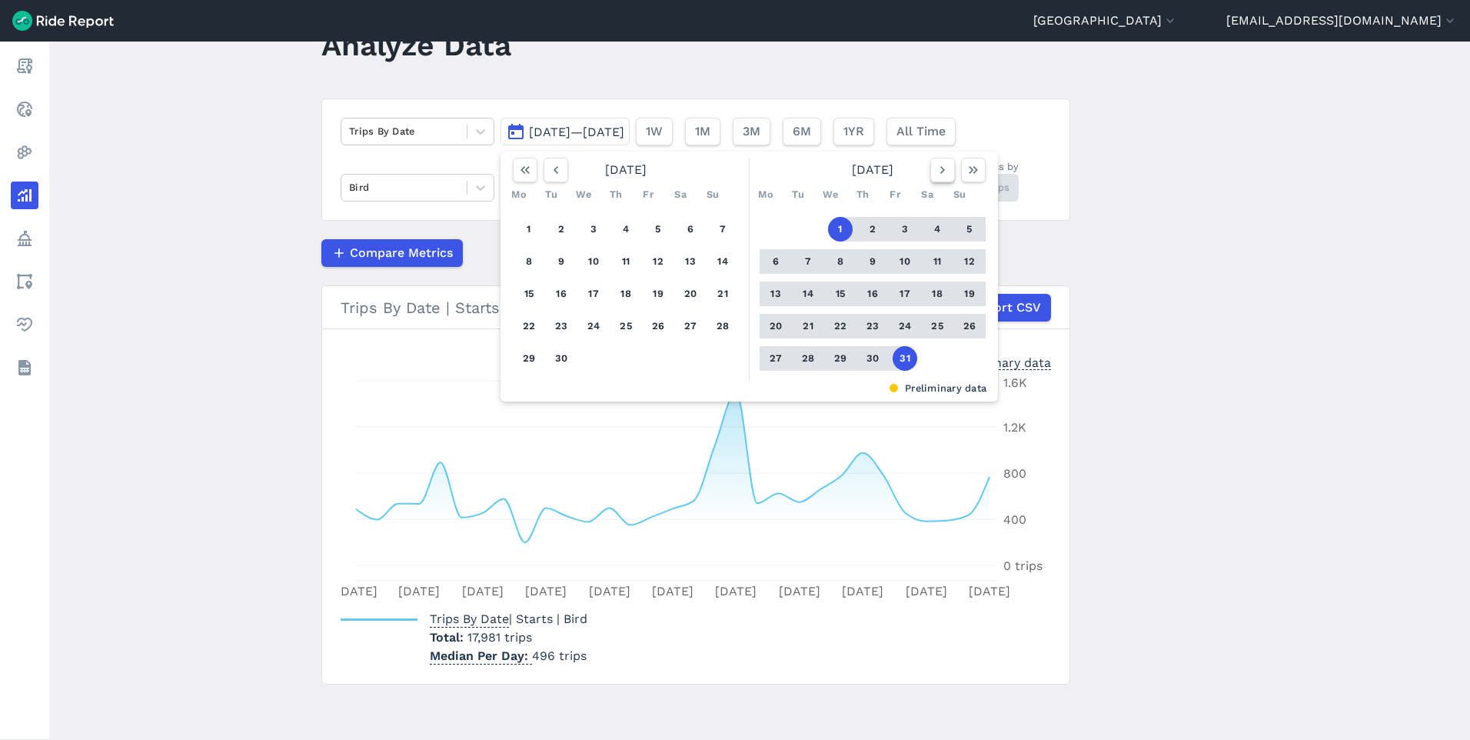
click at [942, 176] on icon "button" at bounding box center [942, 169] width 15 height 15
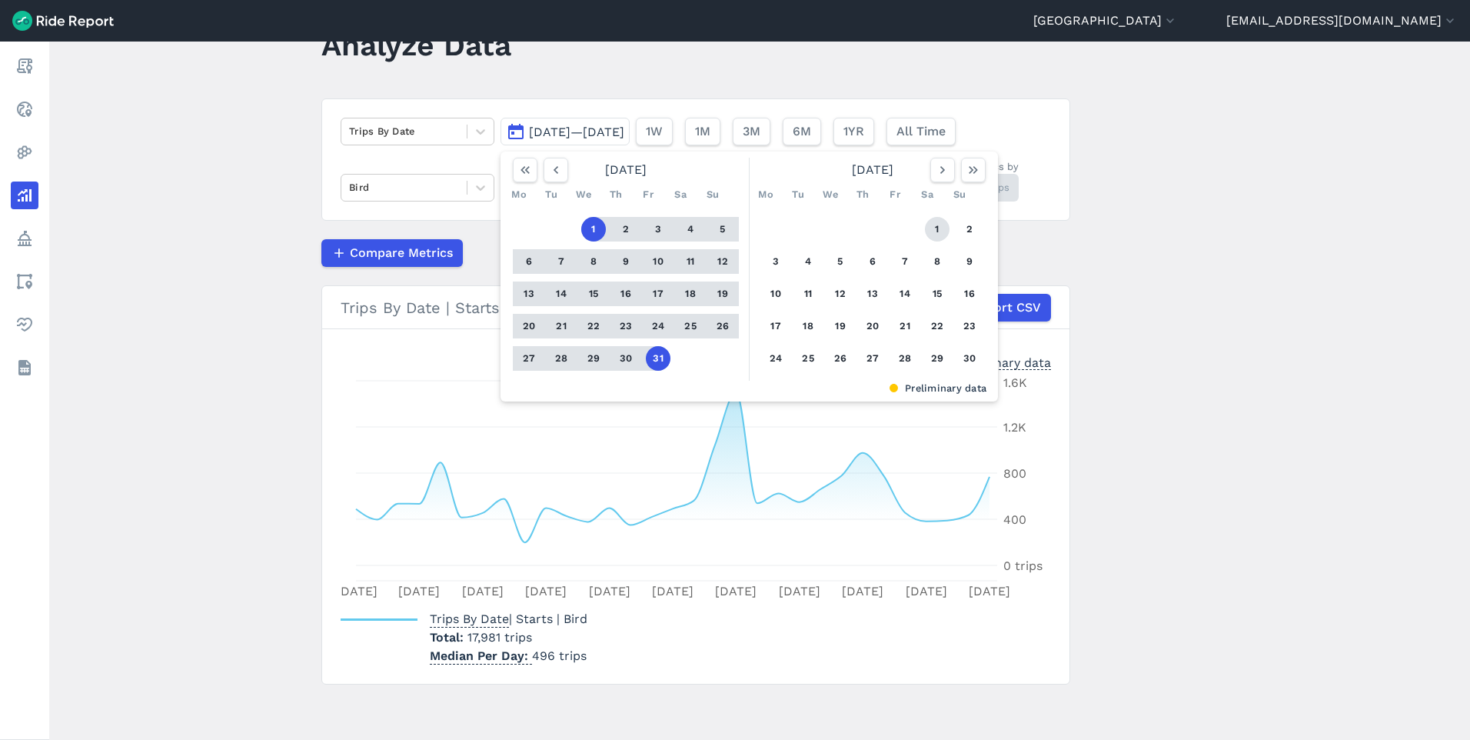
click at [935, 226] on button "1" at bounding box center [937, 229] width 25 height 25
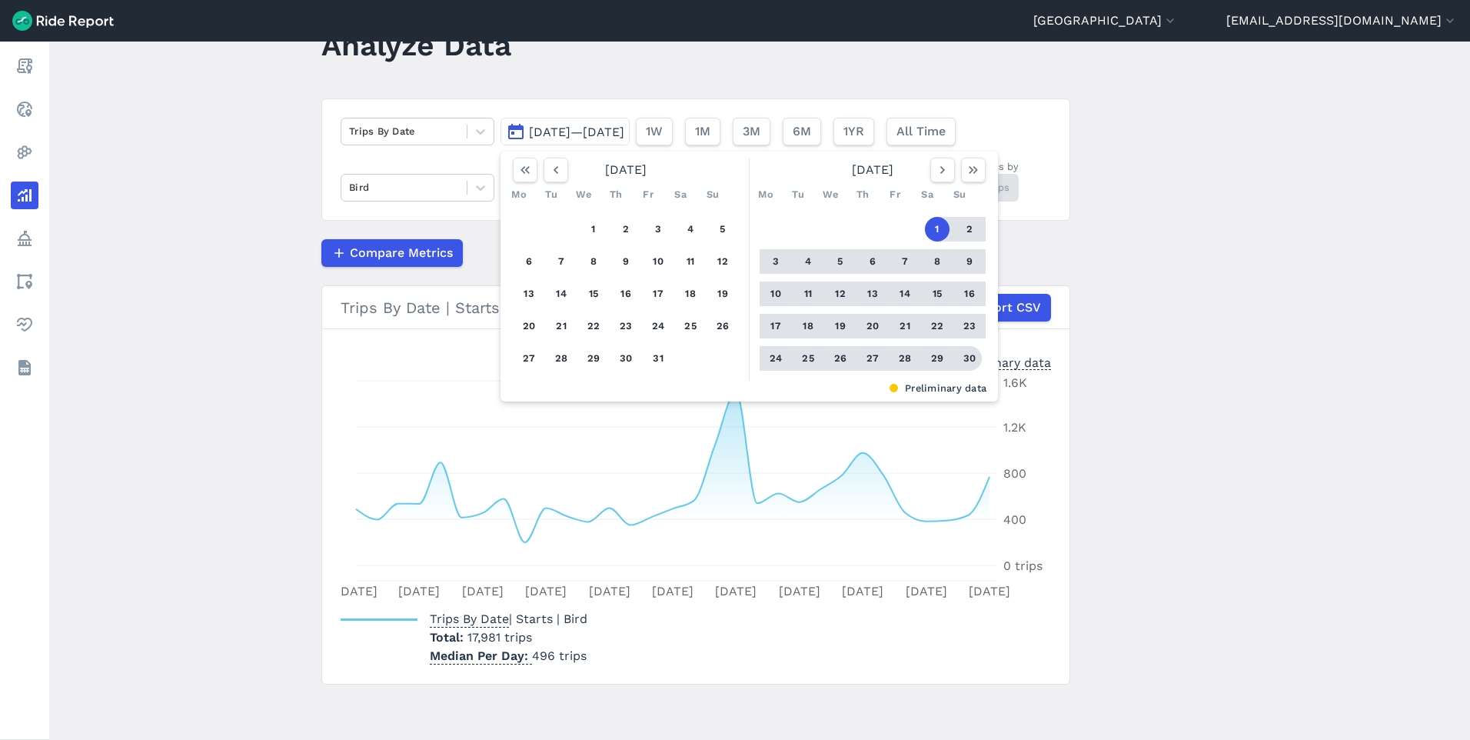
click at [973, 361] on button "30" at bounding box center [969, 358] width 25 height 25
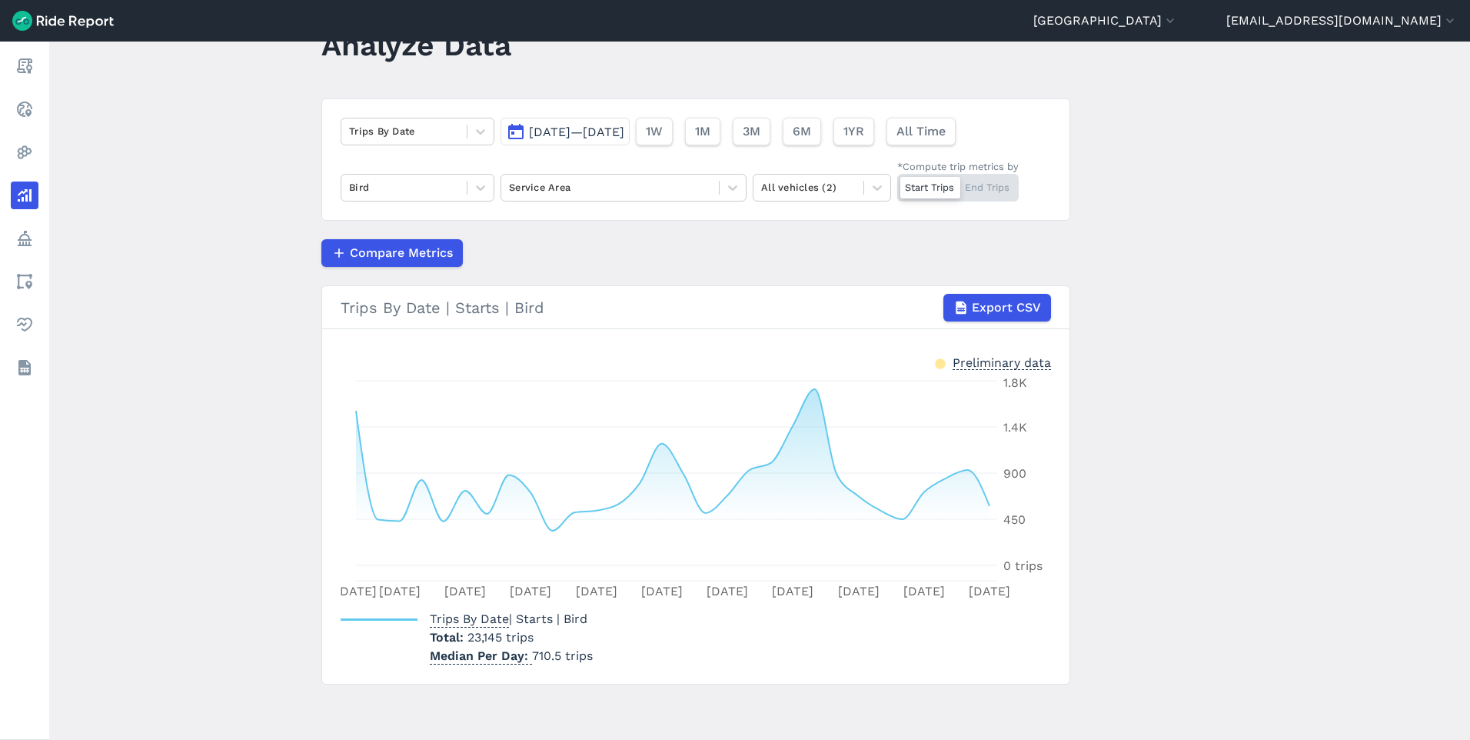
click at [600, 133] on span "[DATE]—[DATE]" at bounding box center [576, 132] width 95 height 15
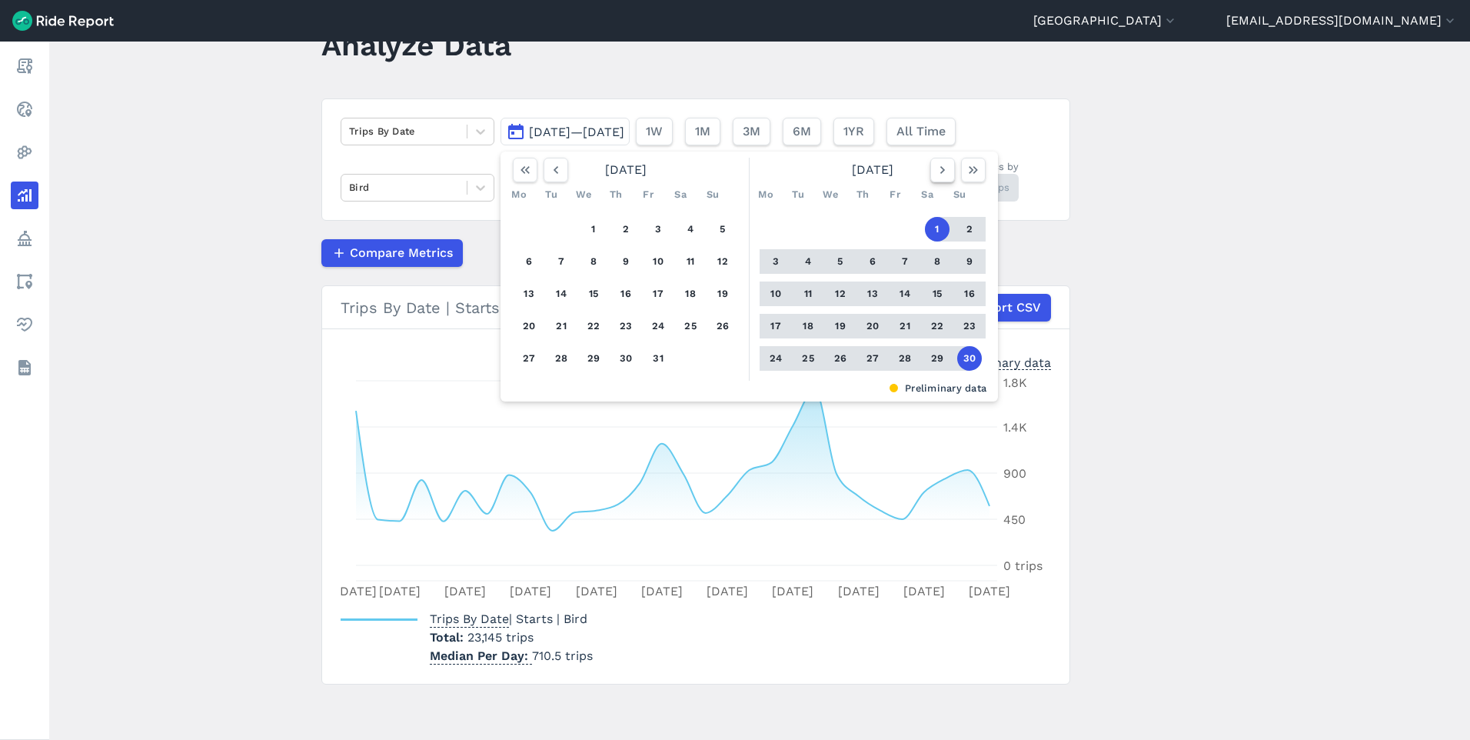
click at [948, 175] on button "button" at bounding box center [943, 170] width 25 height 25
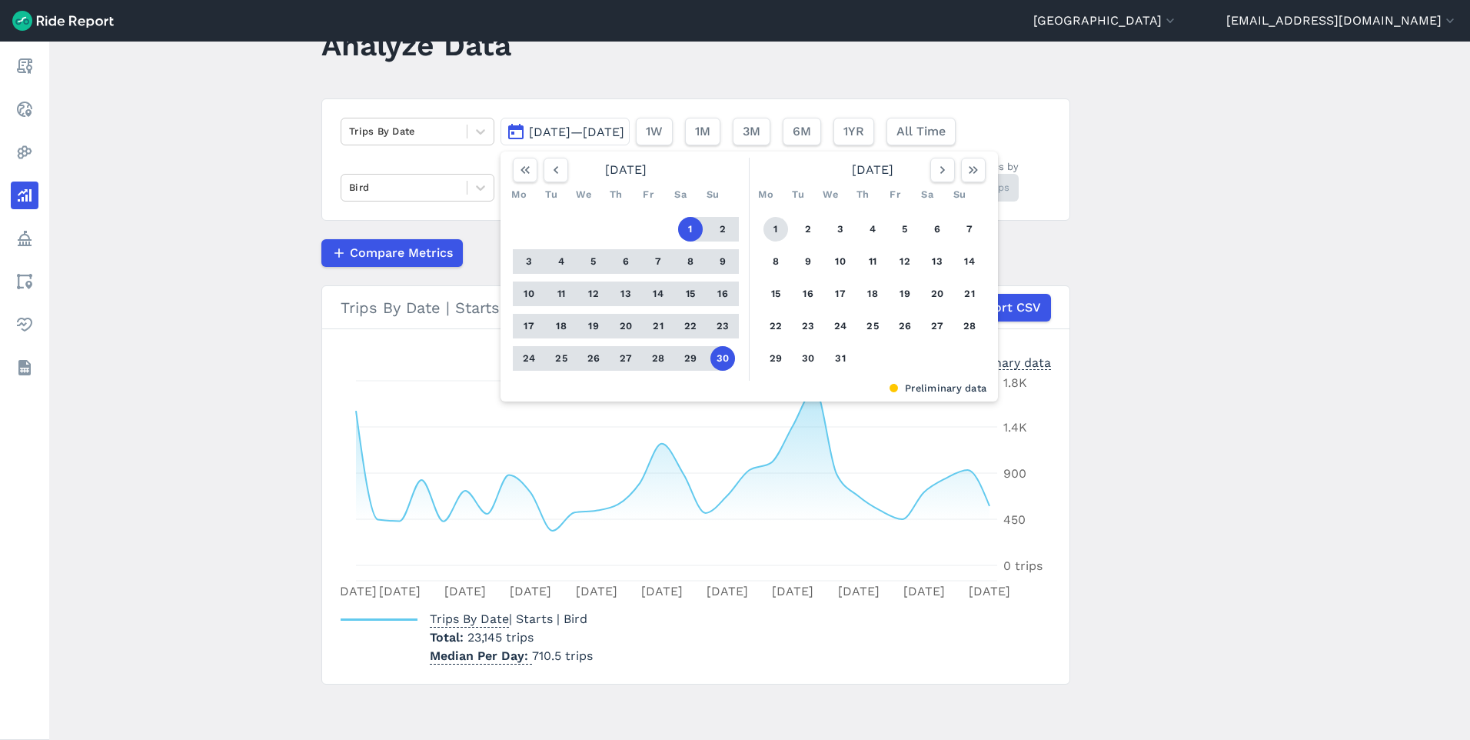
click at [771, 227] on button "1" at bounding box center [776, 229] width 25 height 25
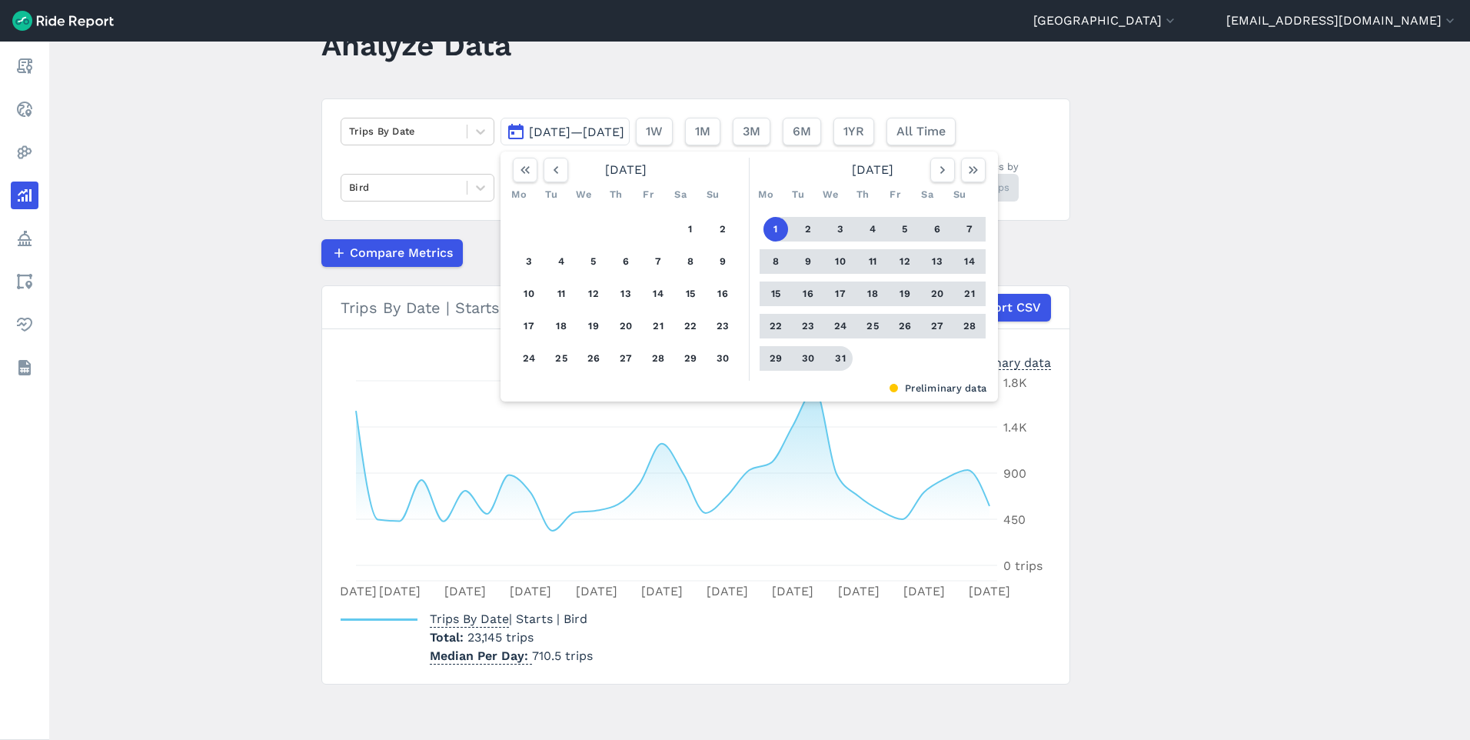
click at [842, 357] on button "31" at bounding box center [840, 358] width 25 height 25
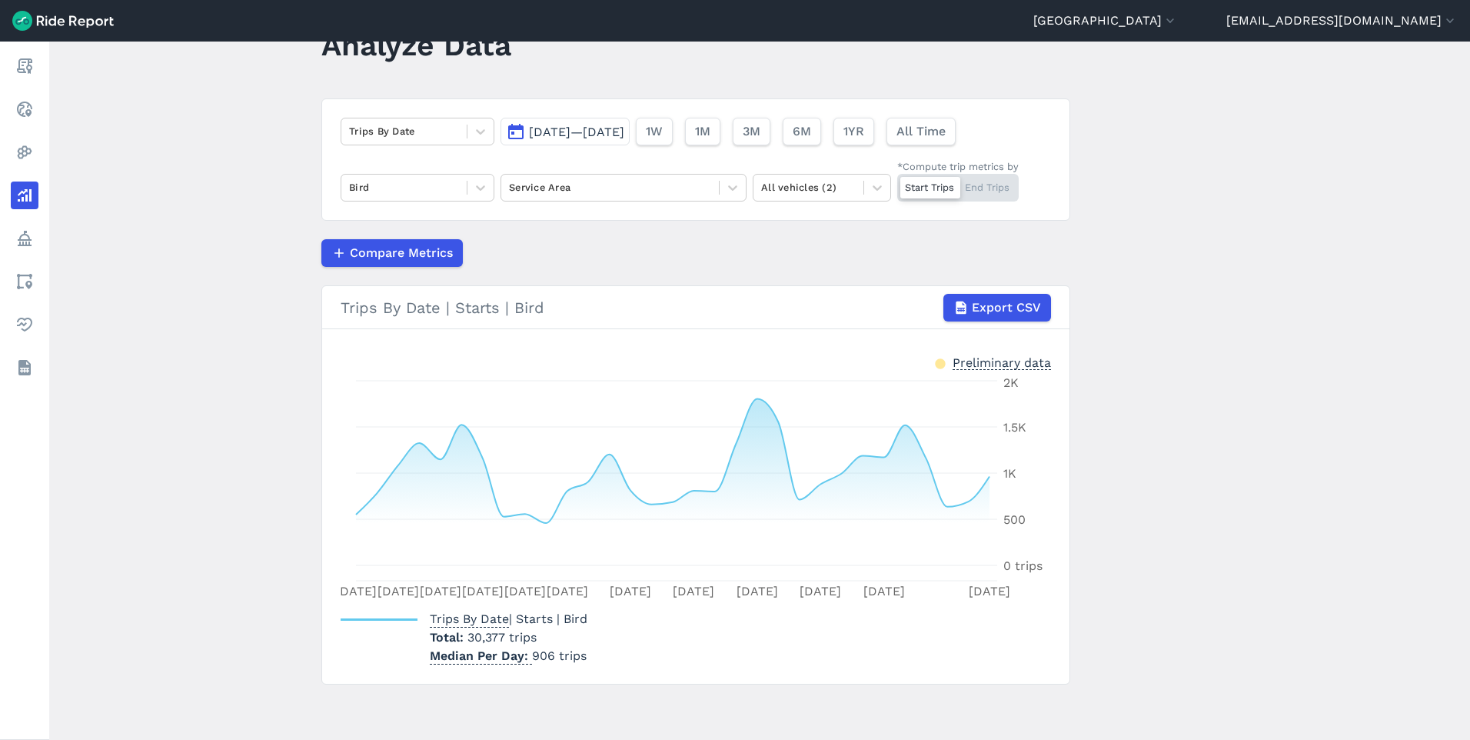
click at [624, 127] on span "[DATE]—[DATE]" at bounding box center [576, 132] width 95 height 15
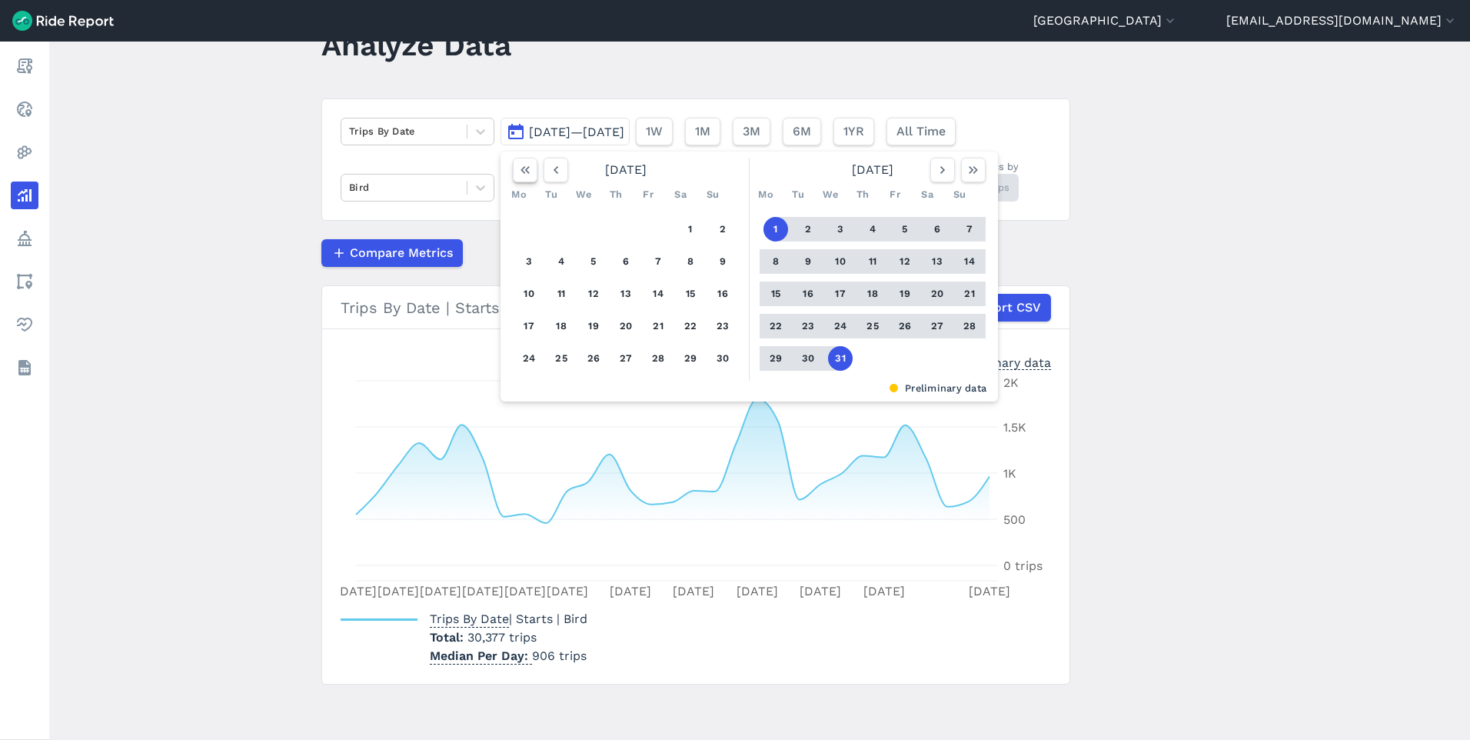
click at [526, 171] on use "button" at bounding box center [525, 170] width 9 height 8
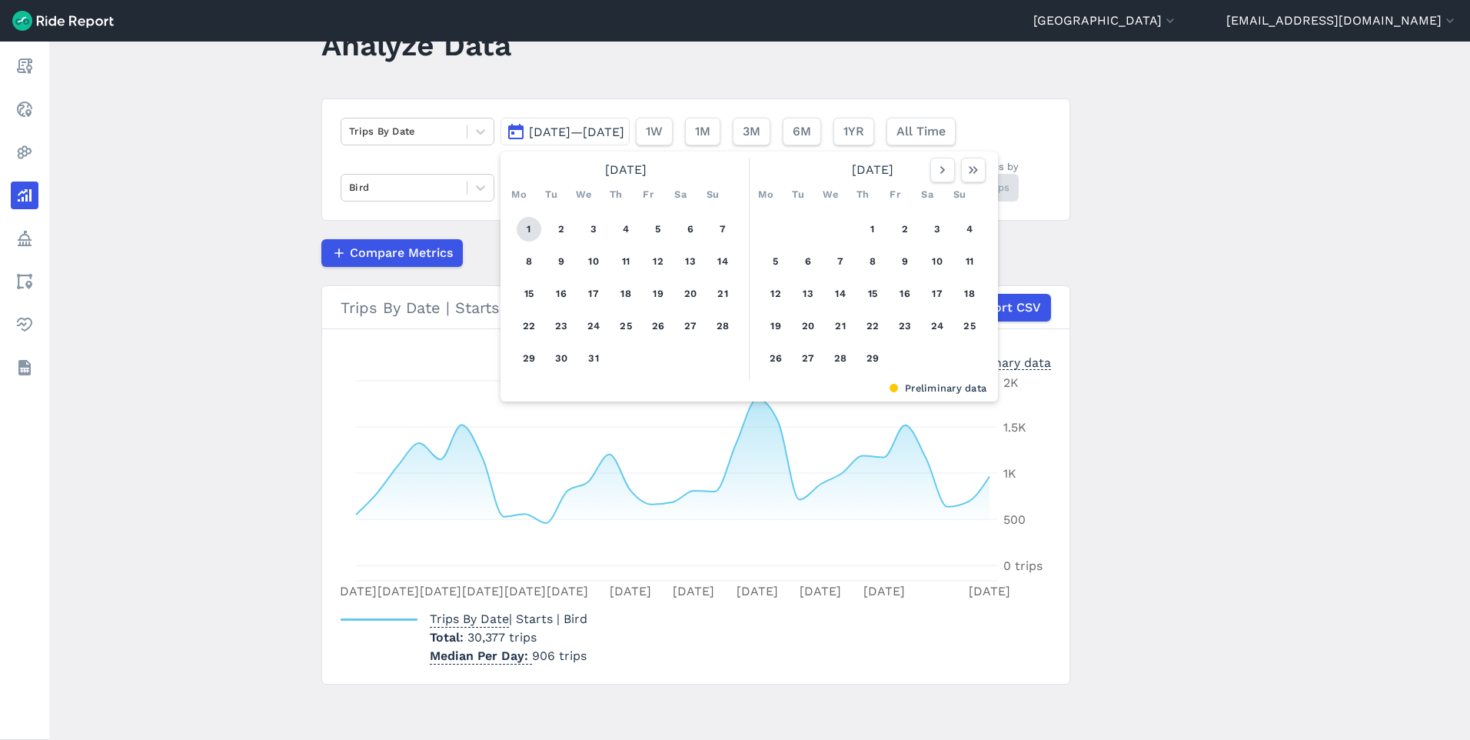
click at [525, 227] on button "1" at bounding box center [529, 229] width 25 height 25
click at [947, 174] on icon "button" at bounding box center [942, 169] width 15 height 15
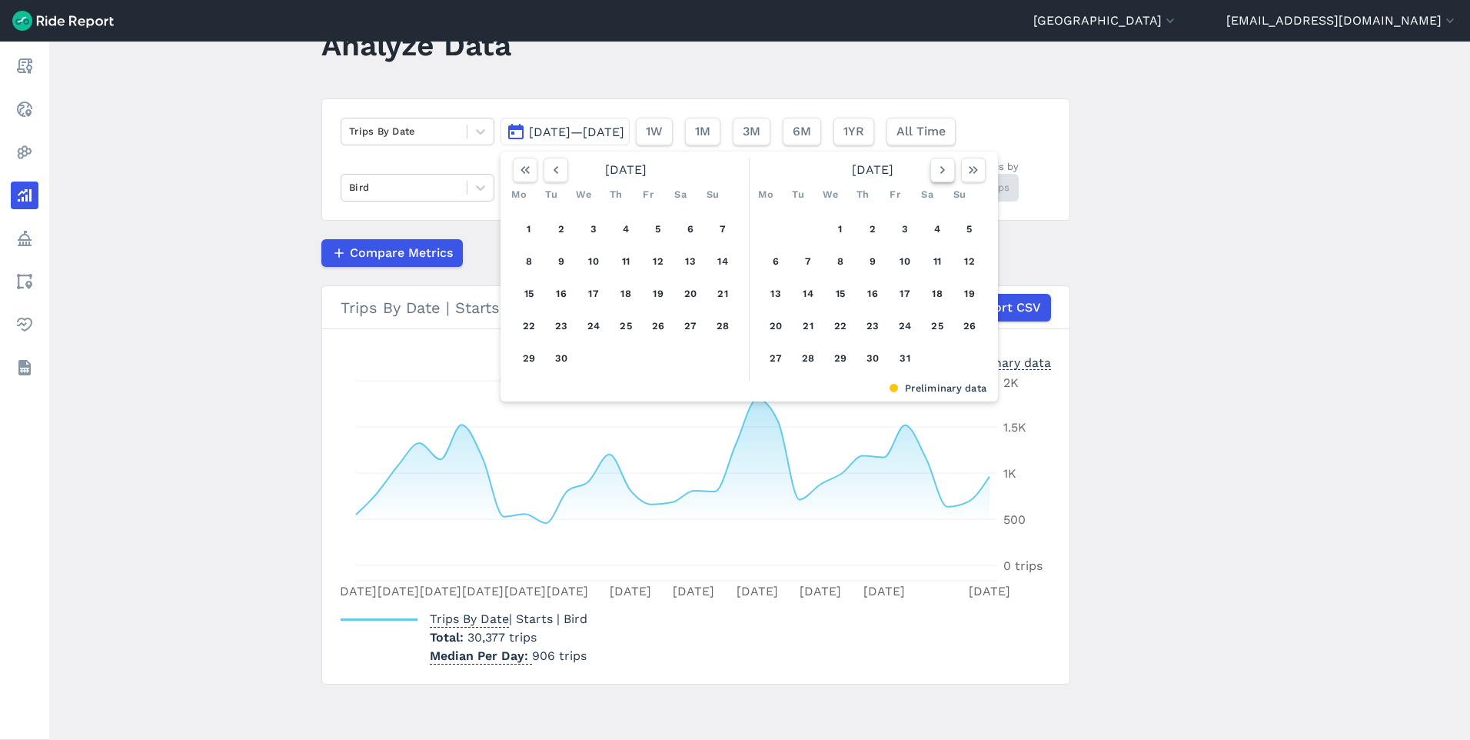
click at [947, 174] on icon "button" at bounding box center [942, 169] width 15 height 15
click at [946, 174] on icon "button" at bounding box center [942, 169] width 15 height 15
click at [945, 174] on icon "button" at bounding box center [942, 169] width 15 height 15
click at [944, 174] on icon "button" at bounding box center [942, 169] width 15 height 15
click at [944, 173] on icon "button" at bounding box center [942, 169] width 15 height 15
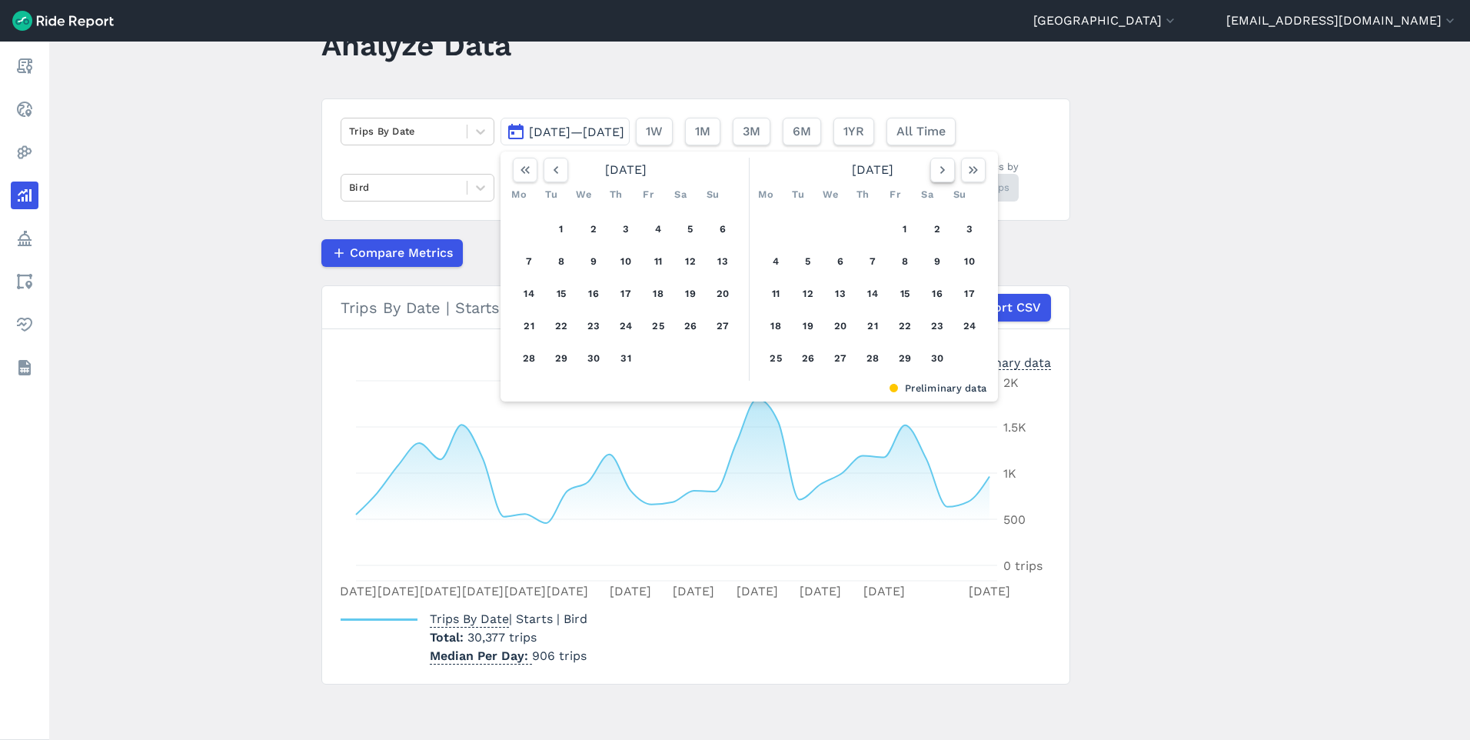
click at [944, 173] on icon "button" at bounding box center [942, 169] width 15 height 15
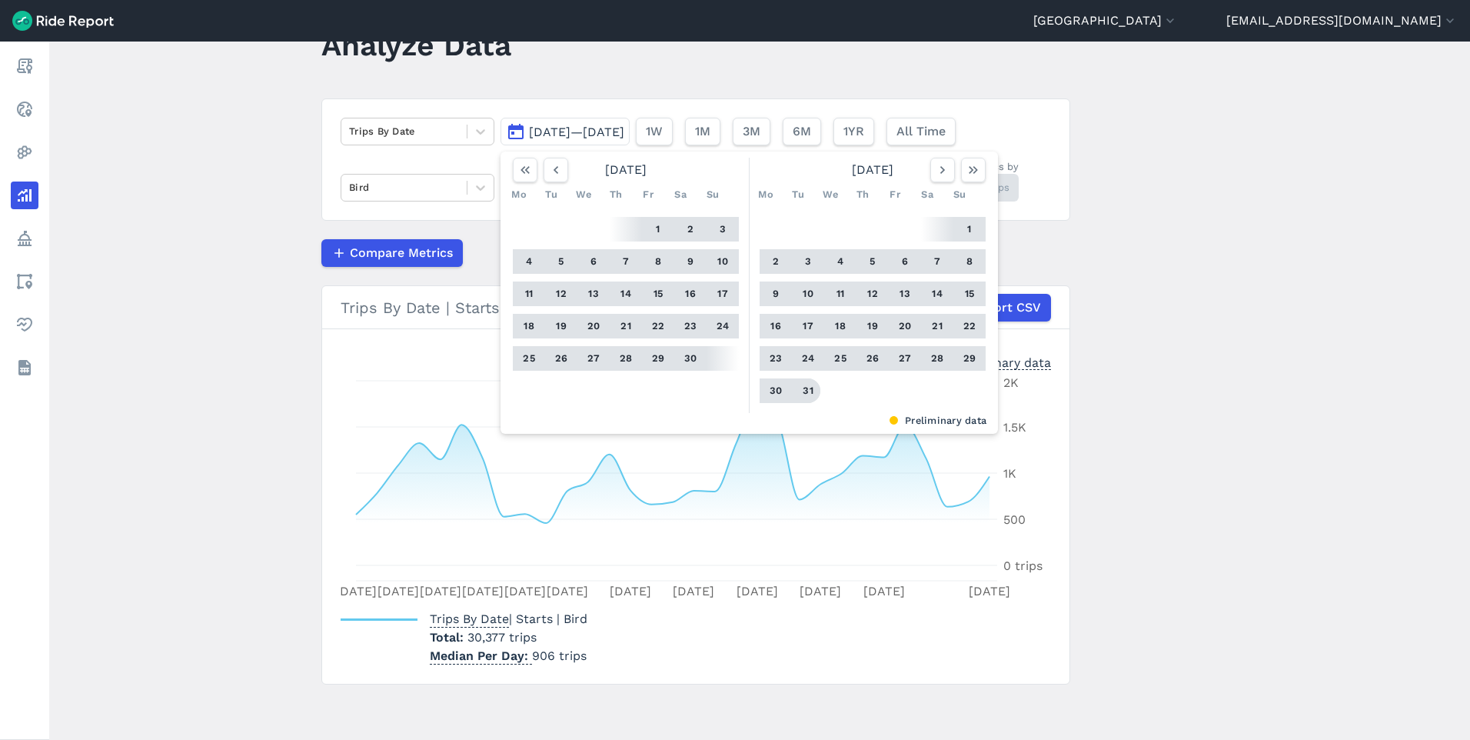
click at [810, 389] on button "31" at bounding box center [808, 390] width 25 height 25
